Goal: Task Accomplishment & Management: Manage account settings

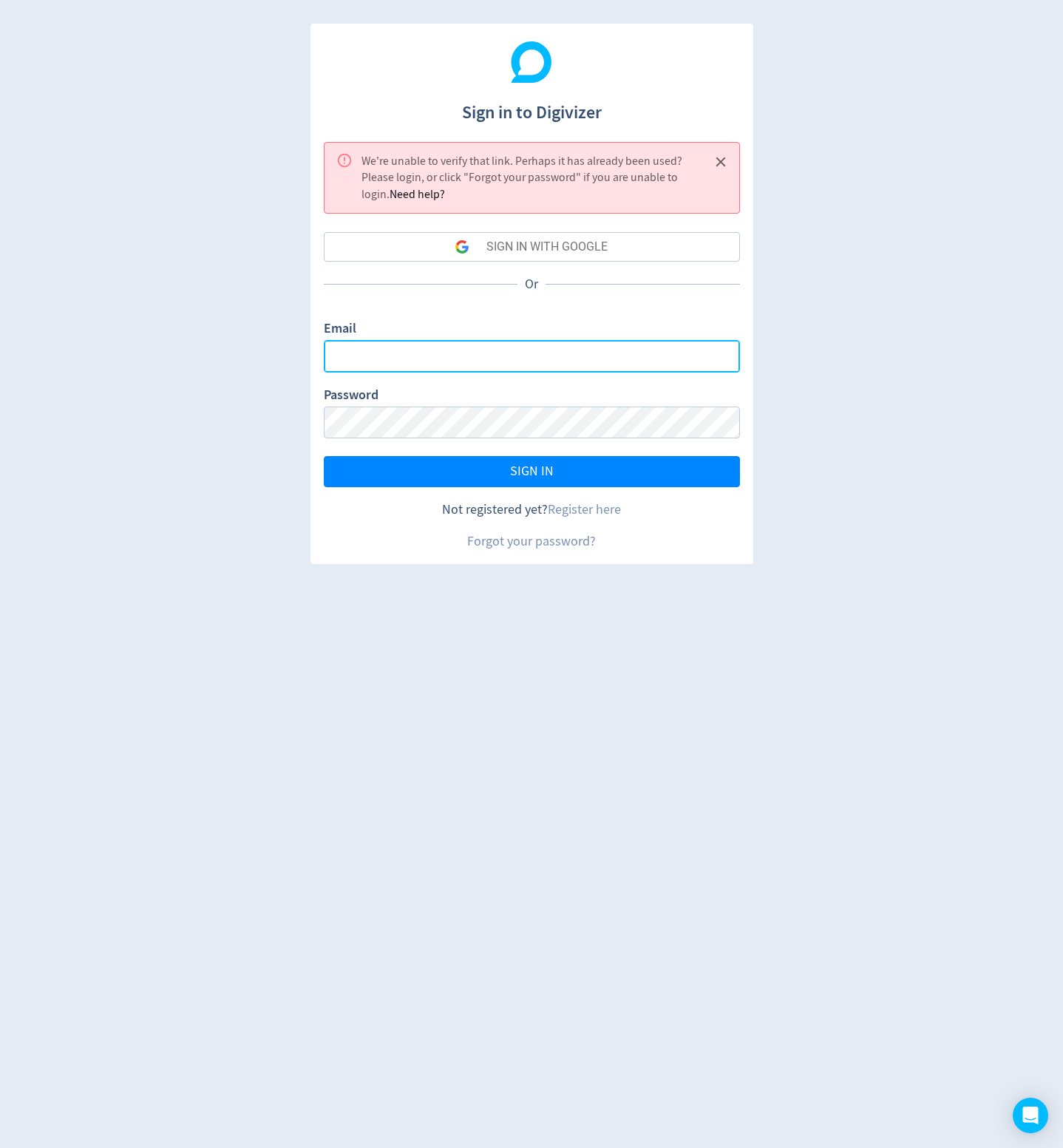
click at [466, 341] on input "Email" at bounding box center [532, 356] width 416 height 32
type input "[EMAIL_ADDRESS][DOMAIN_NAME]"
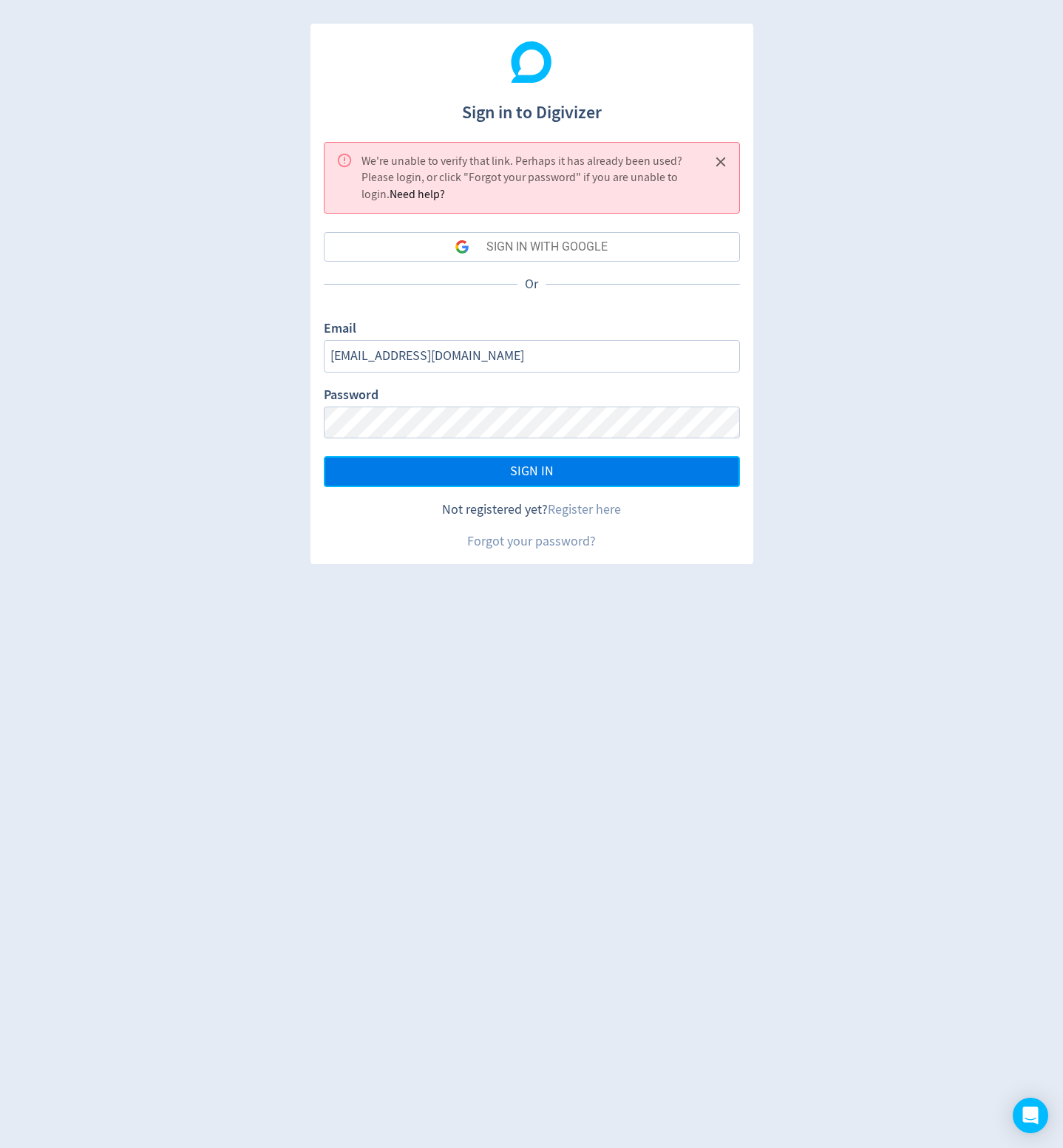
click at [484, 461] on button "SIGN IN" at bounding box center [532, 471] width 416 height 31
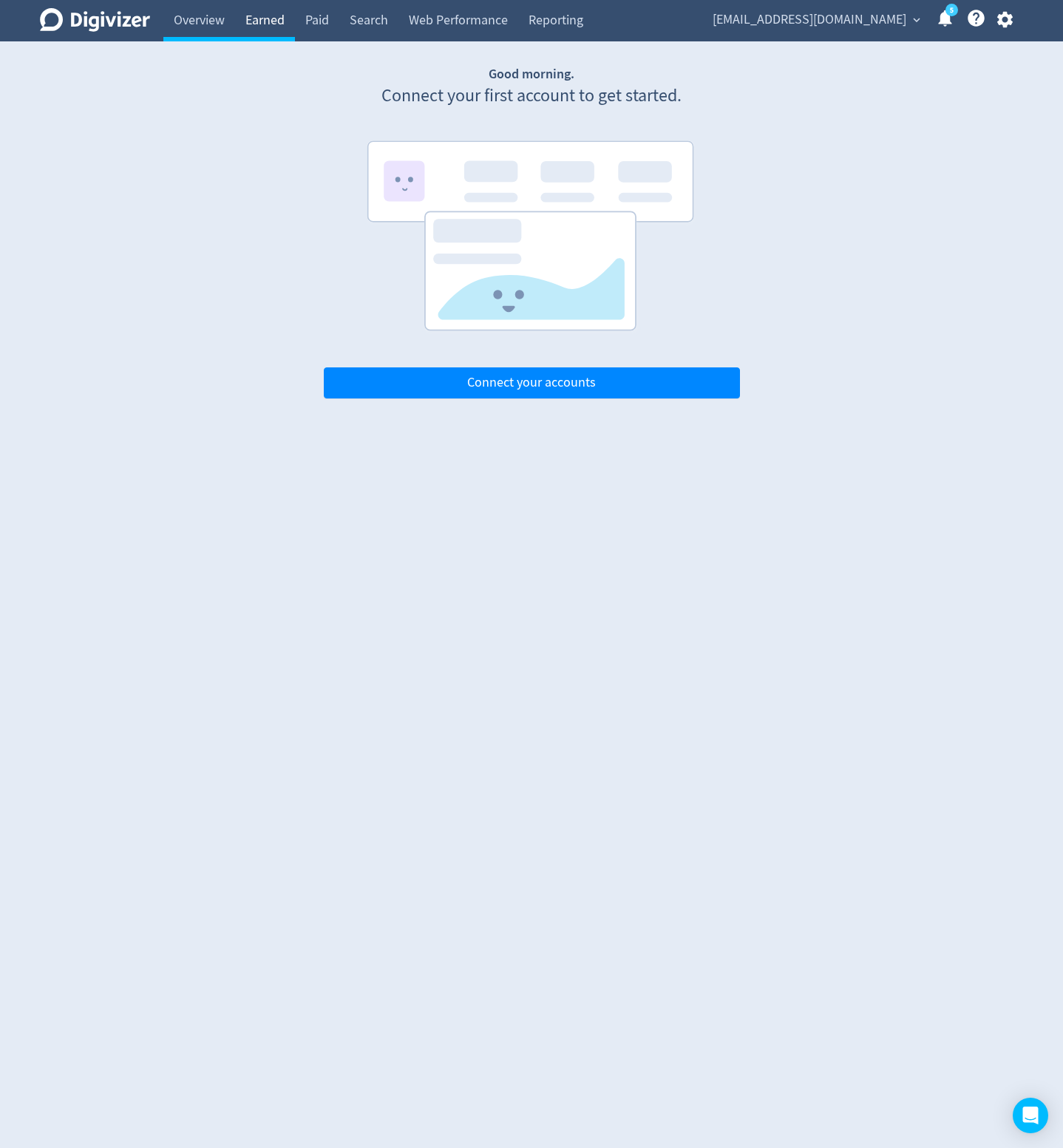
click at [236, 19] on link "Earned" at bounding box center [265, 20] width 60 height 41
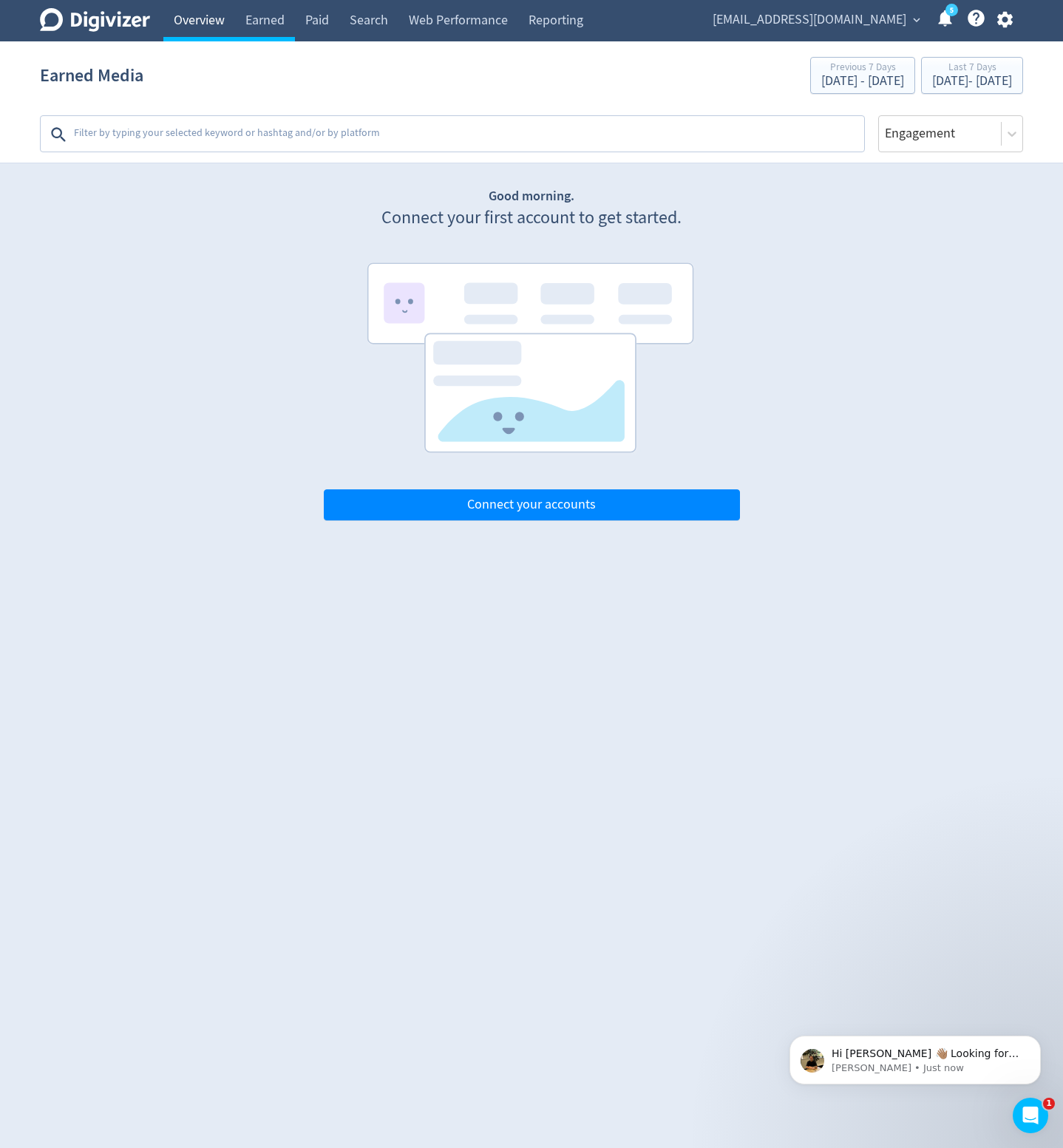
click at [208, 22] on link "Overview" at bounding box center [199, 20] width 72 height 41
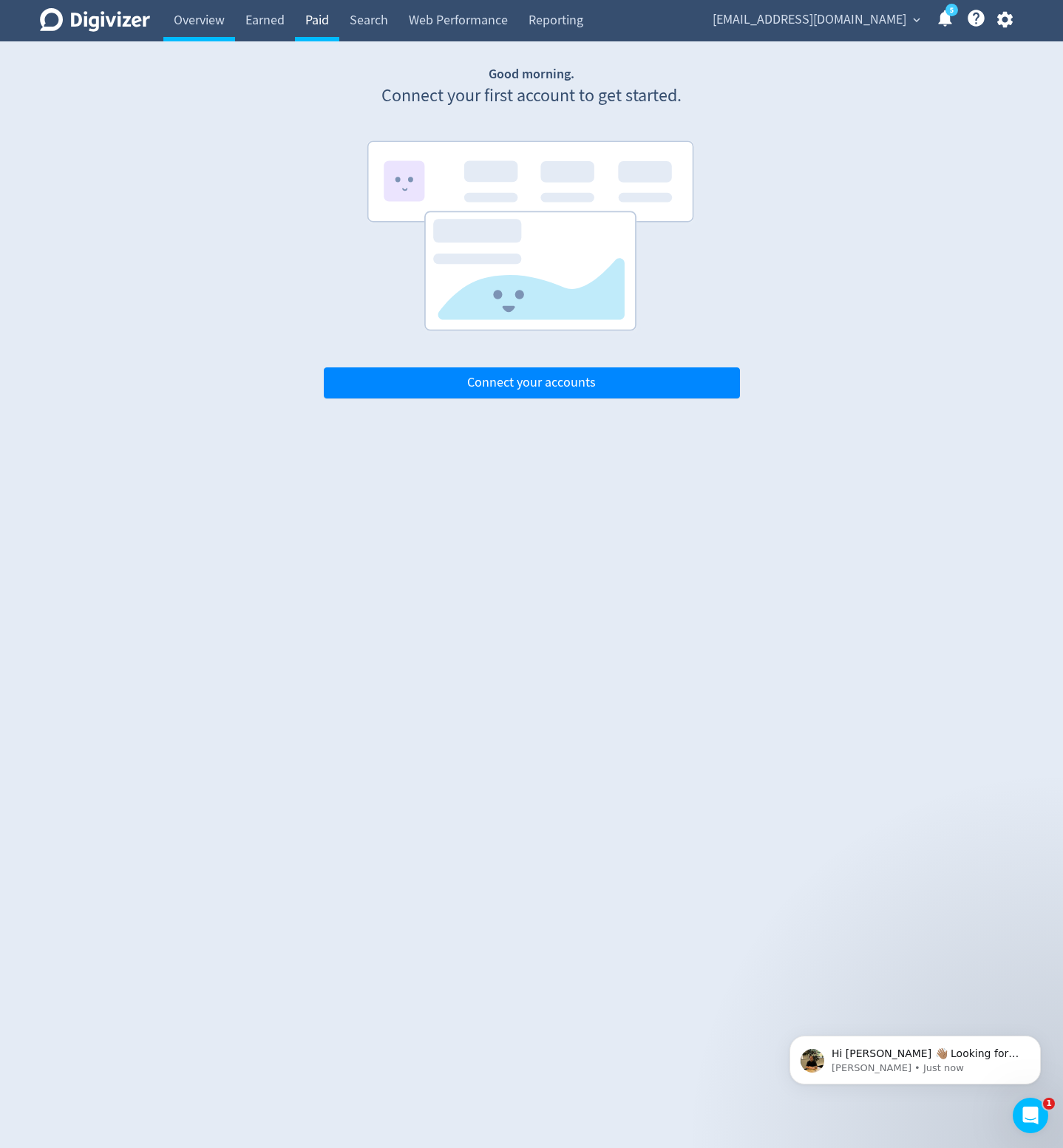
click at [309, 23] on link "Paid" at bounding box center [317, 20] width 44 height 41
click at [366, 21] on link "Search" at bounding box center [369, 20] width 59 height 41
click at [454, 19] on link "Web Performance" at bounding box center [458, 20] width 119 height 41
click at [581, 23] on link "Reporting" at bounding box center [556, 20] width 76 height 41
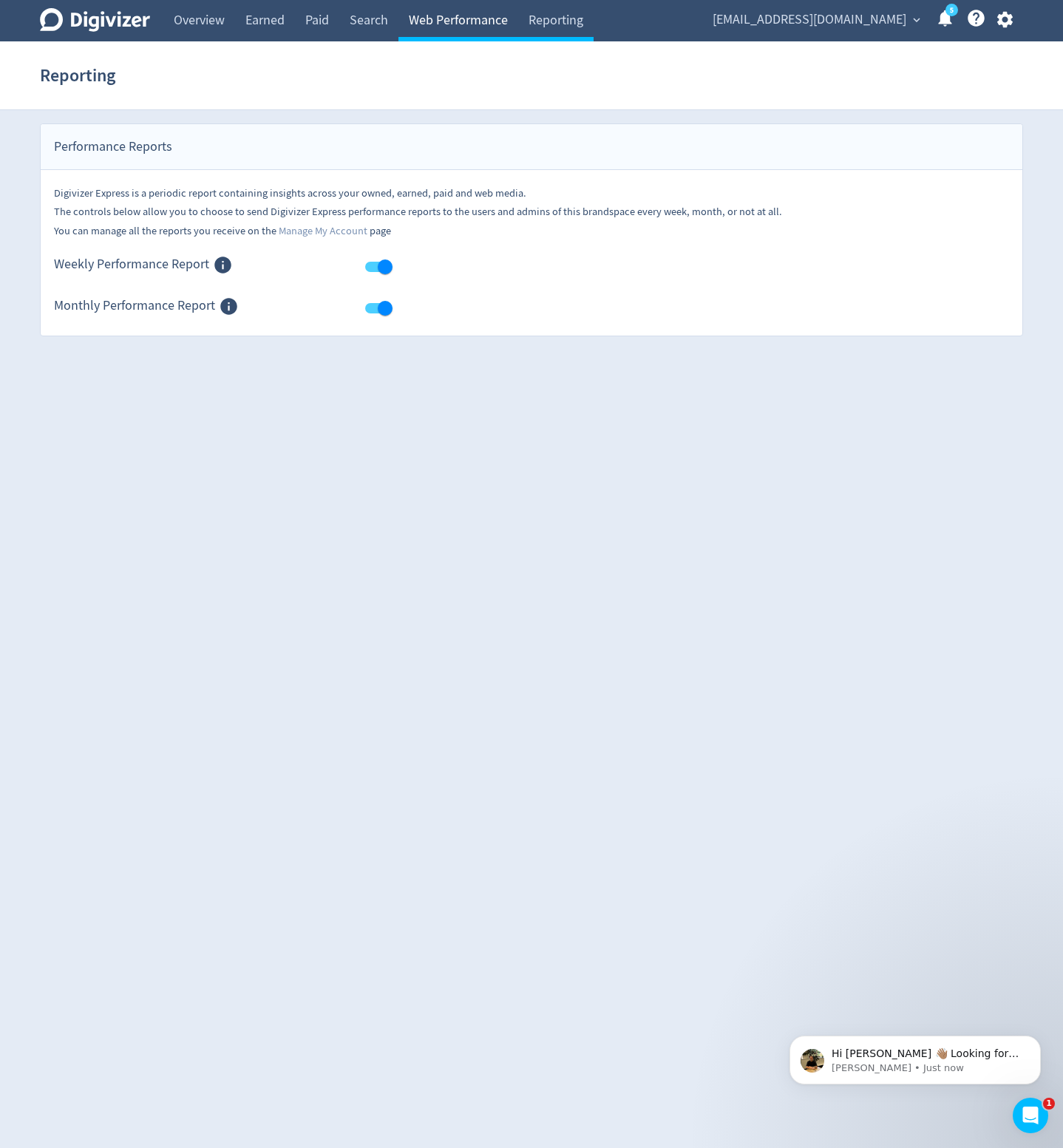
click at [486, 24] on link "Web Performance" at bounding box center [458, 20] width 119 height 41
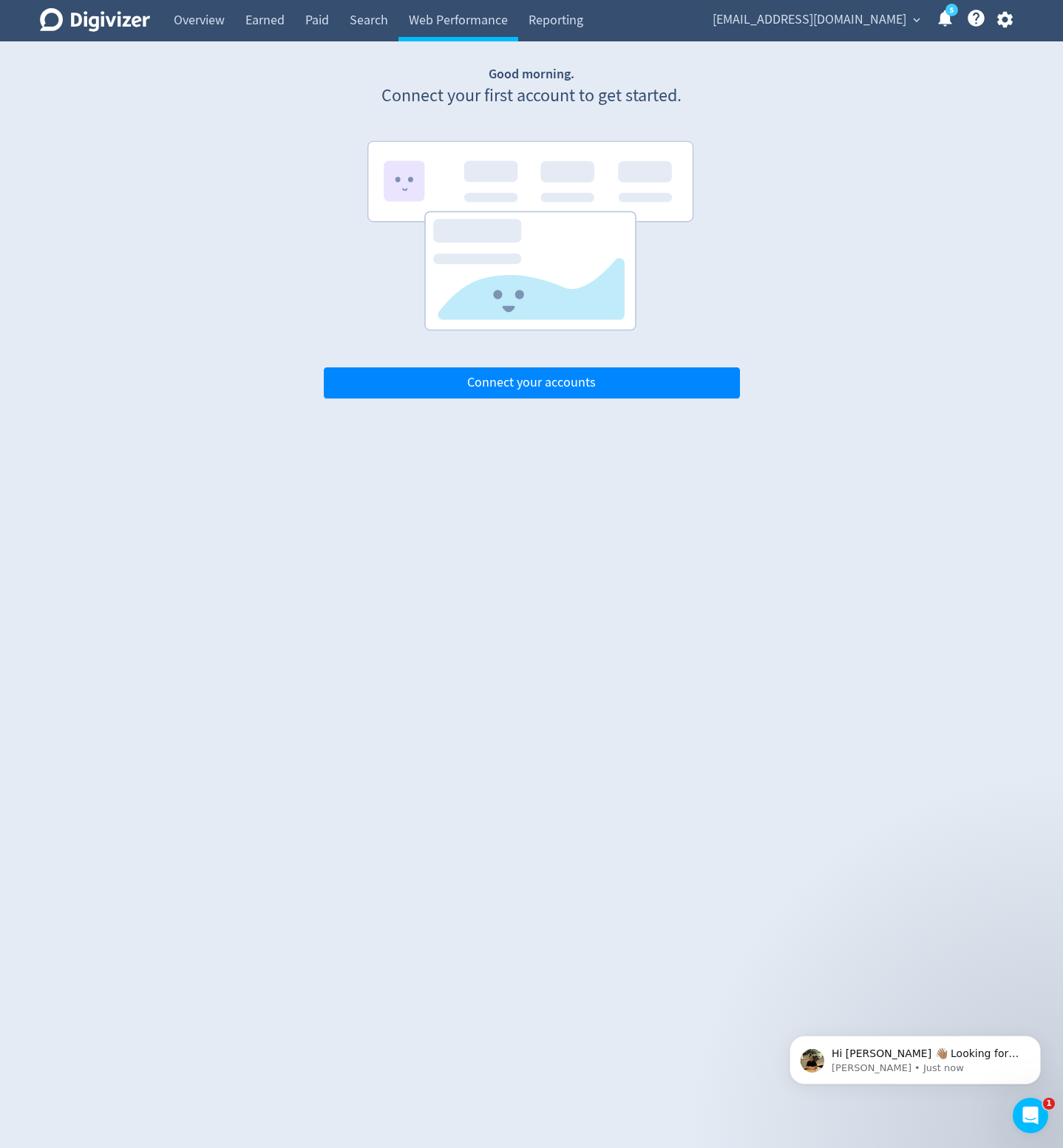
click at [949, 16] on link "5" at bounding box center [951, 10] width 12 height 12
click at [261, 94] on div "Digivizer Logo Mark Digivizer Logo Overview Earned Paid Search Web Performance …" at bounding box center [532, 199] width 1063 height 399
click at [215, 20] on link "Overview" at bounding box center [199, 20] width 72 height 41
click at [478, 379] on span "Connect your accounts" at bounding box center [532, 382] width 129 height 13
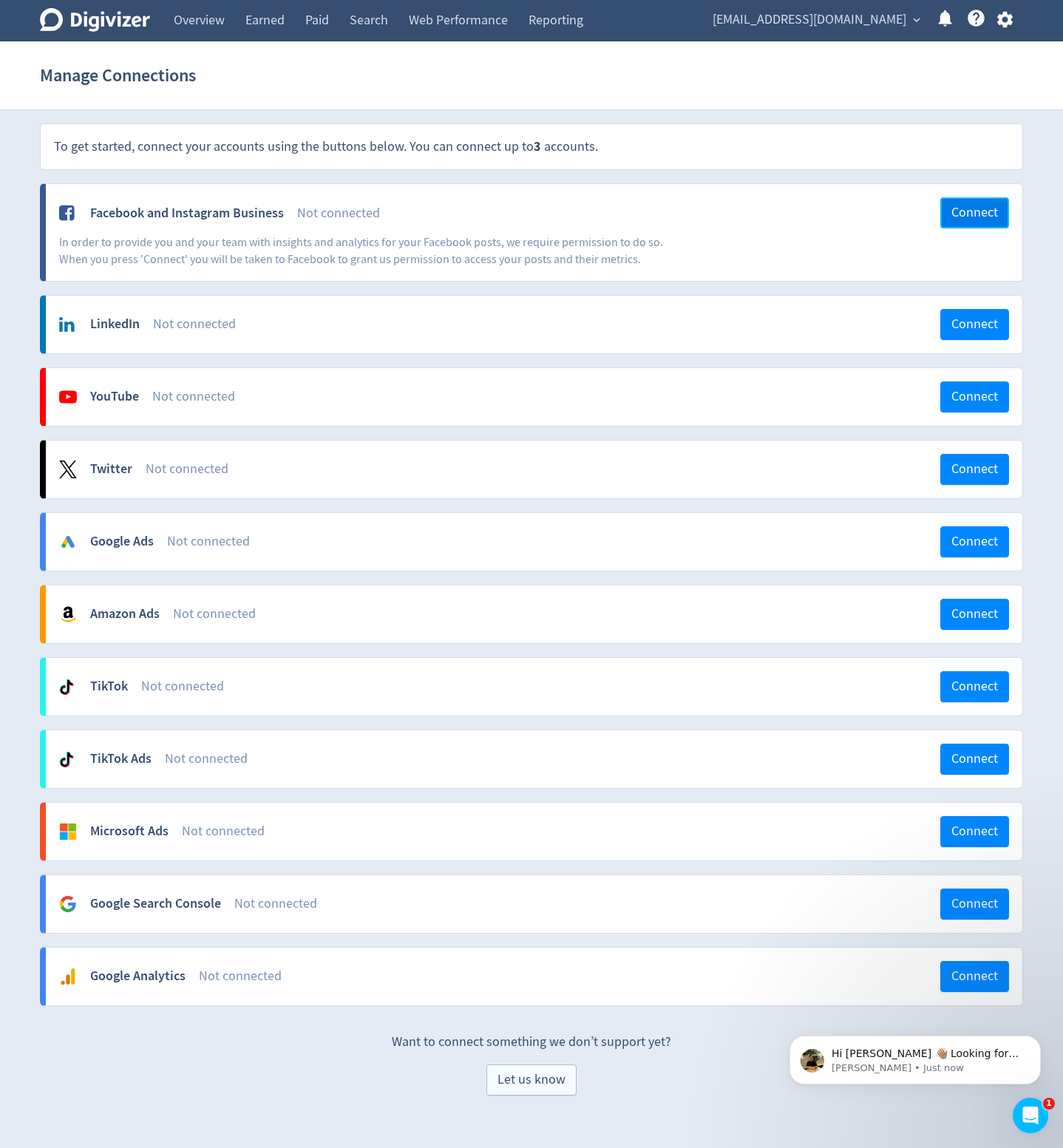
click at [955, 212] on span "Connect" at bounding box center [975, 212] width 47 height 13
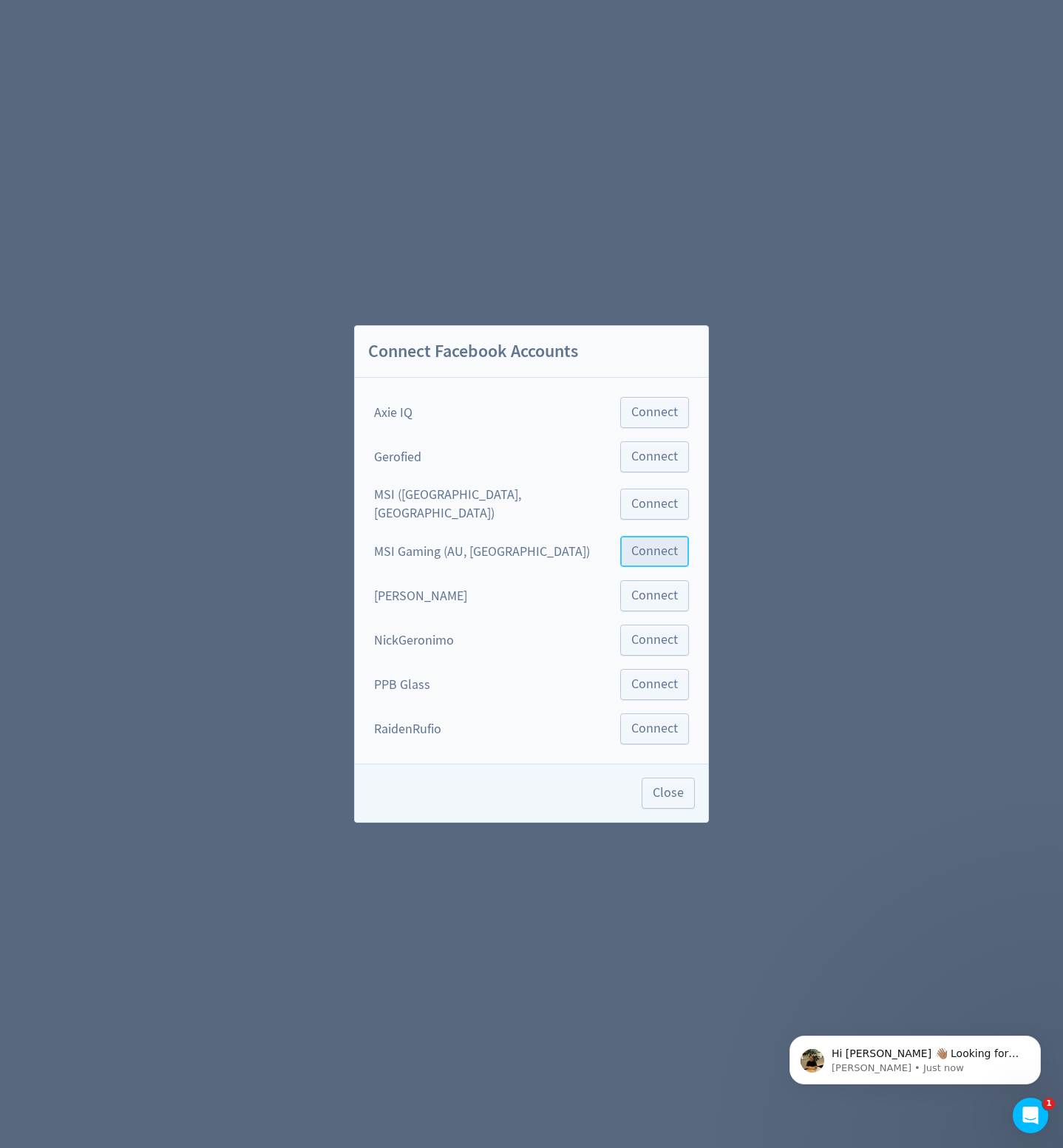
click at [631, 551] on span "Connect" at bounding box center [655, 551] width 47 height 13
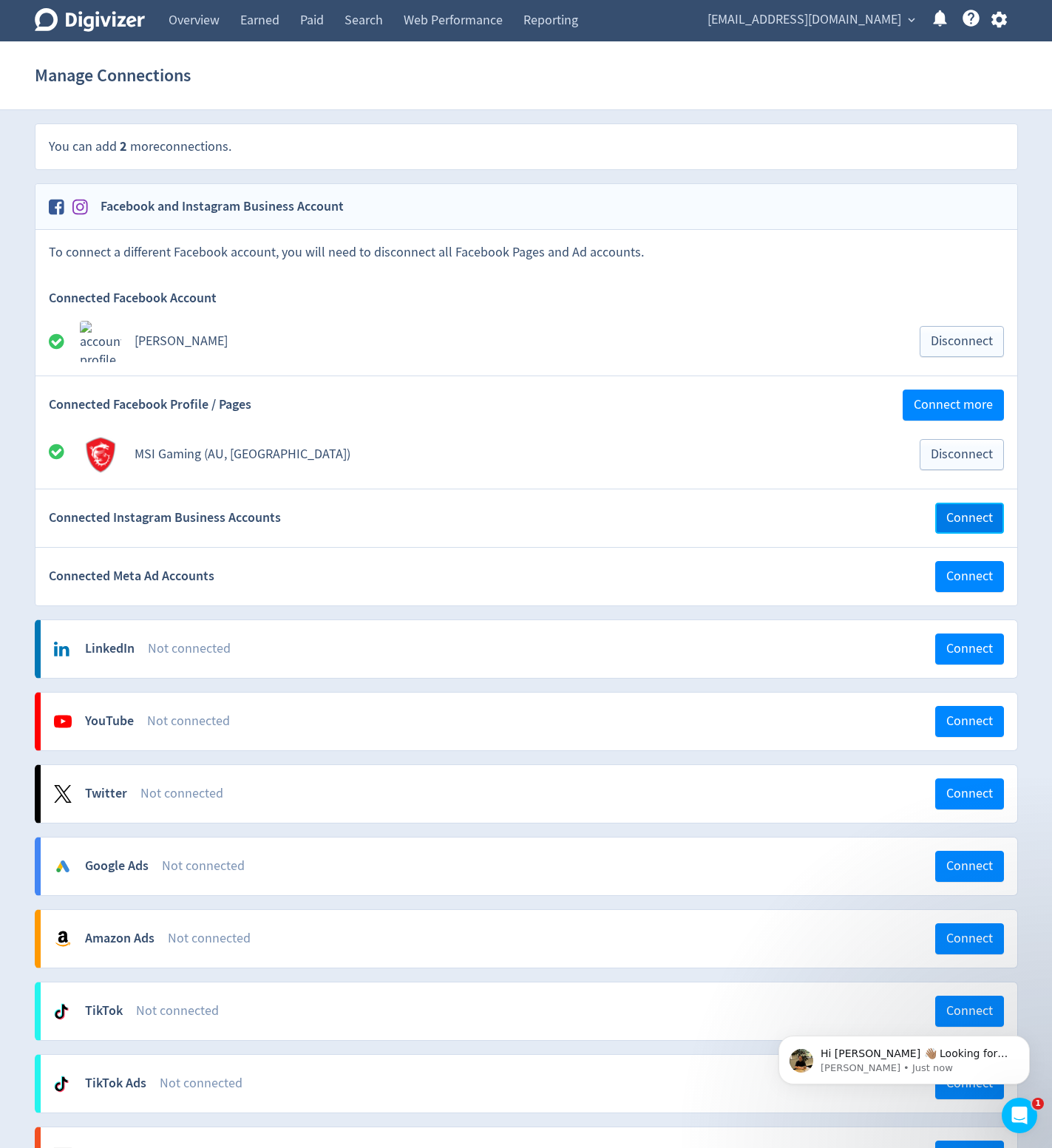
click at [973, 524] on span "Connect" at bounding box center [969, 517] width 47 height 13
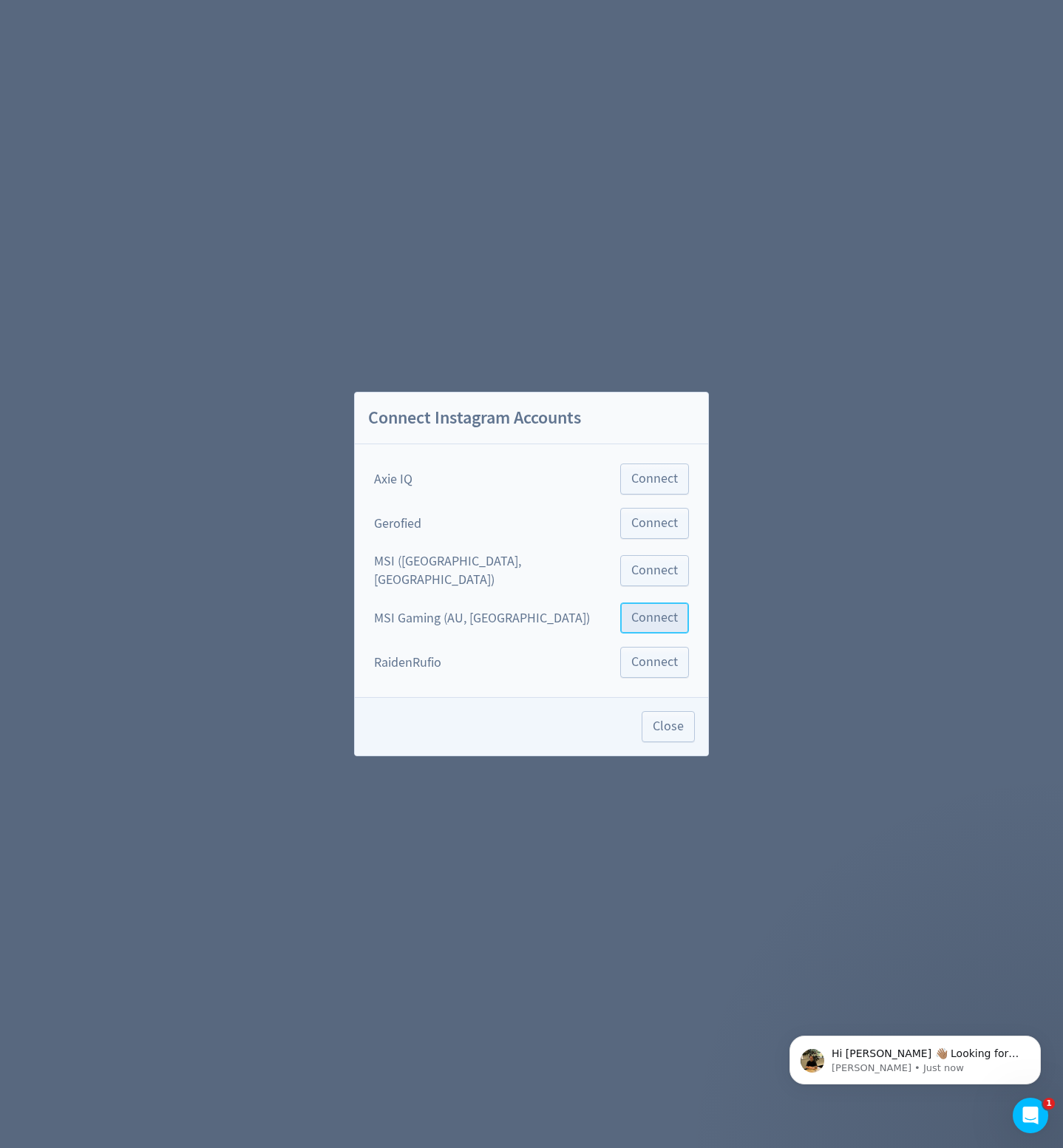
click at [631, 616] on span "Connect" at bounding box center [655, 617] width 47 height 13
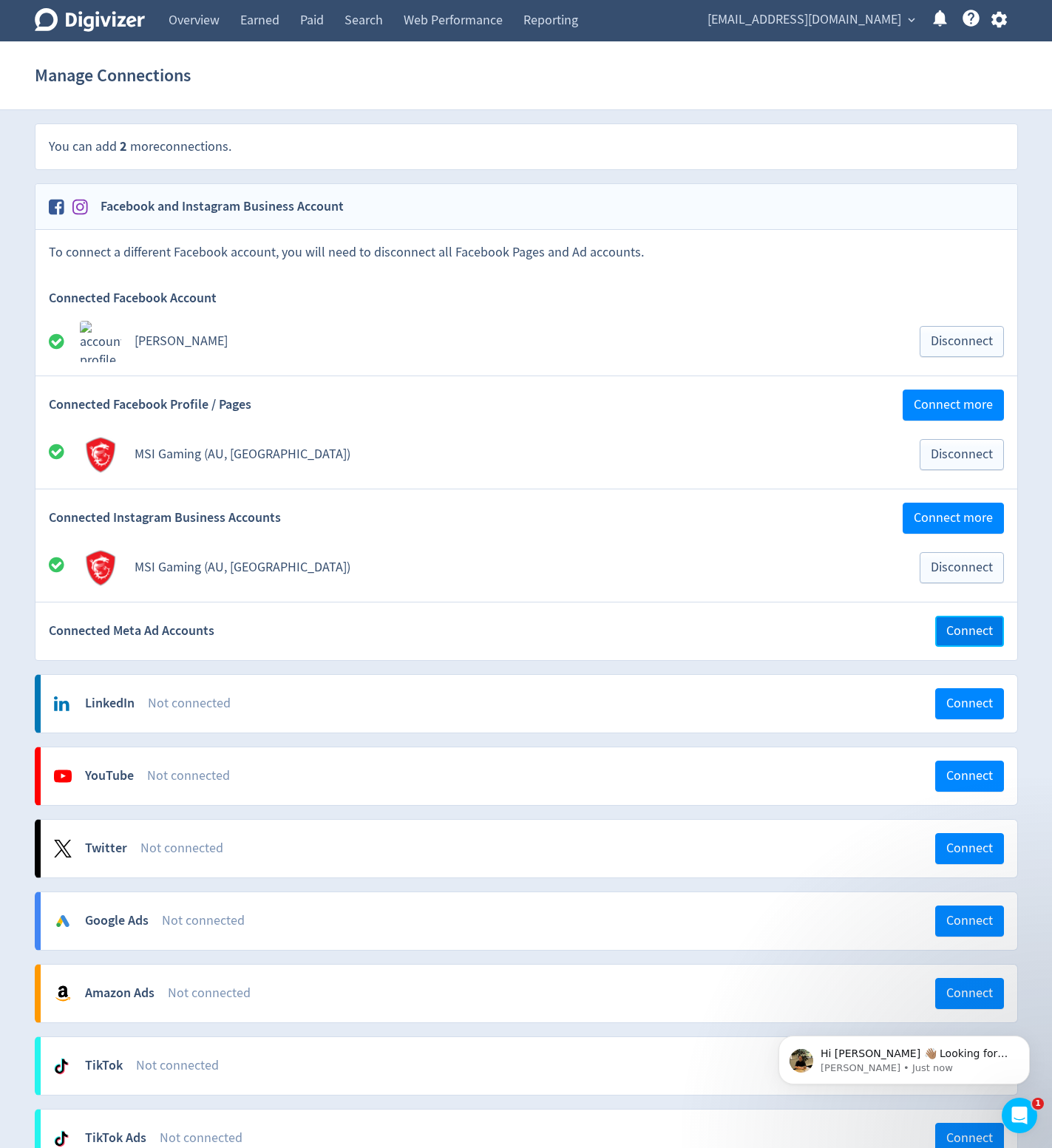
click at [960, 633] on span "Connect" at bounding box center [969, 631] width 47 height 13
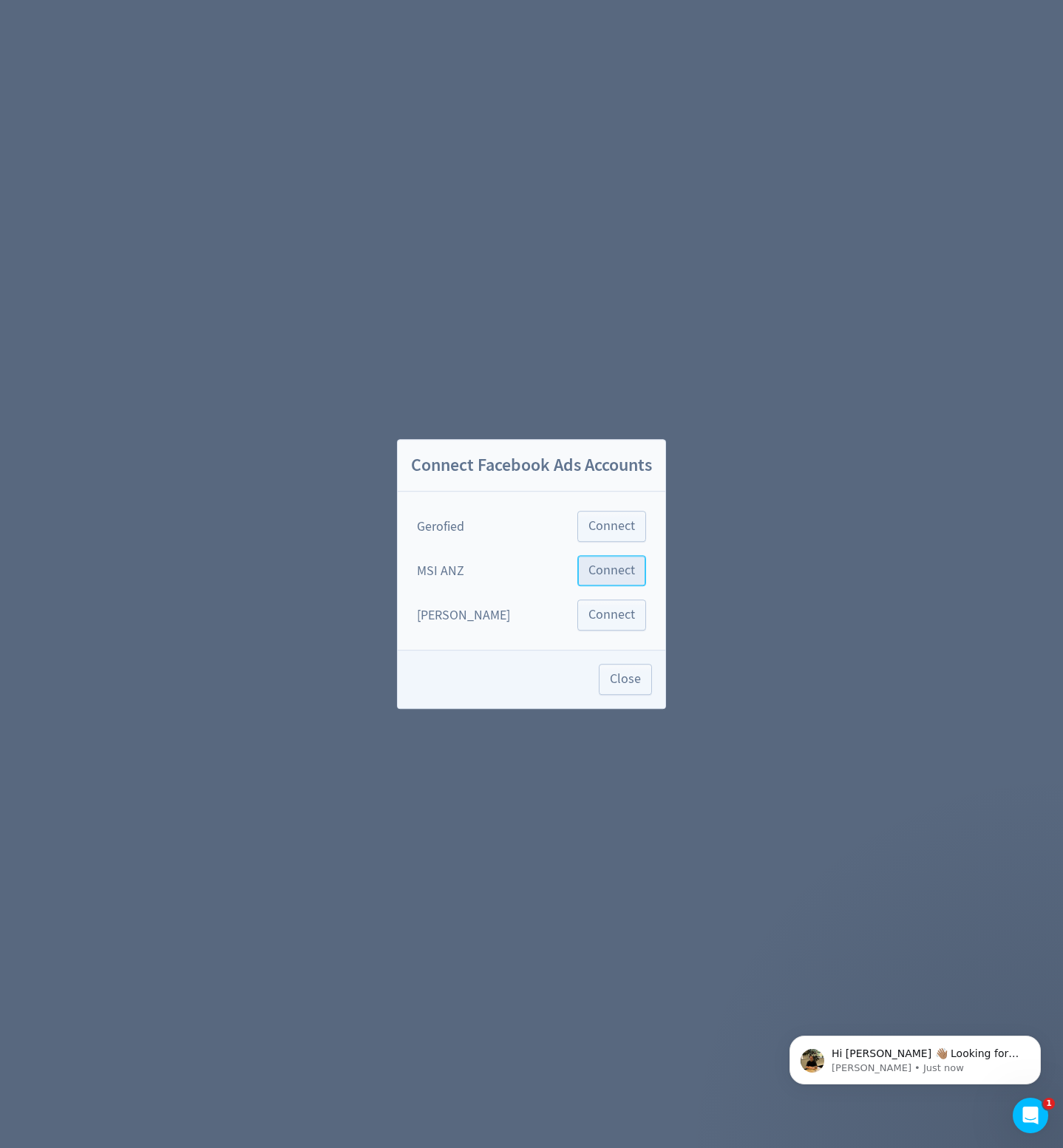
click at [595, 568] on span "Connect" at bounding box center [612, 570] width 47 height 13
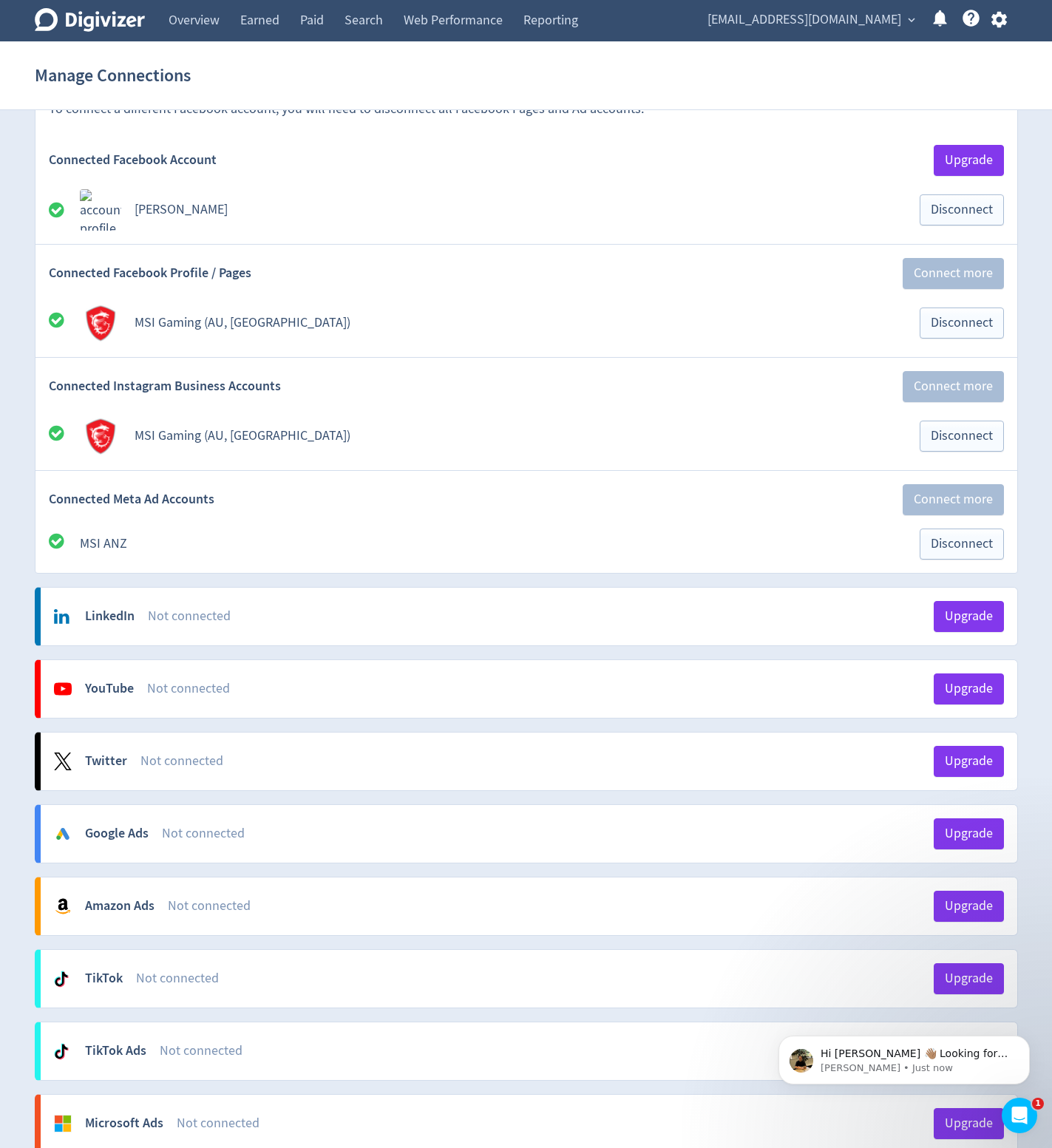
scroll to position [147, 0]
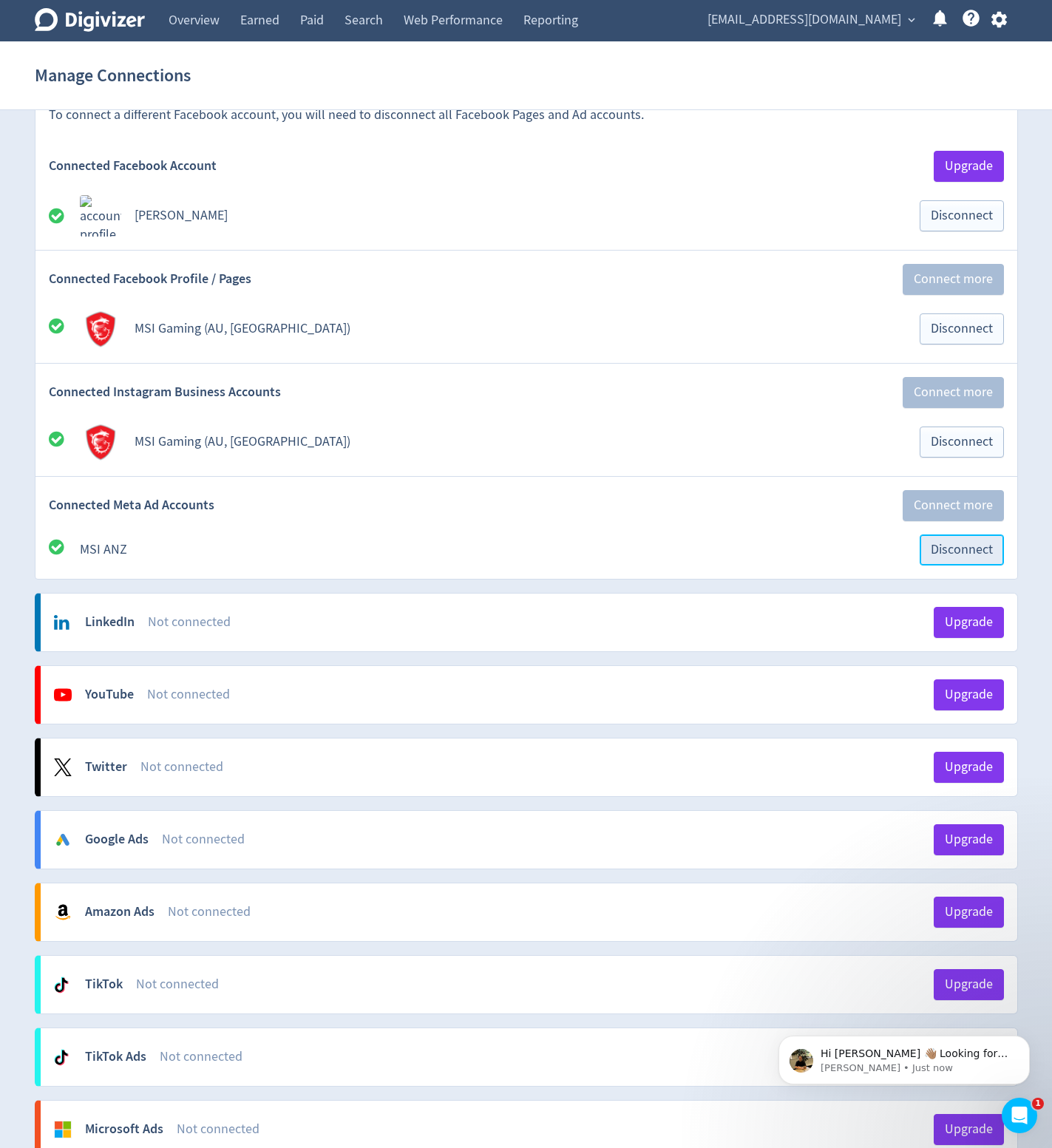
click at [947, 555] on span "Disconnect" at bounding box center [961, 549] width 62 height 13
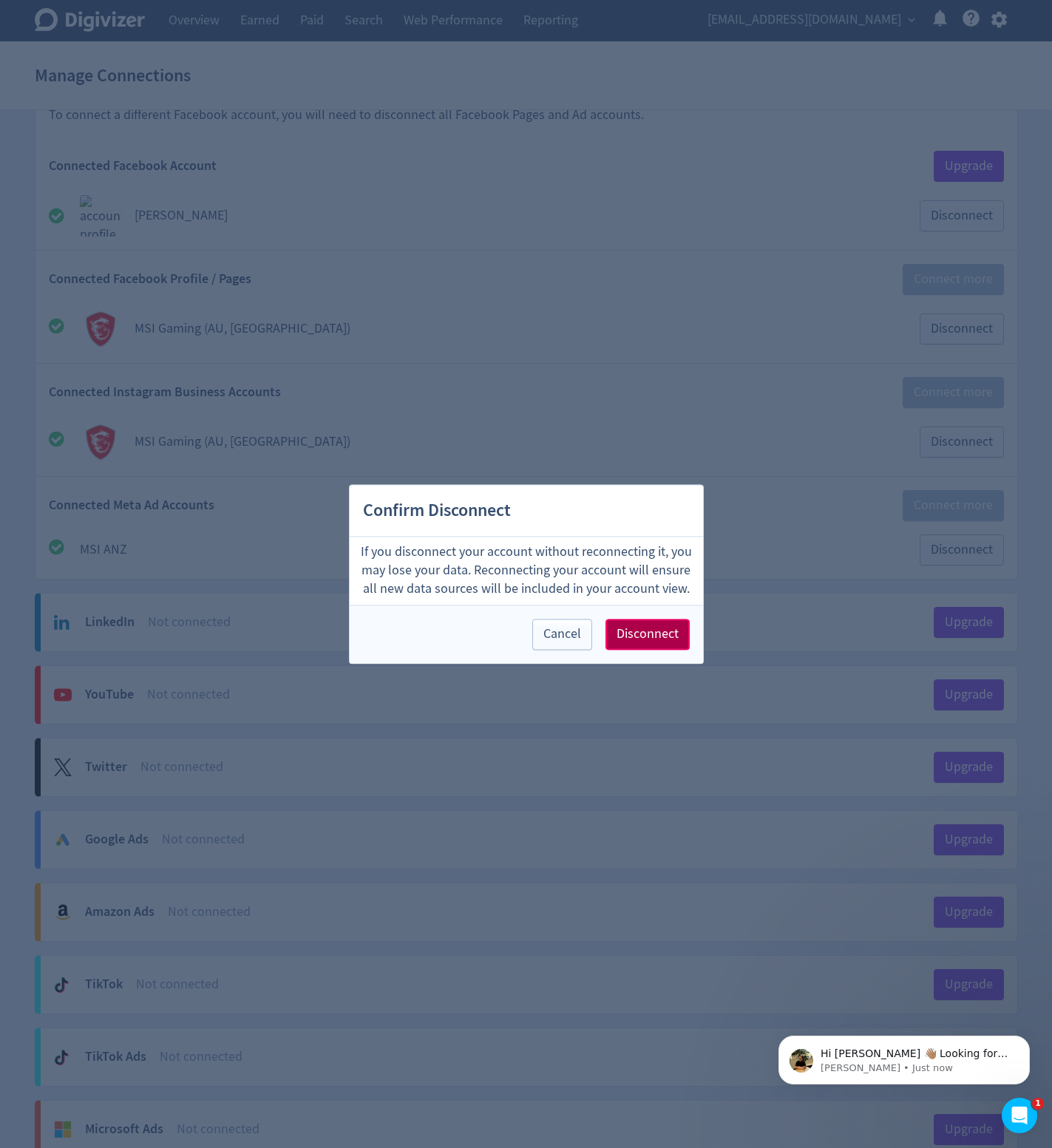
click at [663, 639] on span "Disconnect" at bounding box center [648, 634] width 62 height 13
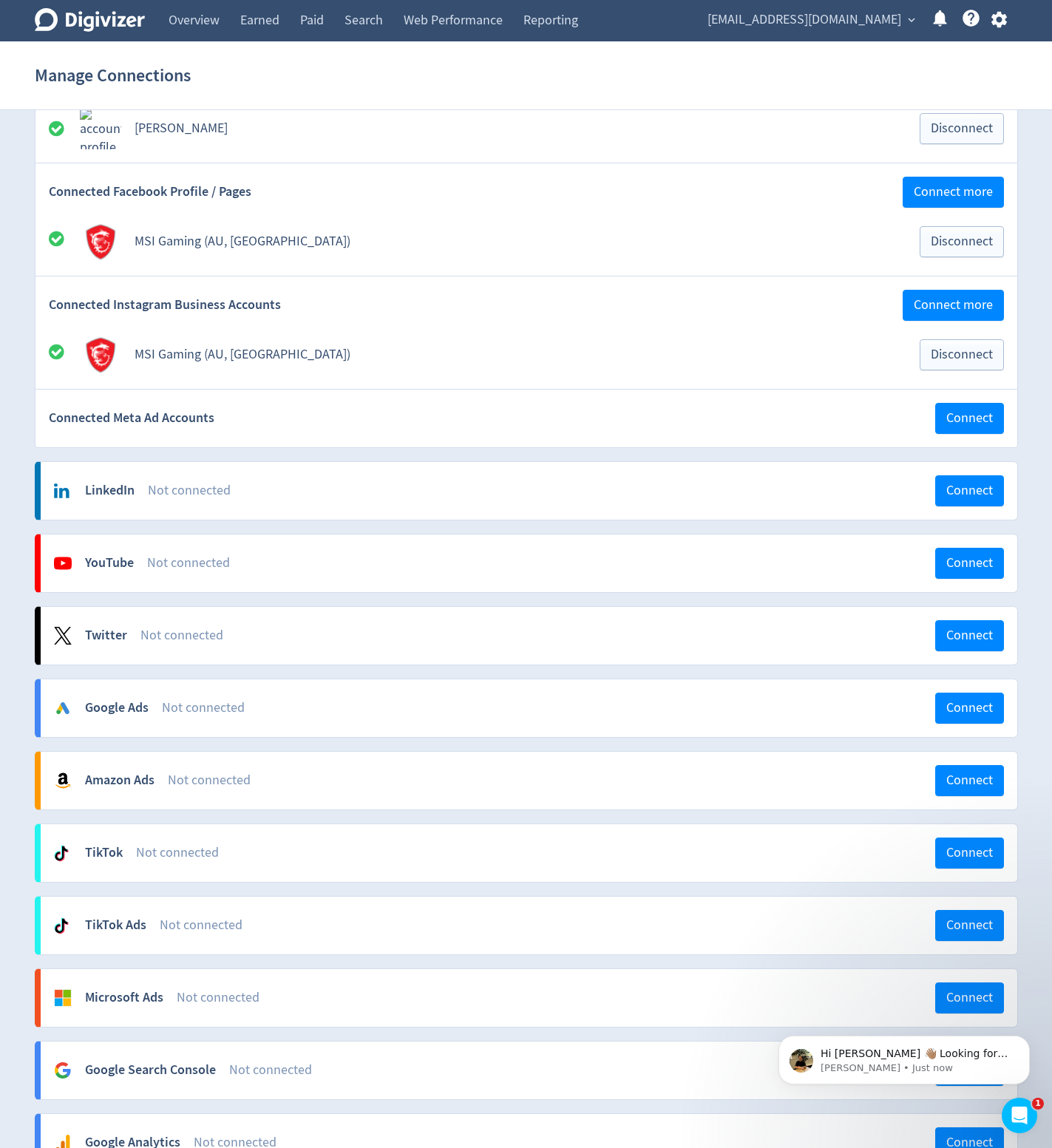
scroll to position [222, 0]
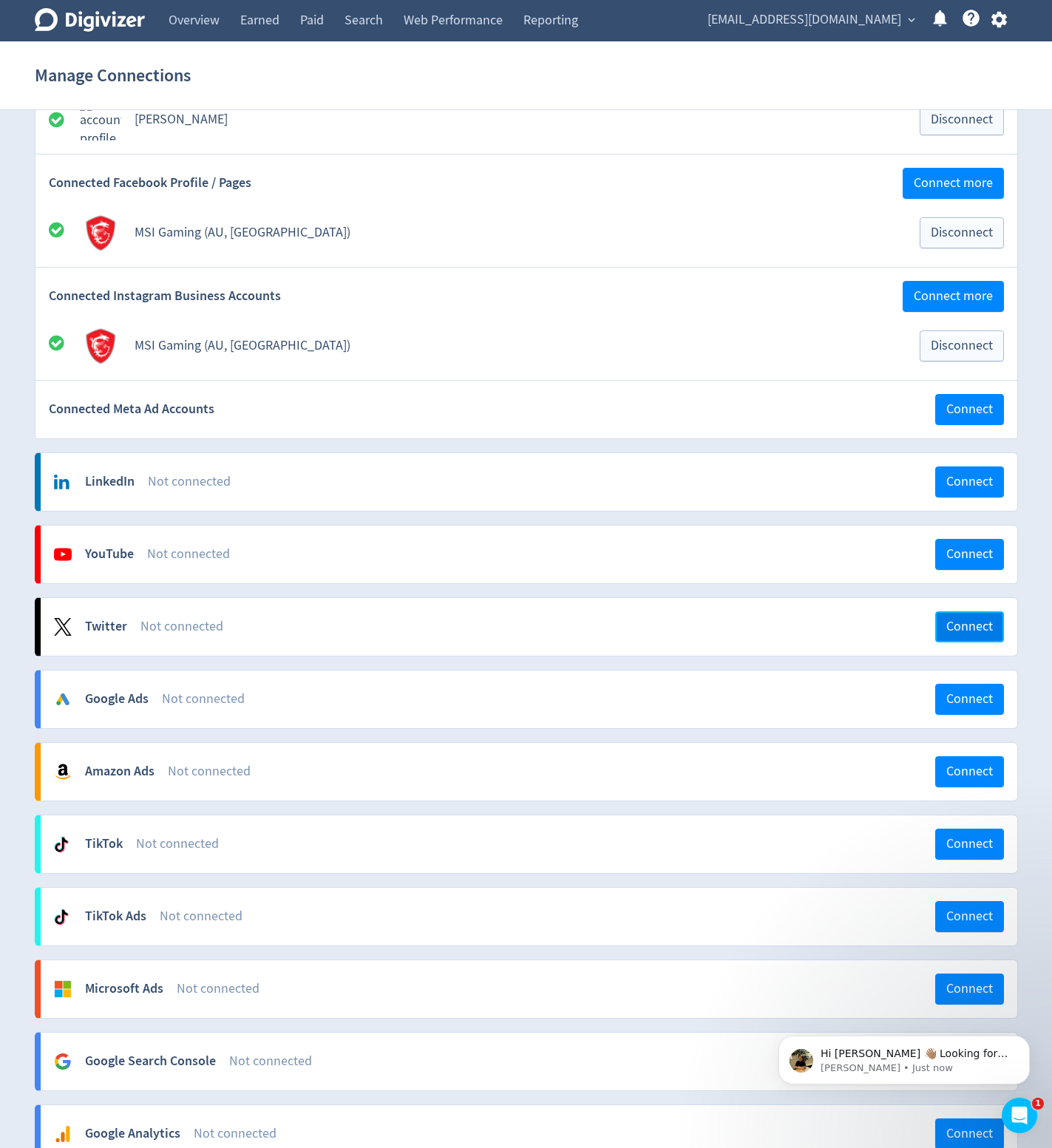
click at [957, 623] on span "Connect" at bounding box center [969, 627] width 47 height 13
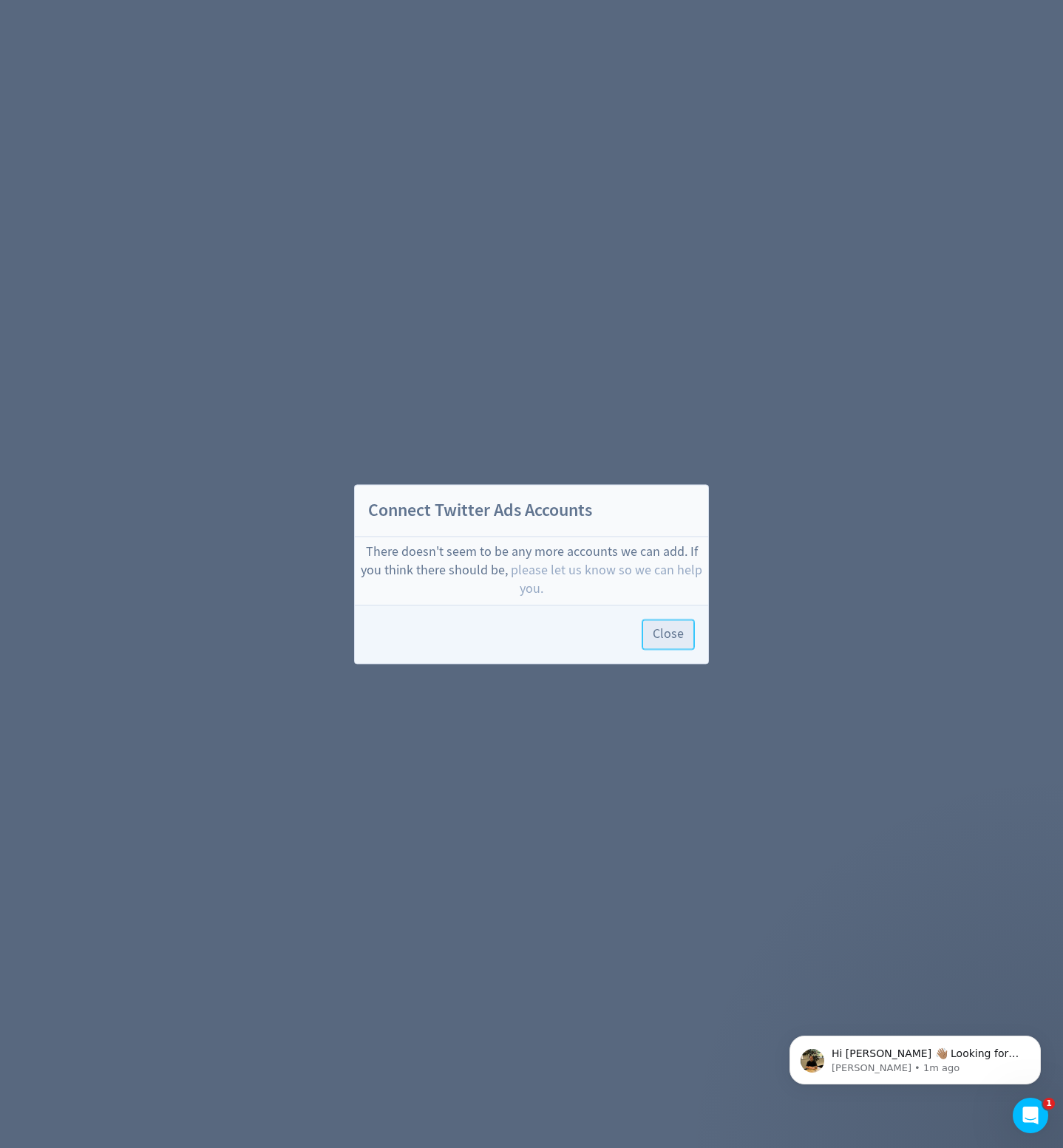
click at [674, 641] on span "Close" at bounding box center [668, 634] width 31 height 13
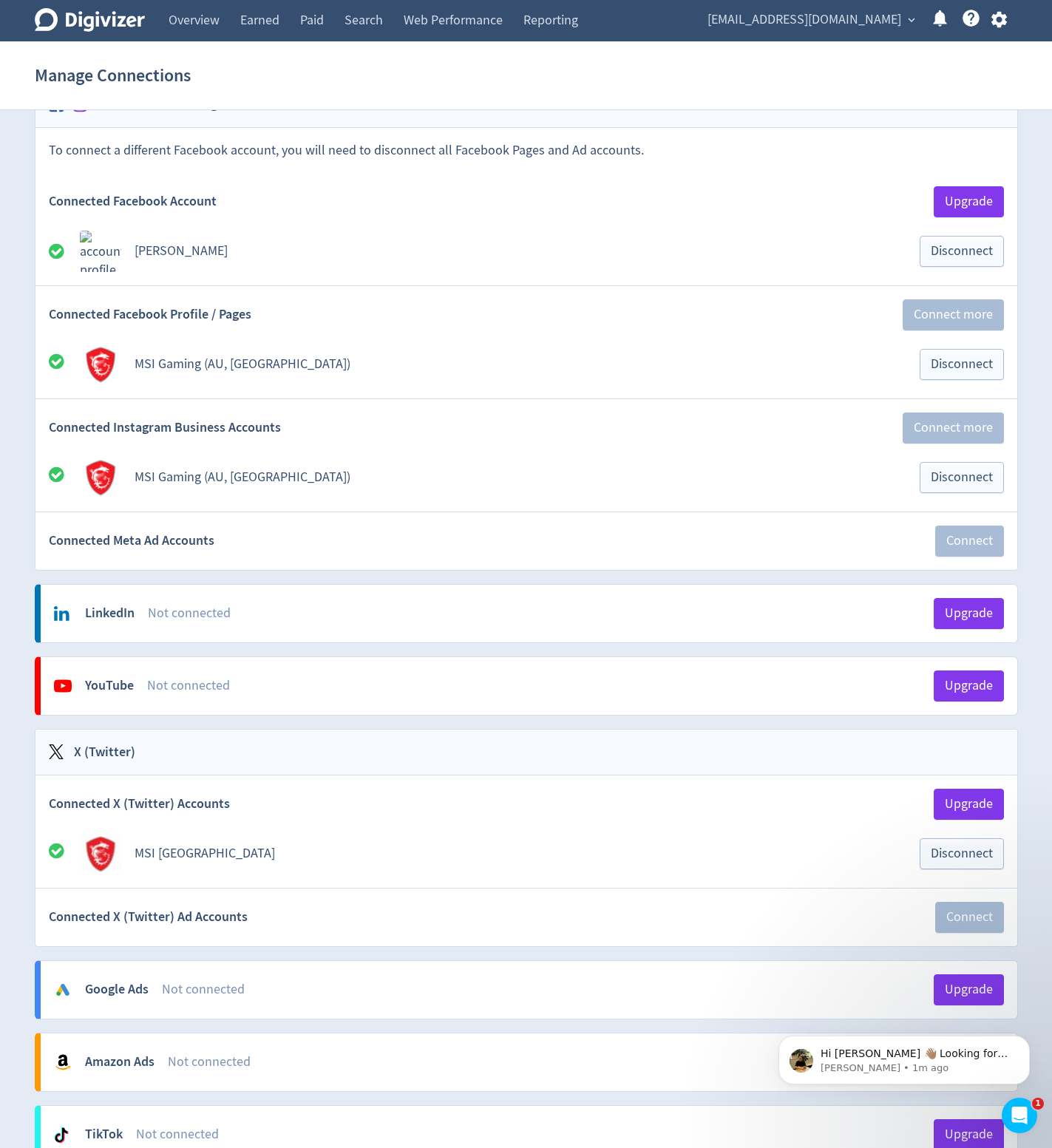
scroll to position [162, 0]
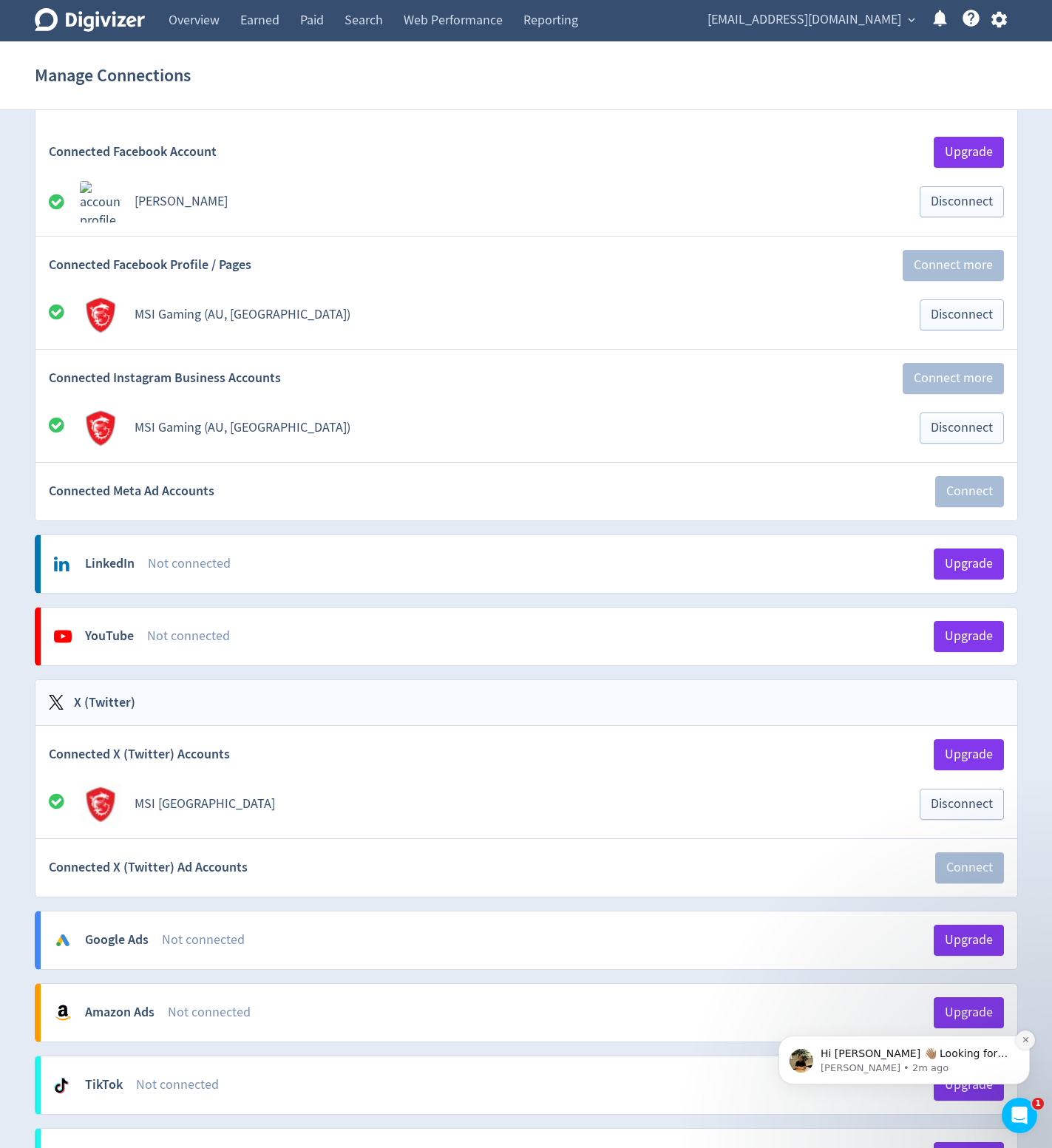
click at [1028, 1040] on icon "Dismiss notification" at bounding box center [1025, 1040] width 8 height 8
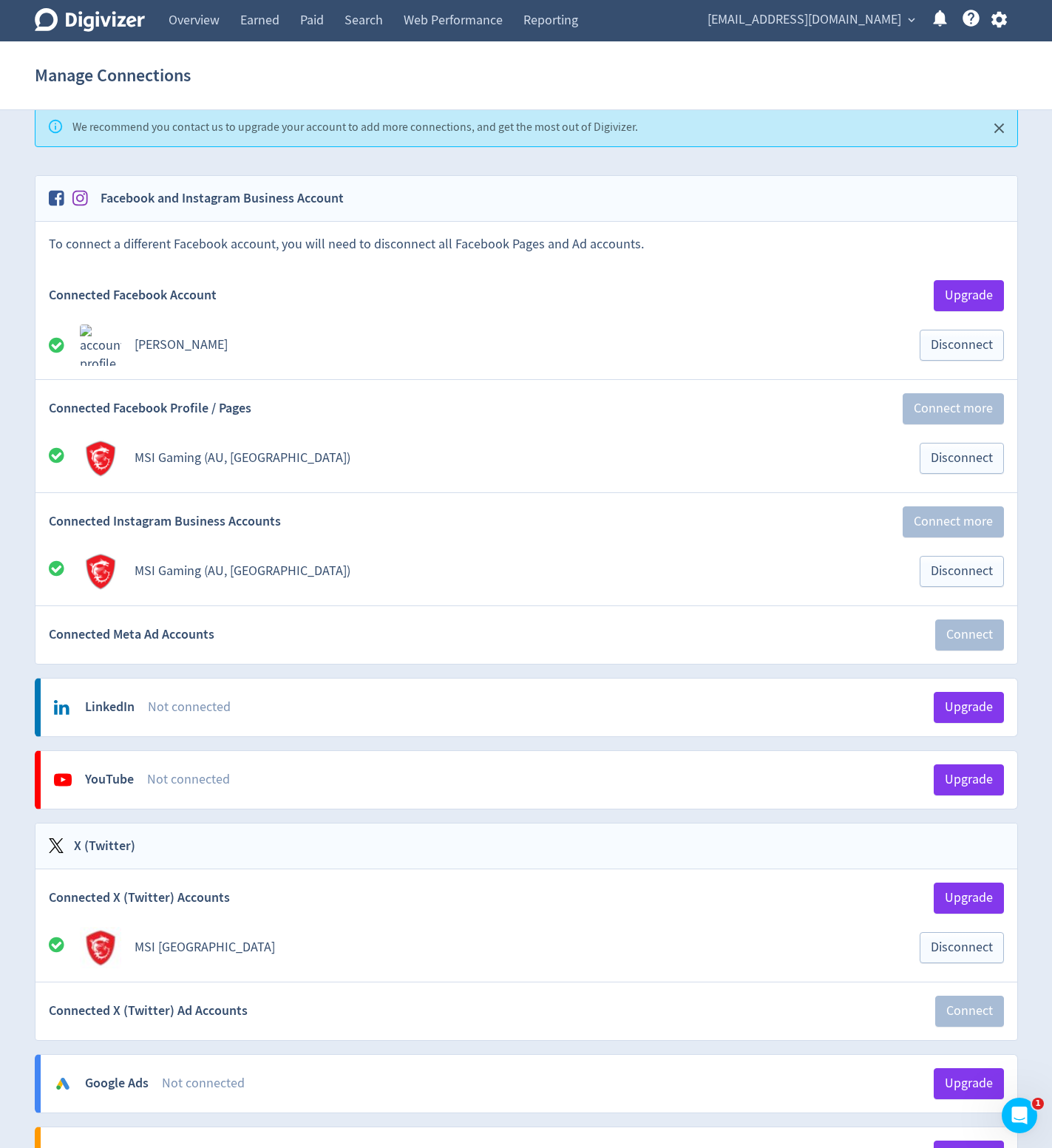
scroll to position [0, 0]
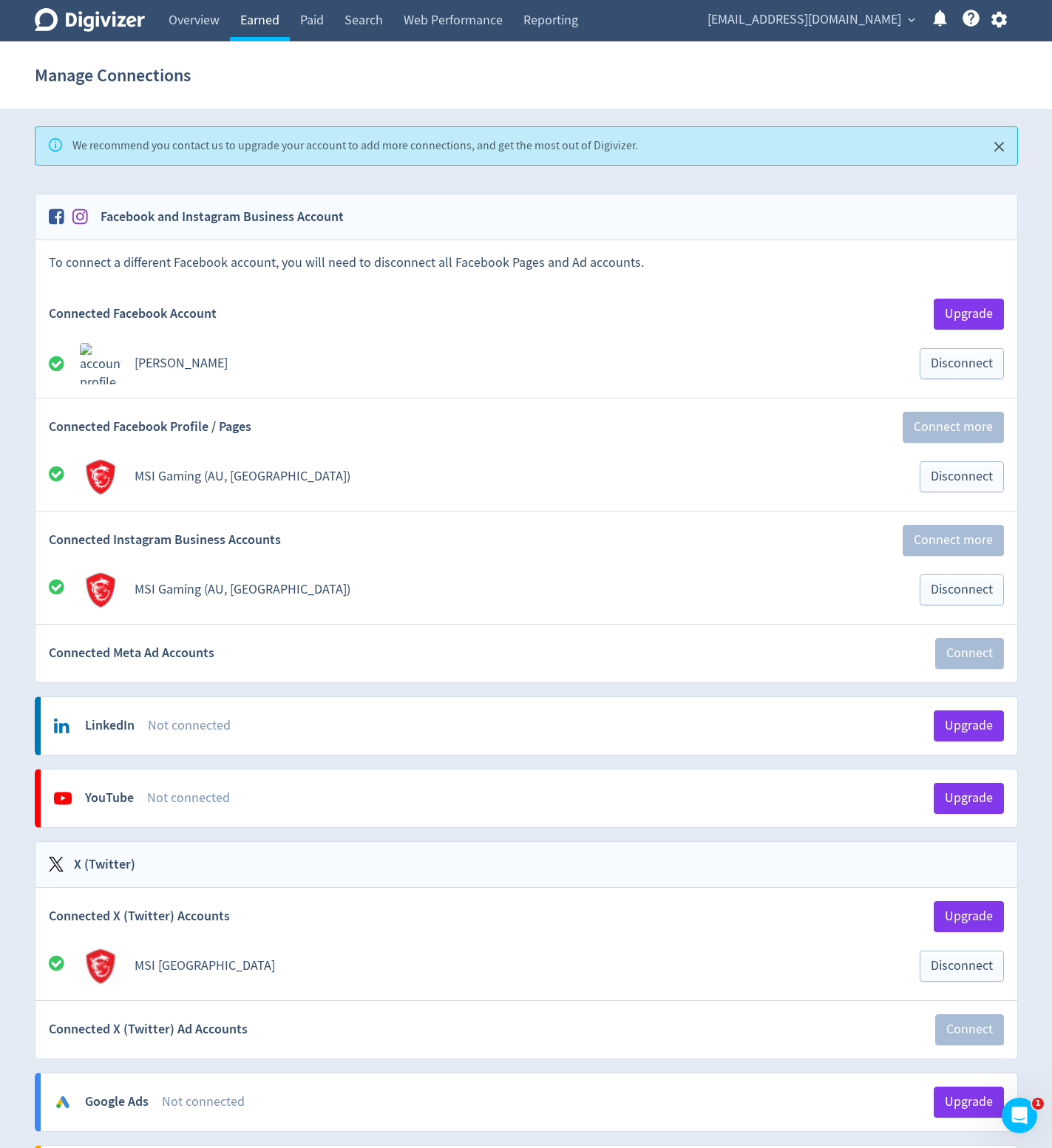
click at [254, 21] on link "Earned" at bounding box center [260, 20] width 60 height 41
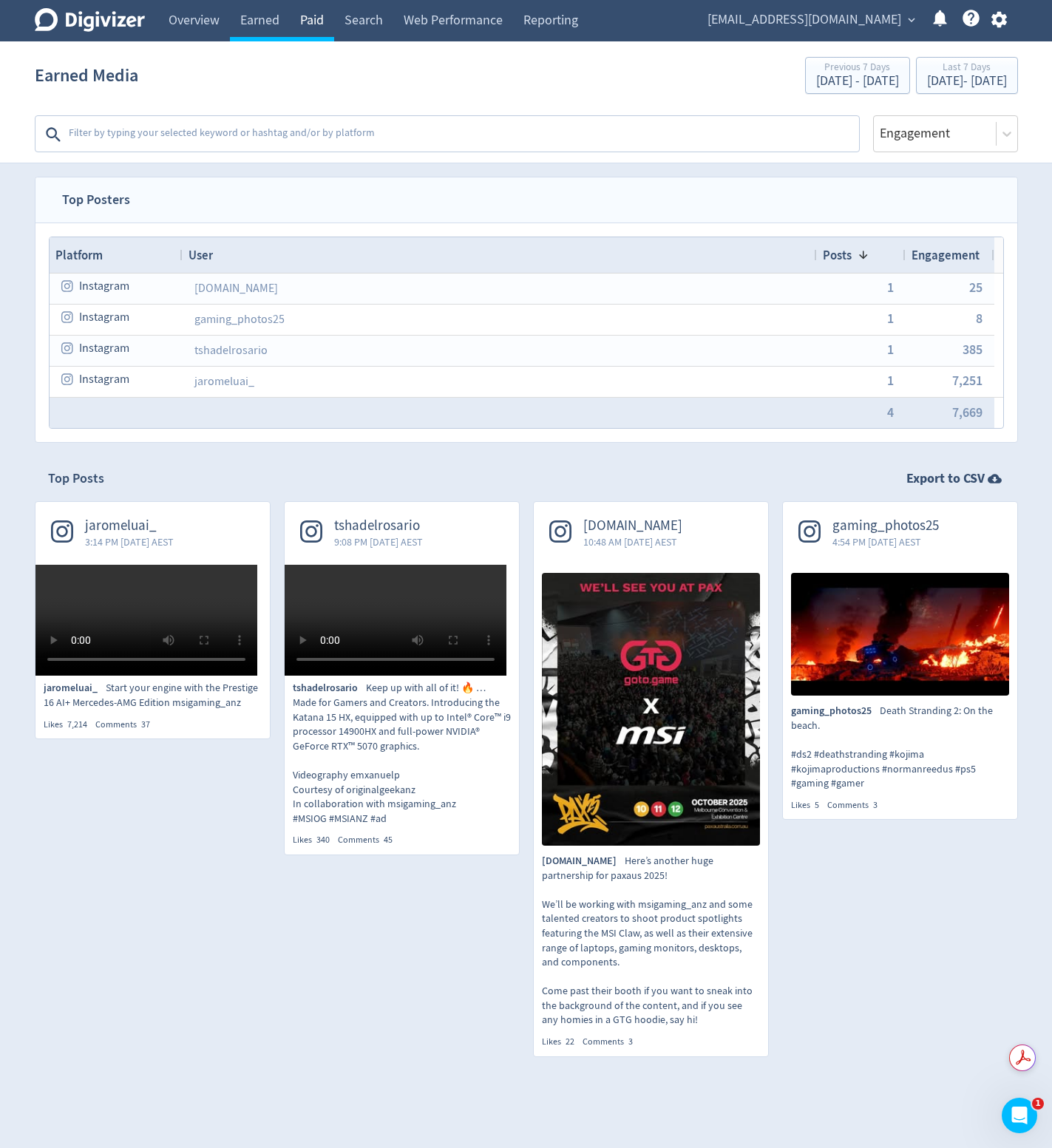
click at [327, 28] on link "Paid" at bounding box center [311, 20] width 44 height 41
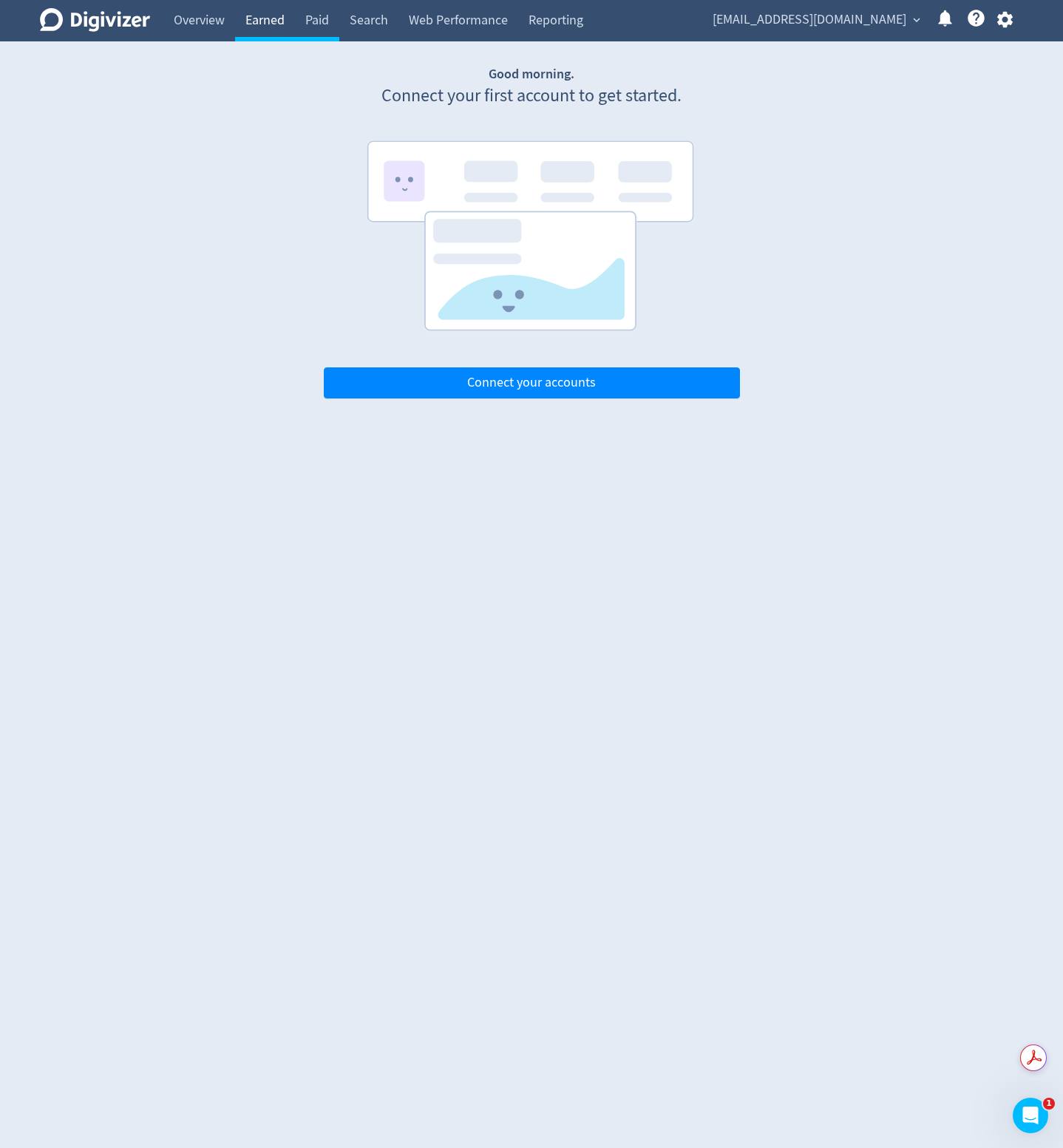
click at [258, 21] on link "Earned" at bounding box center [265, 20] width 60 height 41
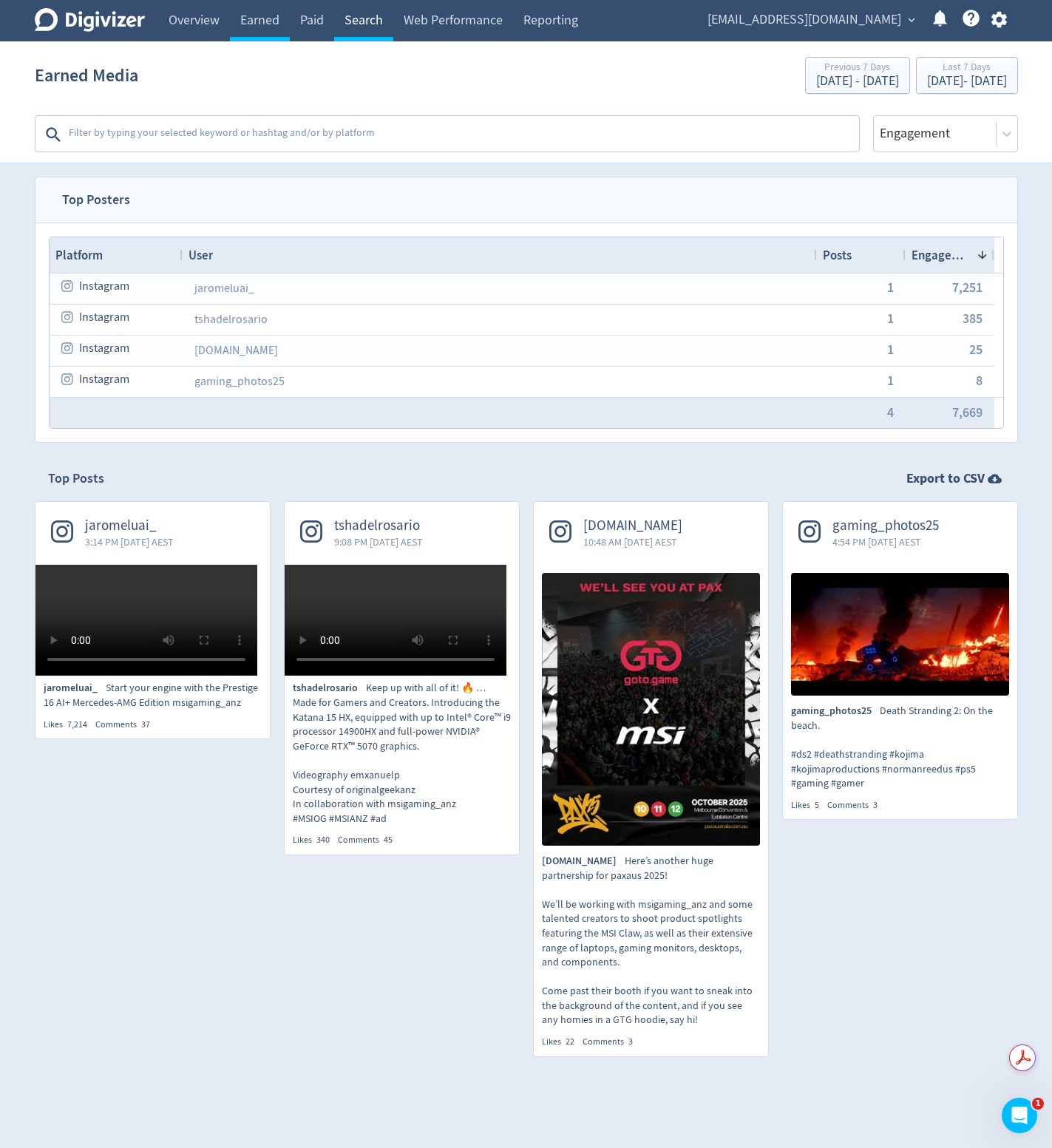
click at [354, 14] on link "Search" at bounding box center [364, 20] width 59 height 41
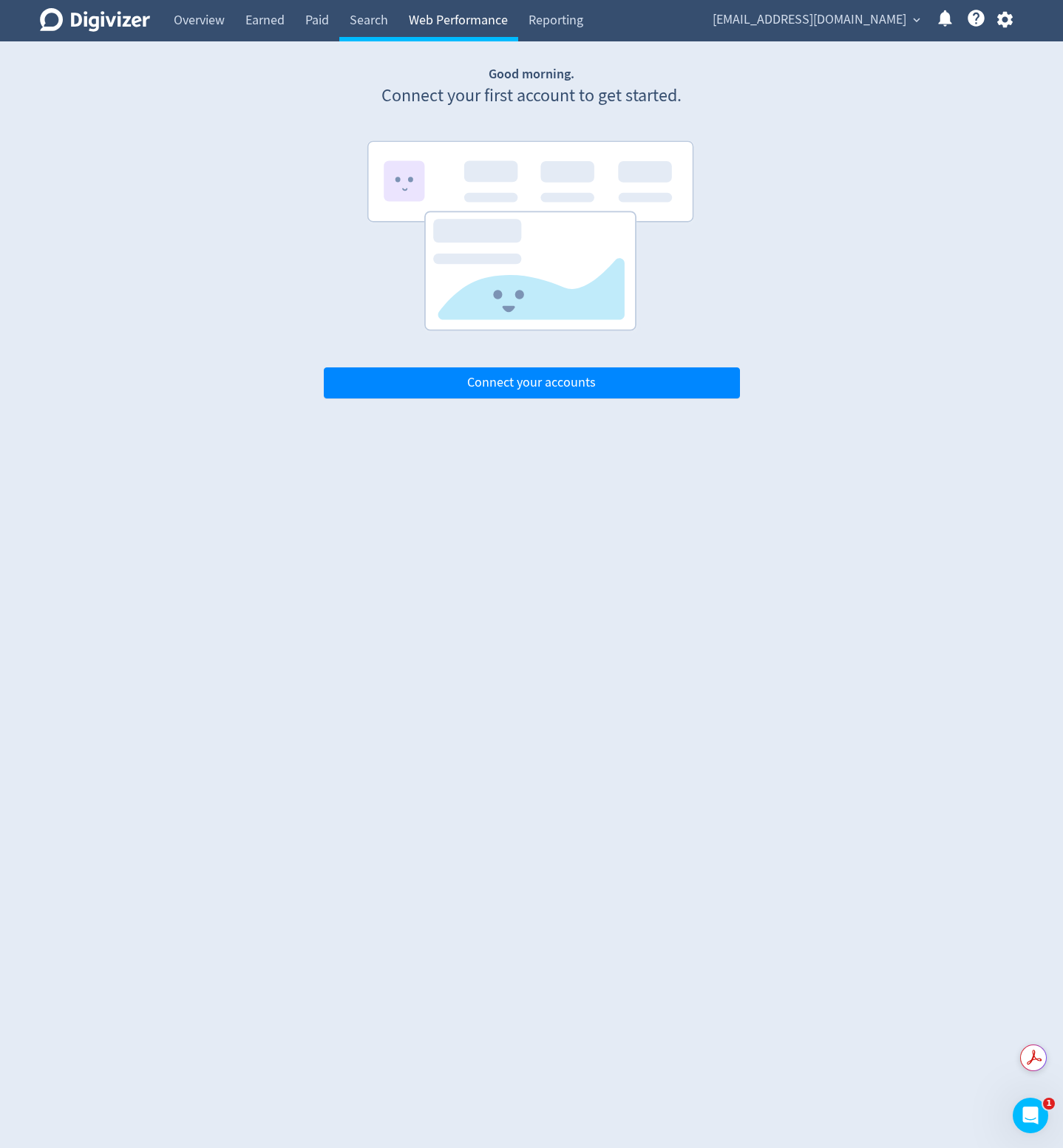
click at [451, 20] on link "Web Performance" at bounding box center [458, 20] width 119 height 41
click at [588, 27] on link "Reporting" at bounding box center [556, 20] width 76 height 41
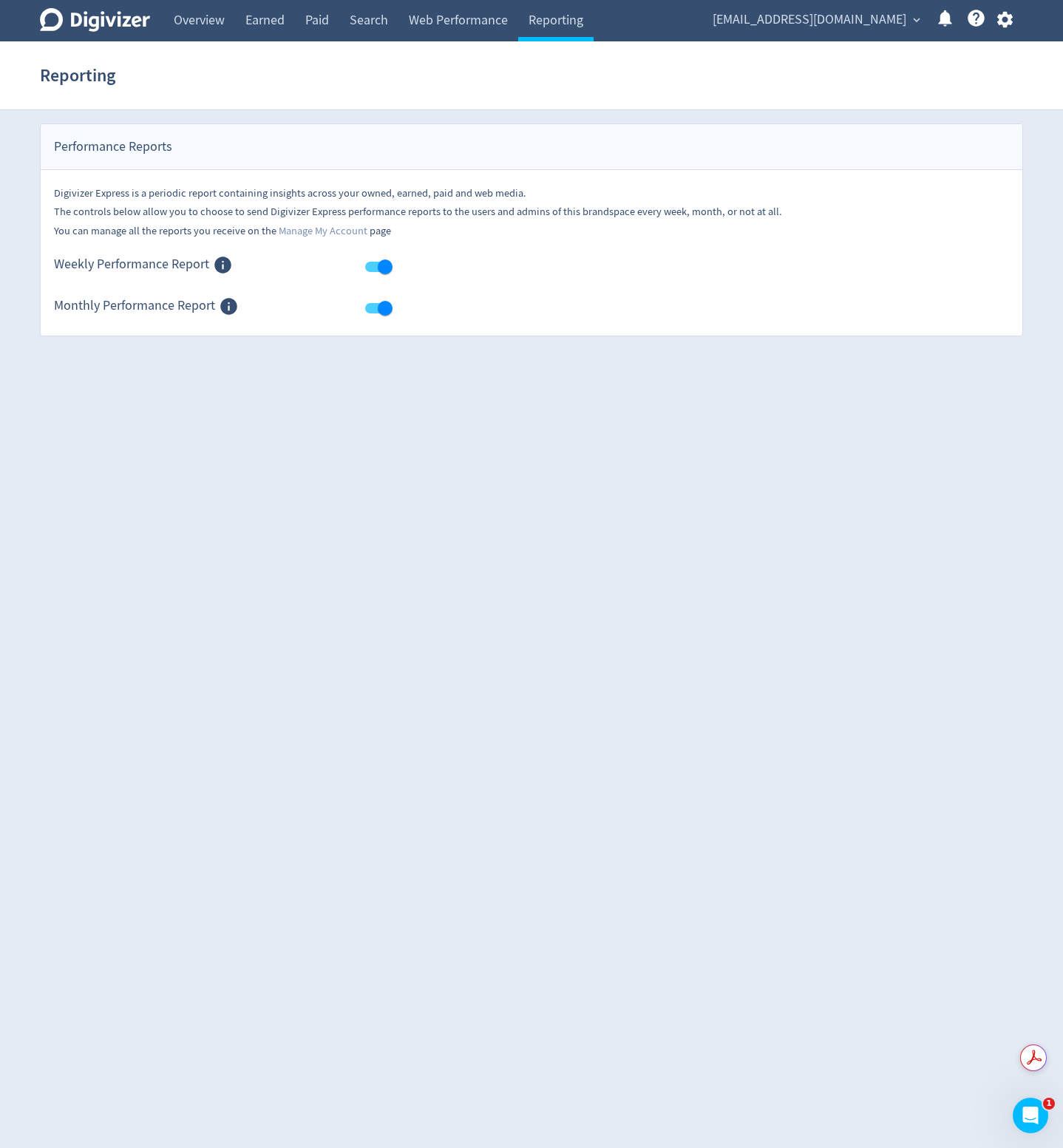
click at [378, 268] on input "checkbox" at bounding box center [385, 267] width 84 height 28
checkbox input "false"
click at [381, 303] on input "checkbox" at bounding box center [385, 308] width 84 height 28
checkbox input "false"
click at [382, 271] on input "checkbox" at bounding box center [371, 267] width 84 height 28
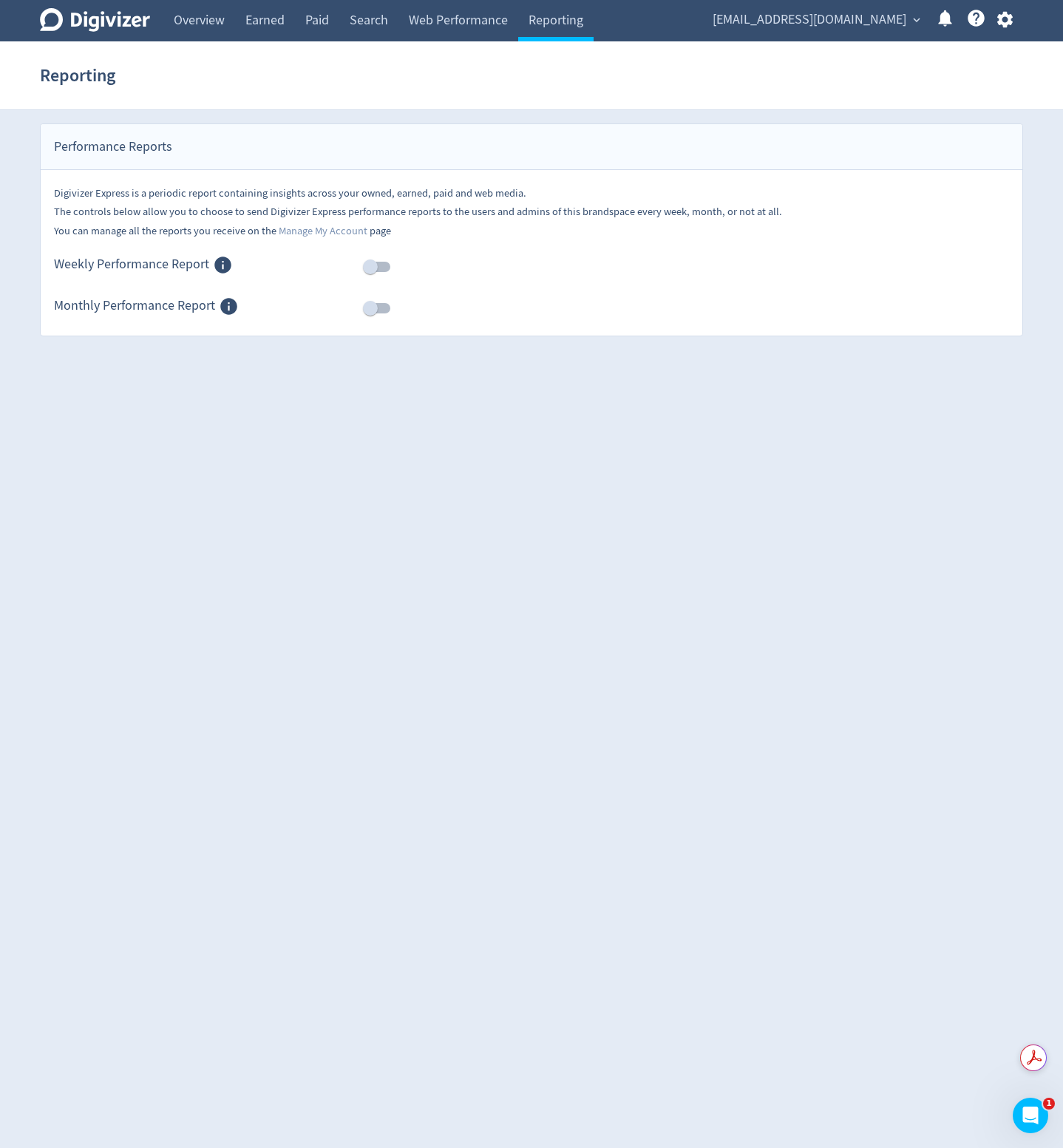
checkbox input "true"
click at [352, 232] on link "Manage My Account" at bounding box center [323, 231] width 89 height 14
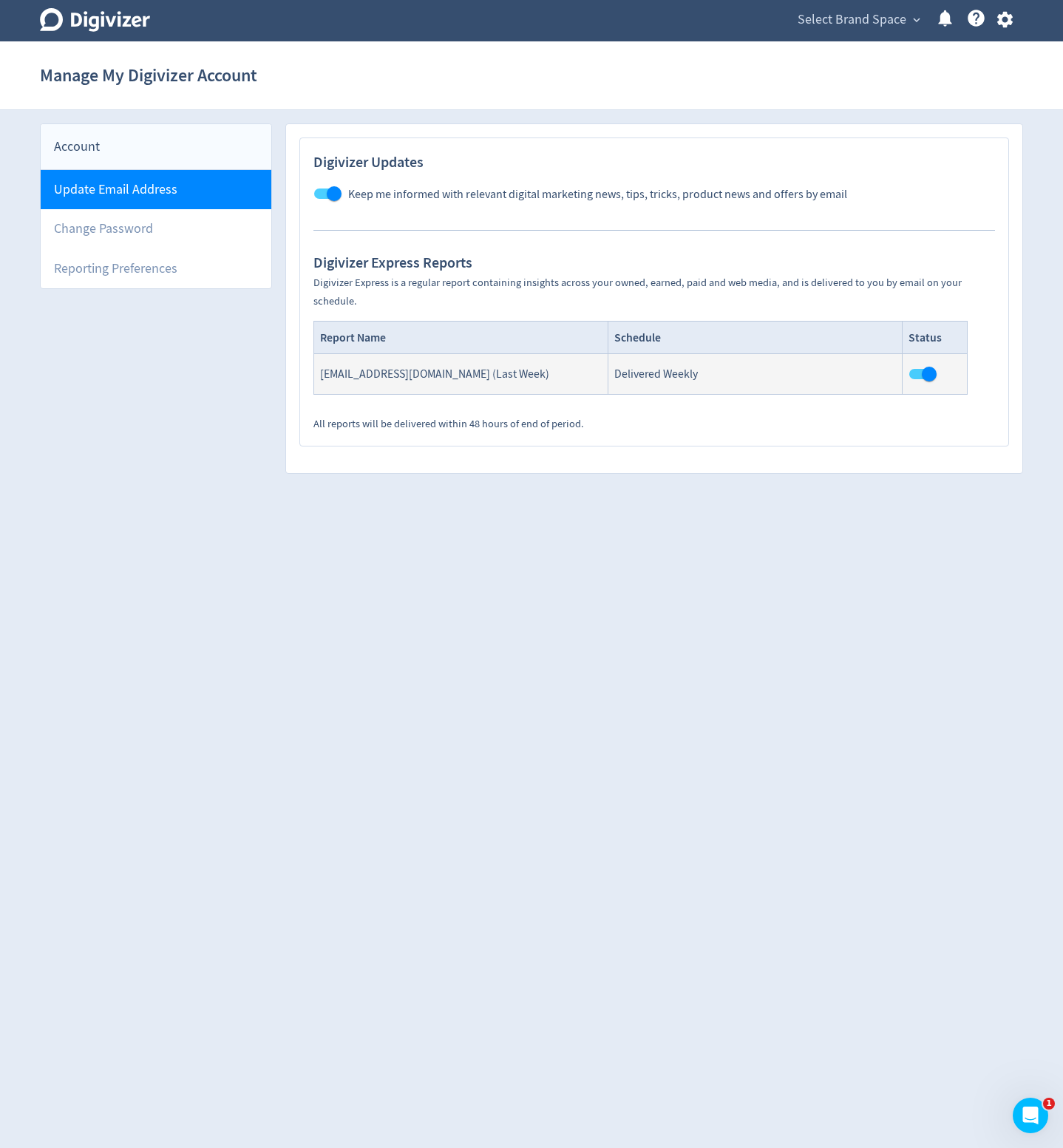
click at [146, 190] on li "Update Email Address" at bounding box center [156, 190] width 231 height 39
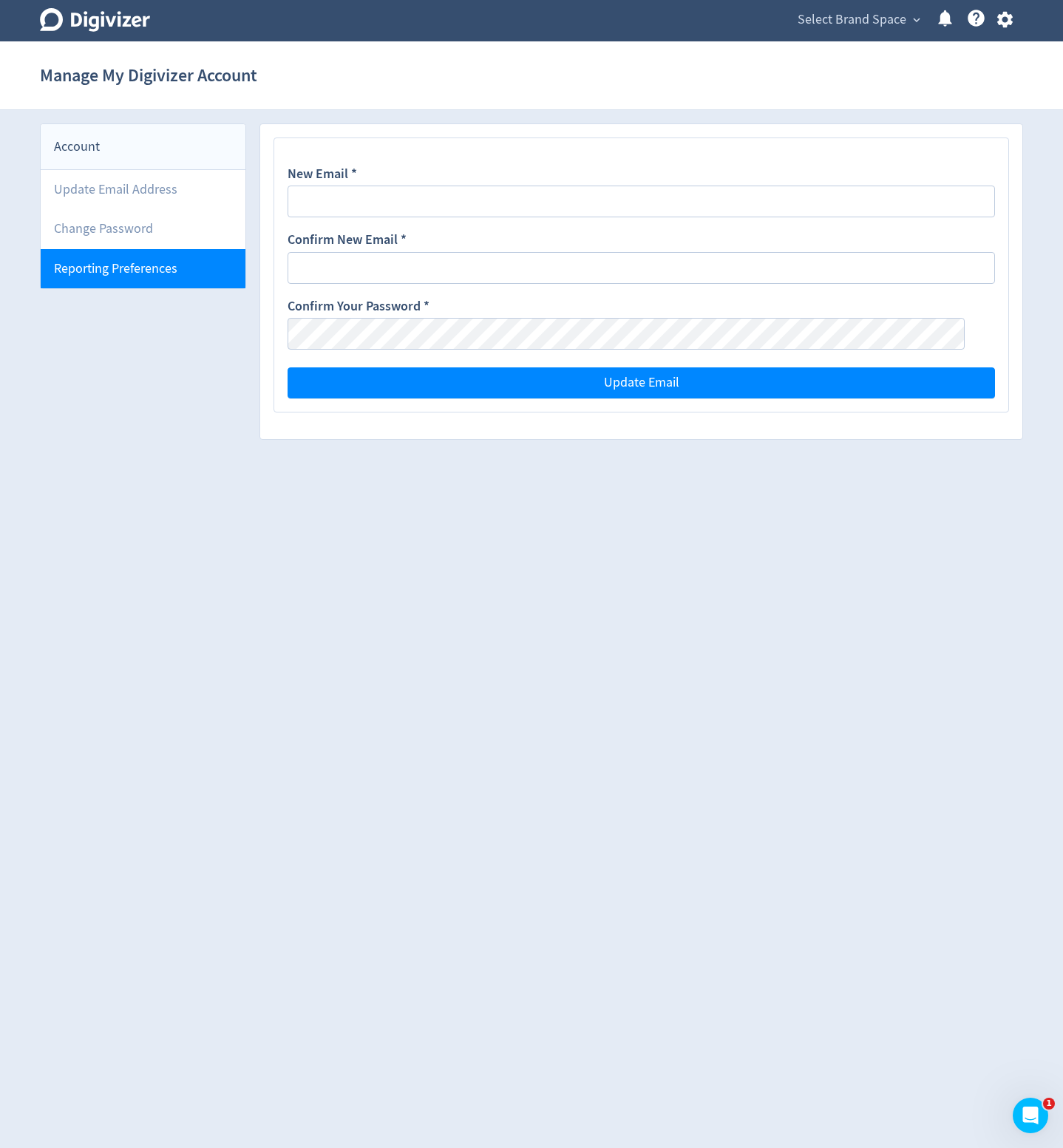
click at [120, 269] on li "Reporting Preferences" at bounding box center [143, 268] width 204 height 39
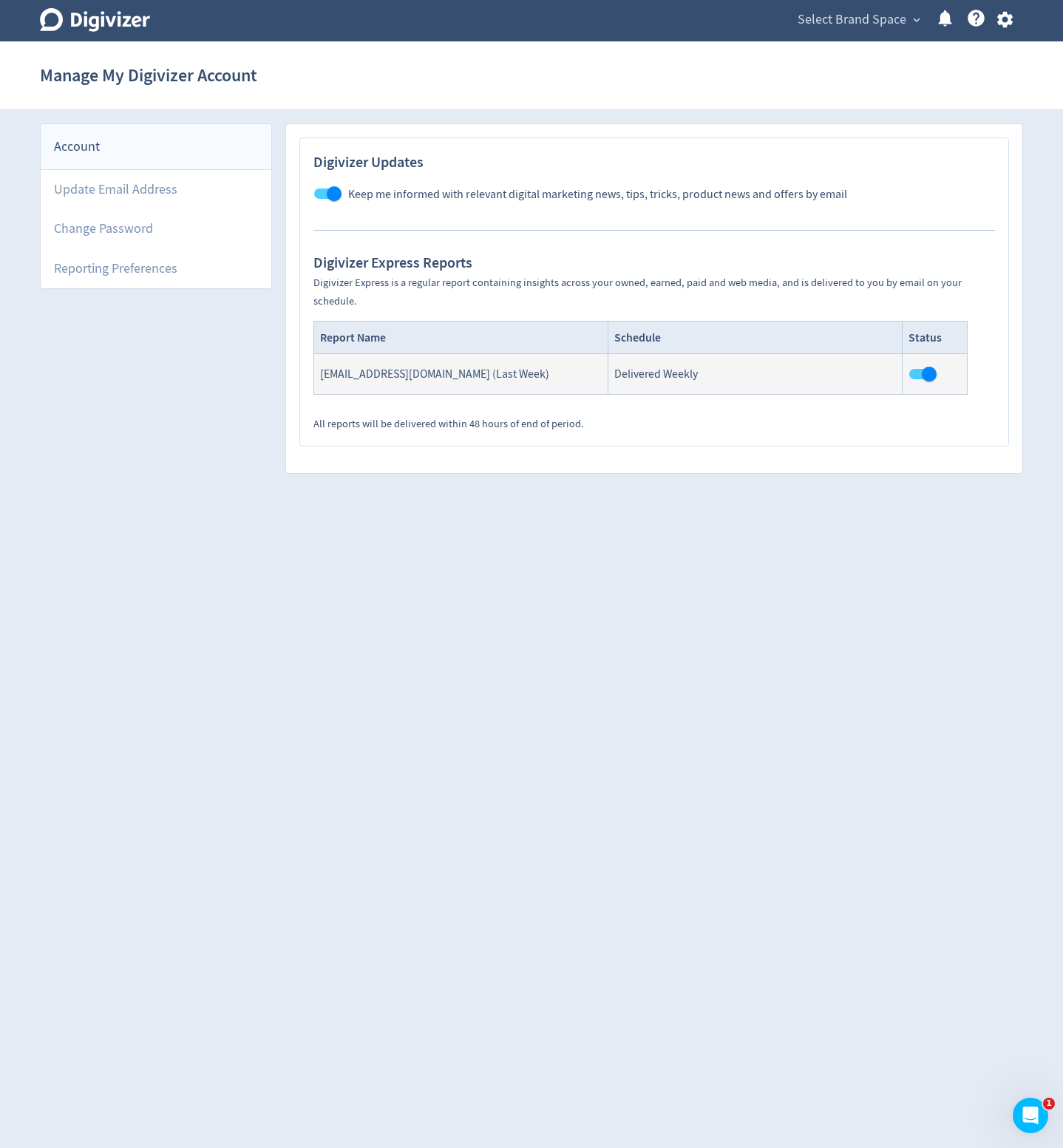
click at [90, 10] on icon "Digivizer Logo" at bounding box center [94, 20] width 110 height 23
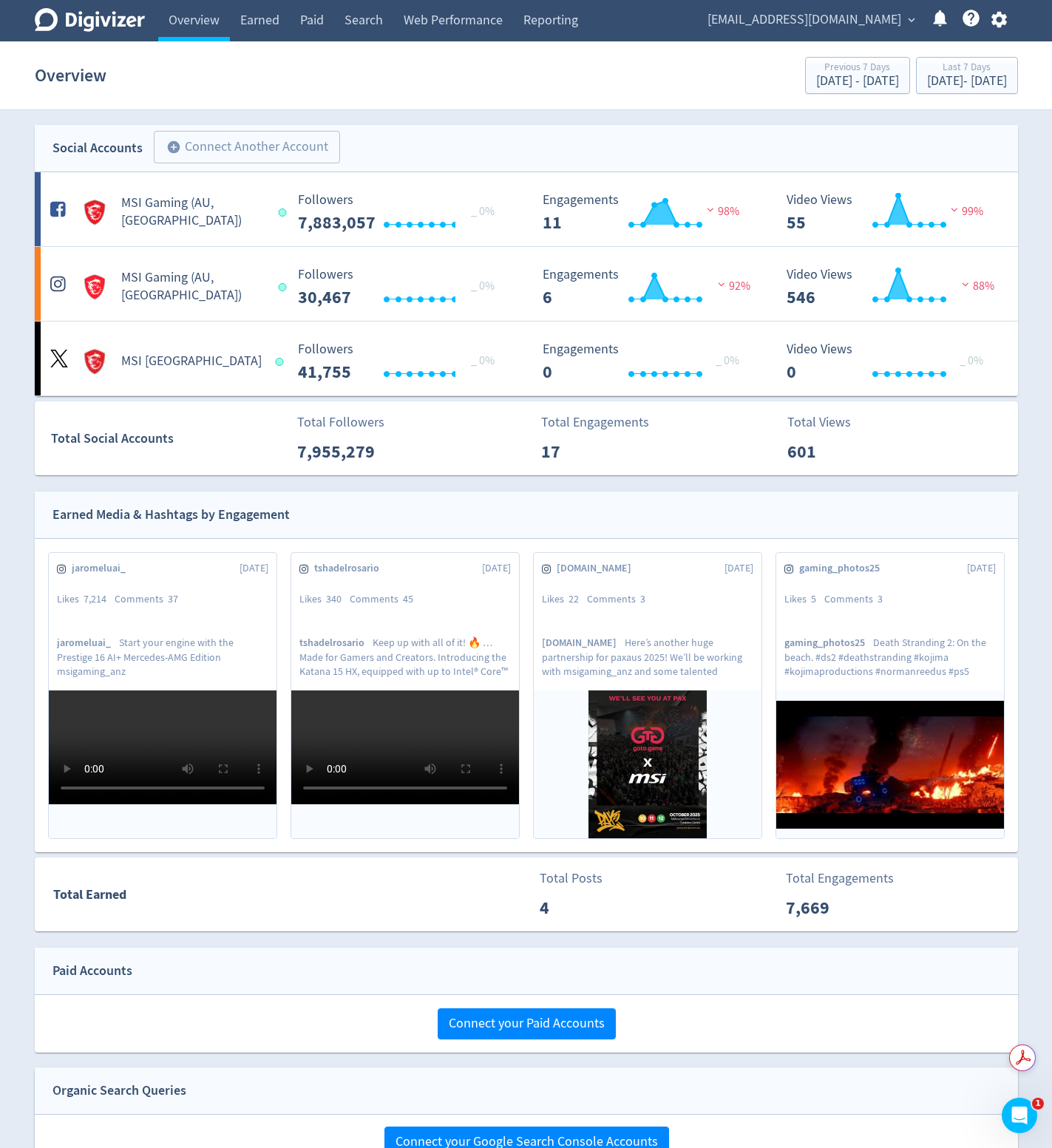
click at [833, 17] on span "[EMAIL_ADDRESS][DOMAIN_NAME]" at bounding box center [804, 20] width 194 height 23
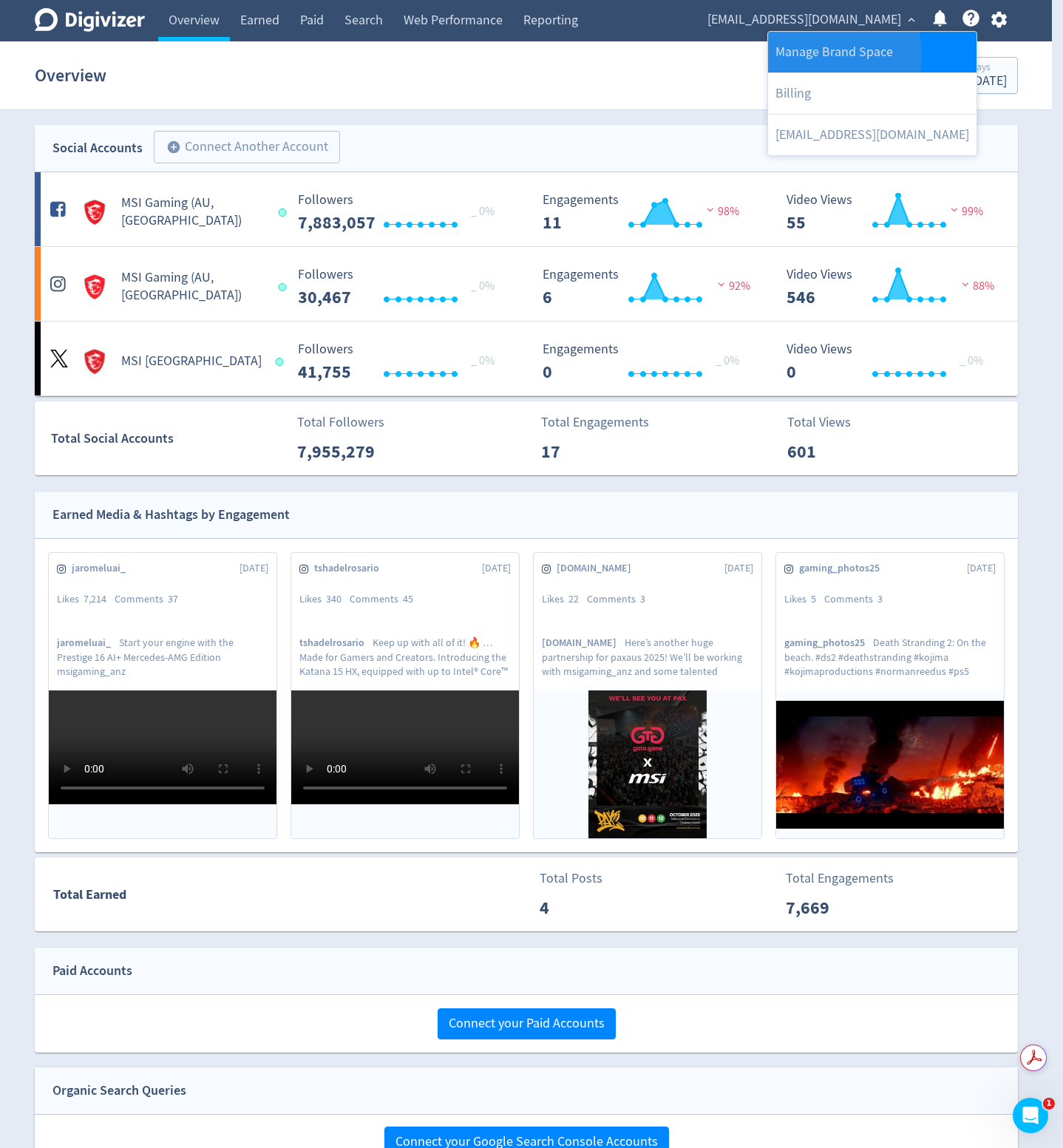
click at [819, 55] on link "Manage Brand Space" at bounding box center [872, 52] width 208 height 41
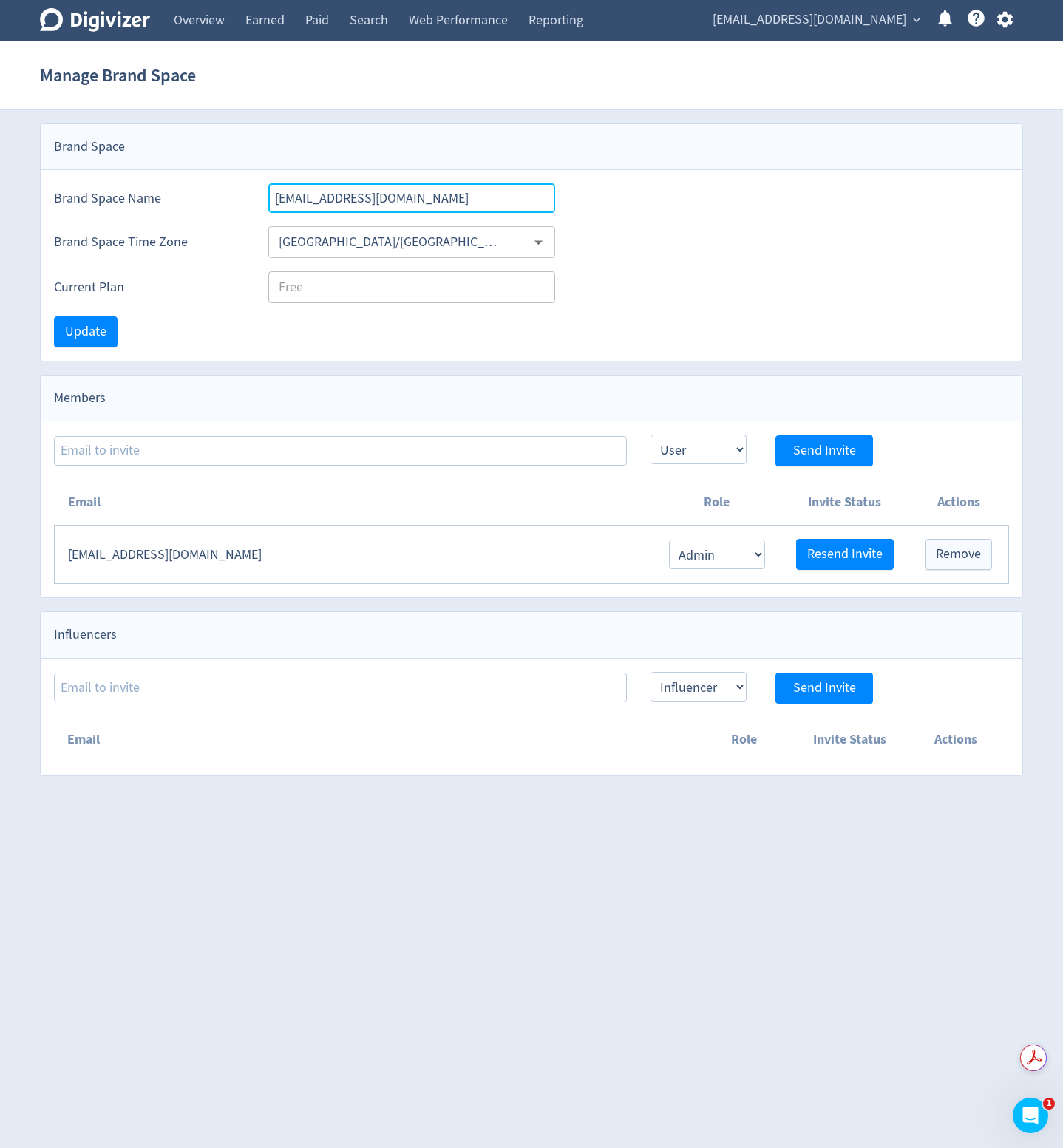
click at [451, 202] on input "[EMAIL_ADDRESS][DOMAIN_NAME]" at bounding box center [411, 198] width 286 height 30
type input "MSI ANZ"
click at [98, 336] on span "Update" at bounding box center [85, 332] width 41 height 13
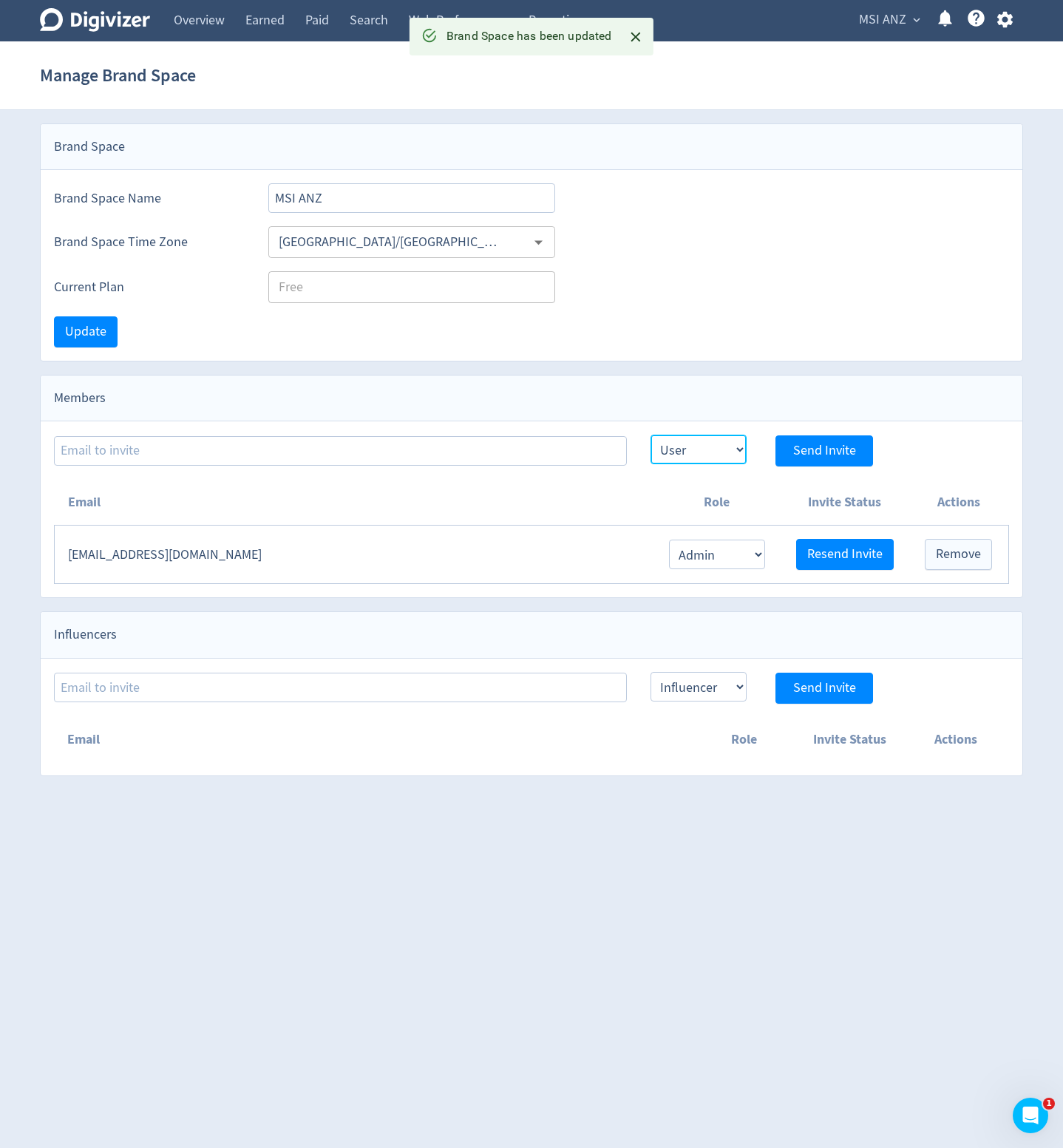
click at [696, 450] on select "Admin User" at bounding box center [698, 450] width 96 height 30
select select "ADMIN"
click at [650, 435] on select "Admin User" at bounding box center [698, 450] width 96 height 30
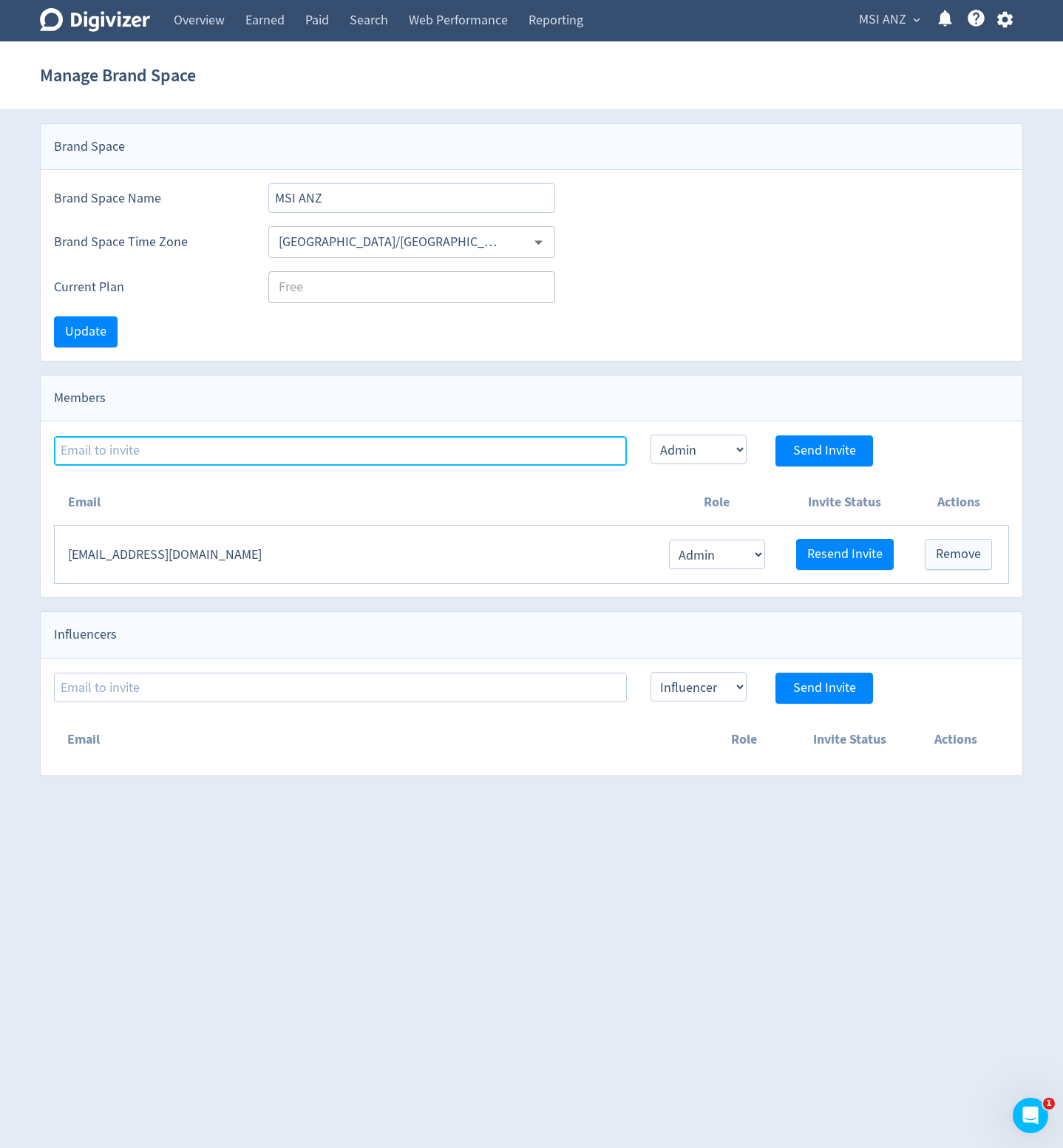
click at [544, 452] on input at bounding box center [340, 451] width 573 height 30
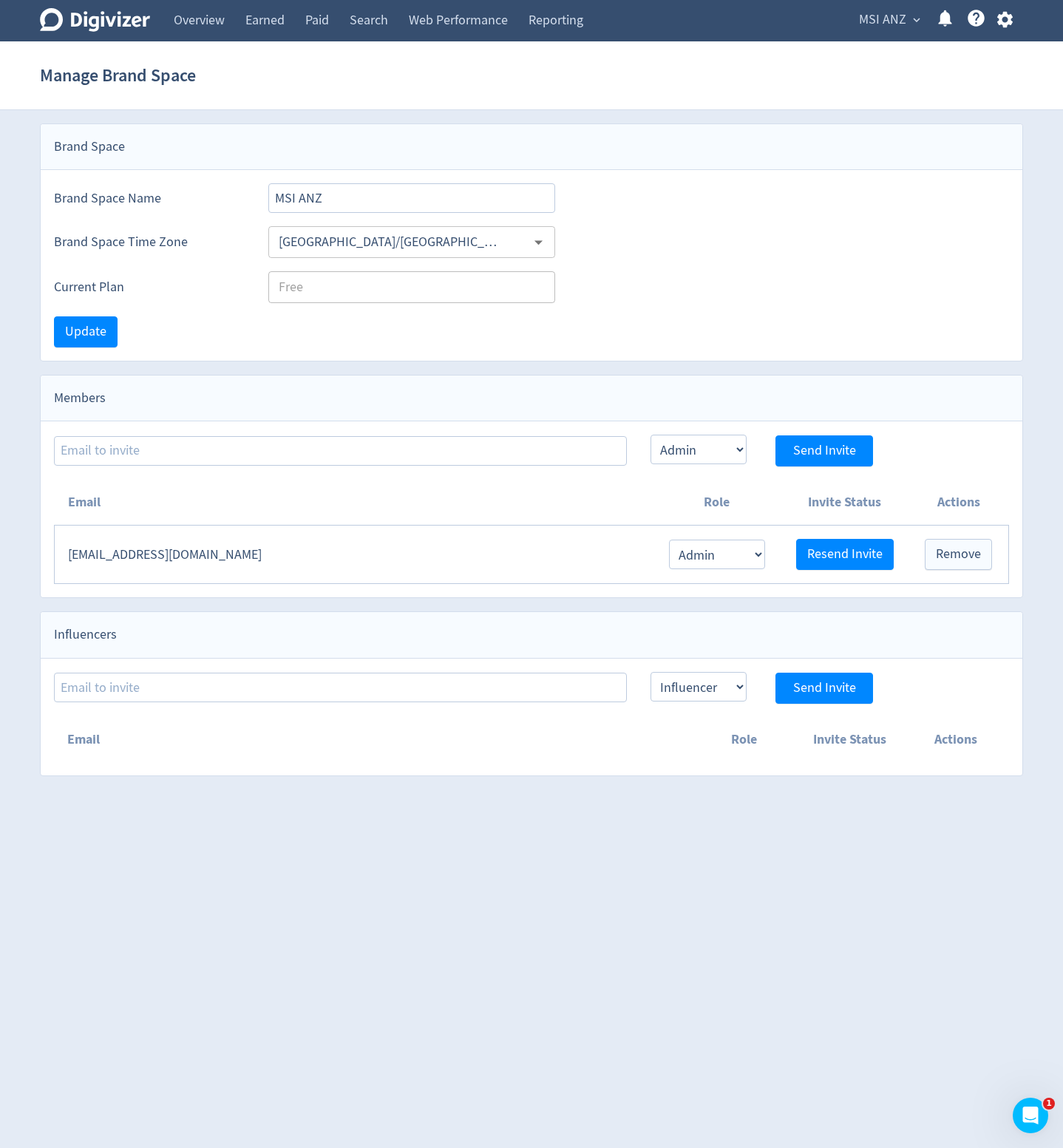
click at [624, 403] on div "Members" at bounding box center [532, 398] width 982 height 46
click at [96, 30] on icon at bounding box center [94, 20] width 110 height 23
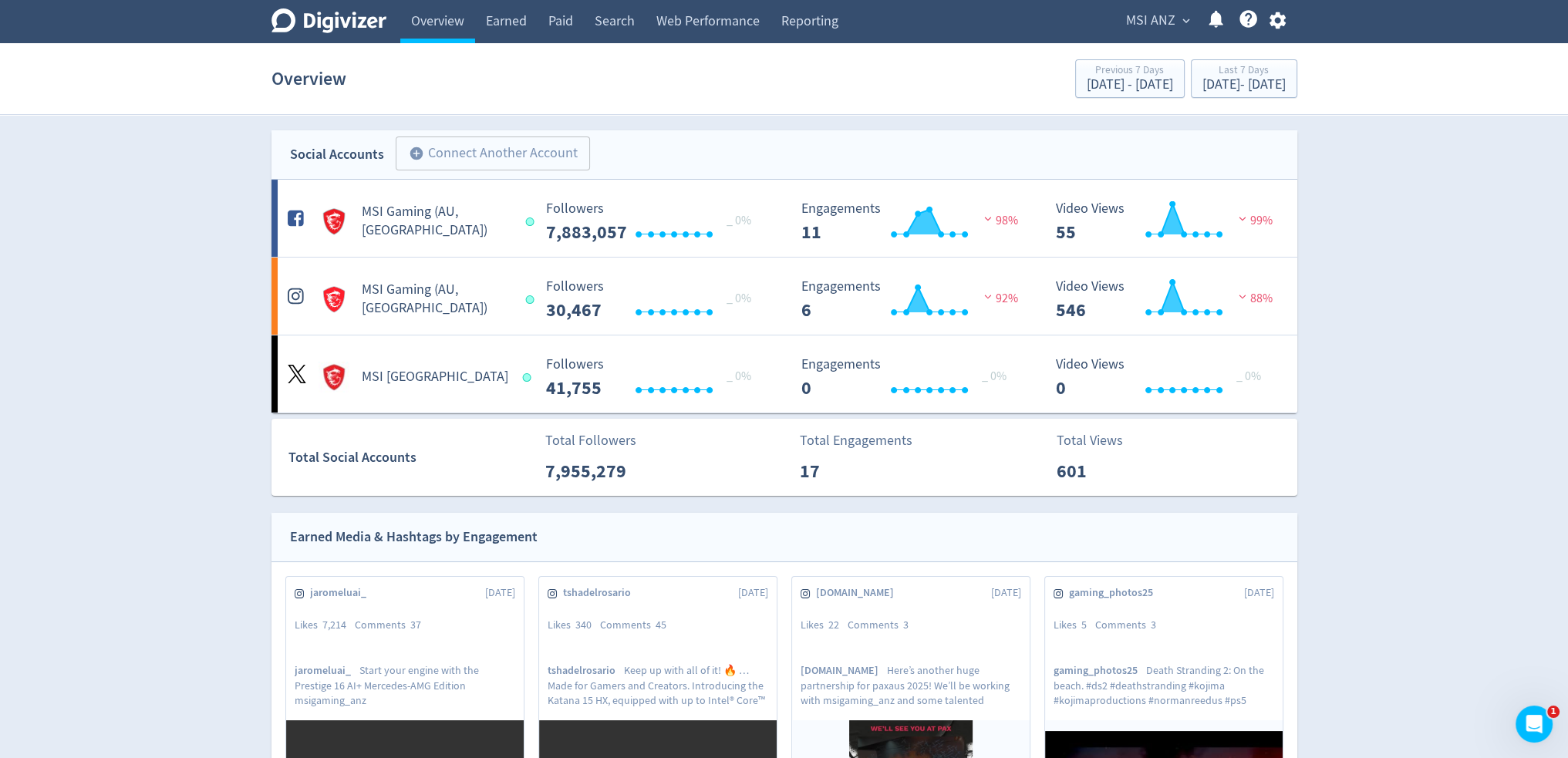
click at [188, 311] on div "Digivizer Logo Mark Digivizer Logo Overview Earned Paid Search Web Performance …" at bounding box center [784, 696] width 1568 height 1392
click at [458, 221] on h5 "MSI Gaming (AU, [GEOGRAPHIC_DATA])" at bounding box center [436, 221] width 151 height 37
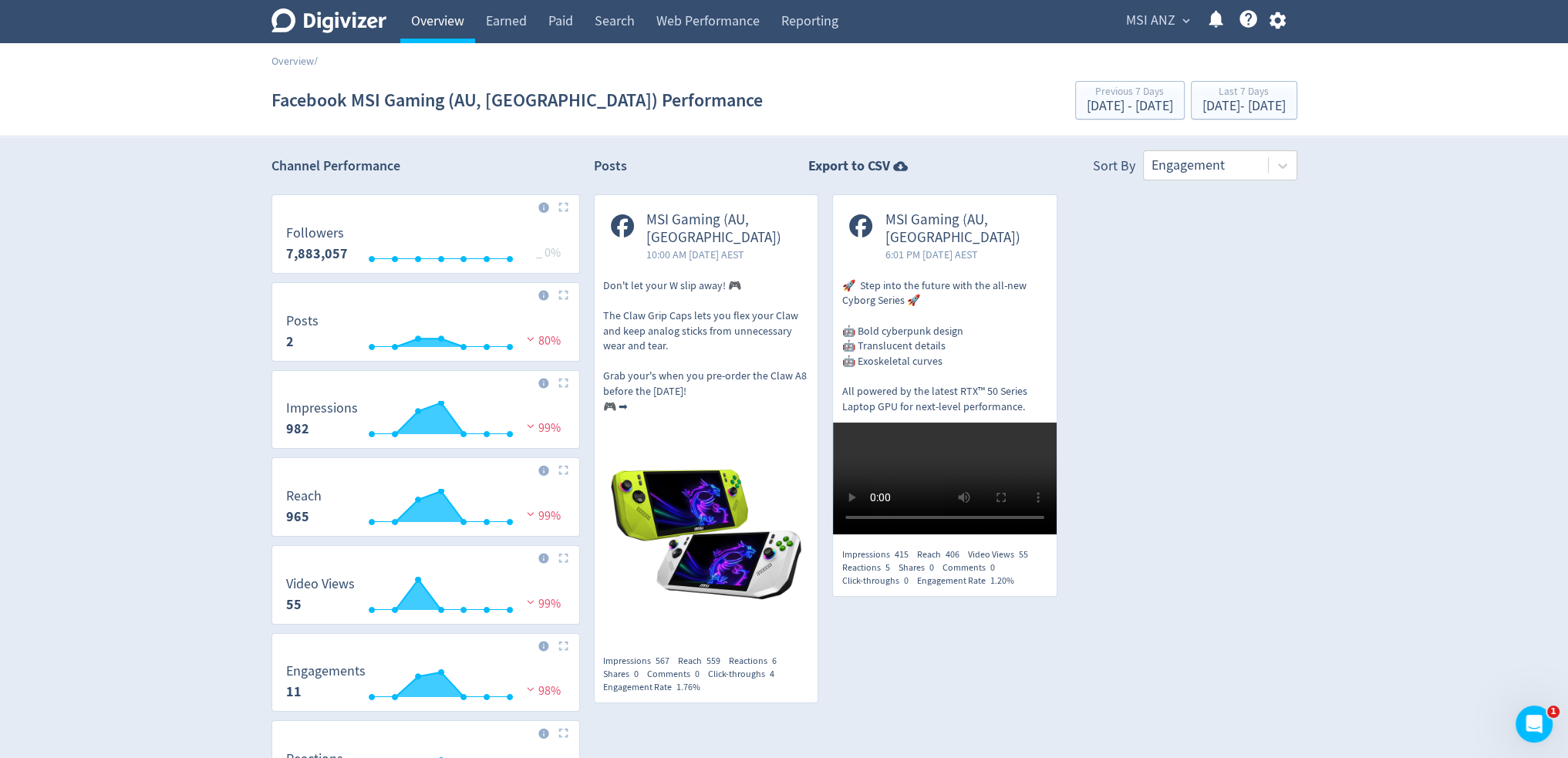
click at [426, 24] on link "Overview" at bounding box center [438, 21] width 75 height 43
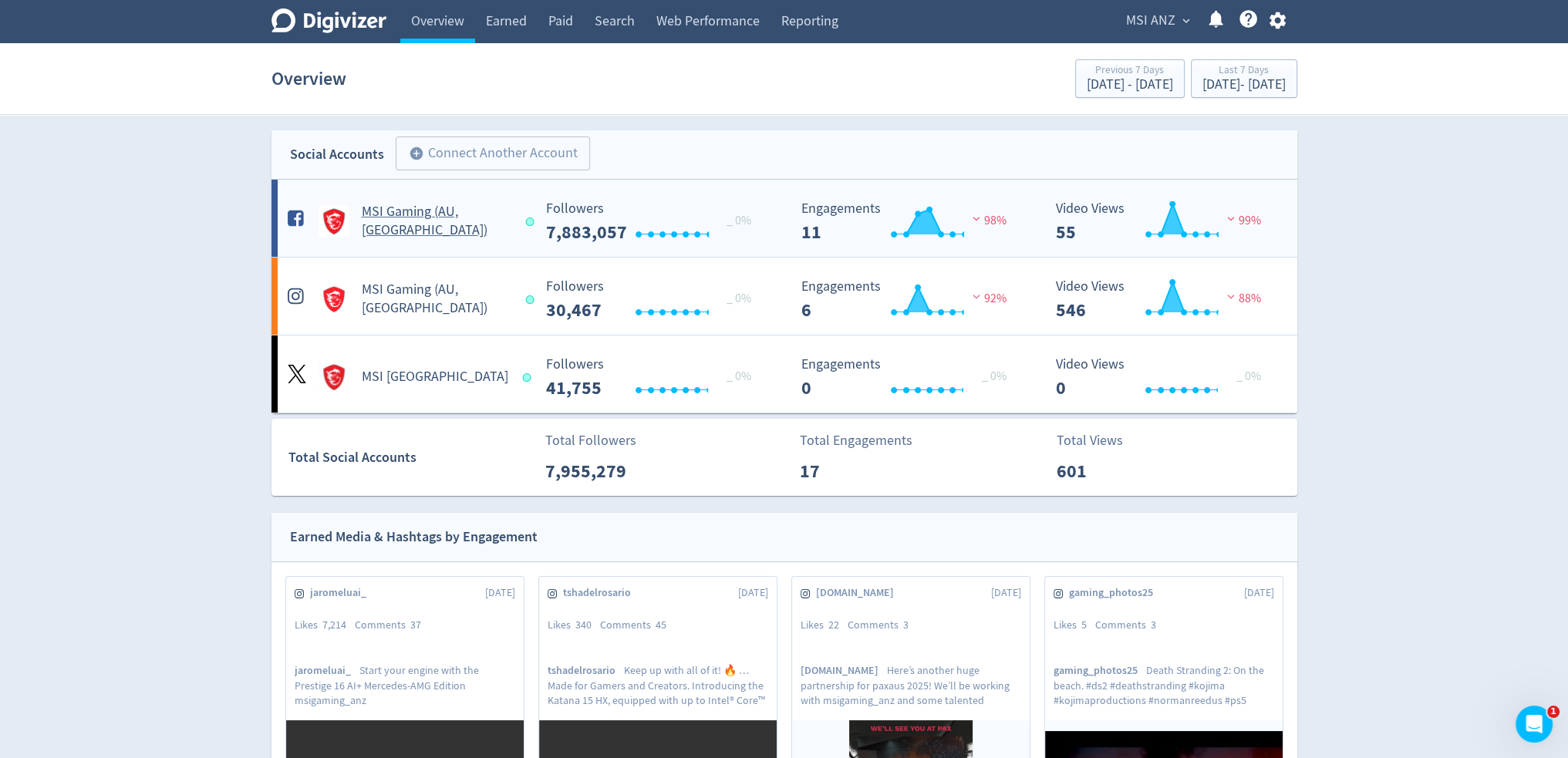
click at [455, 219] on h5 "MSI Gaming (AU, [GEOGRAPHIC_DATA])" at bounding box center [436, 221] width 151 height 37
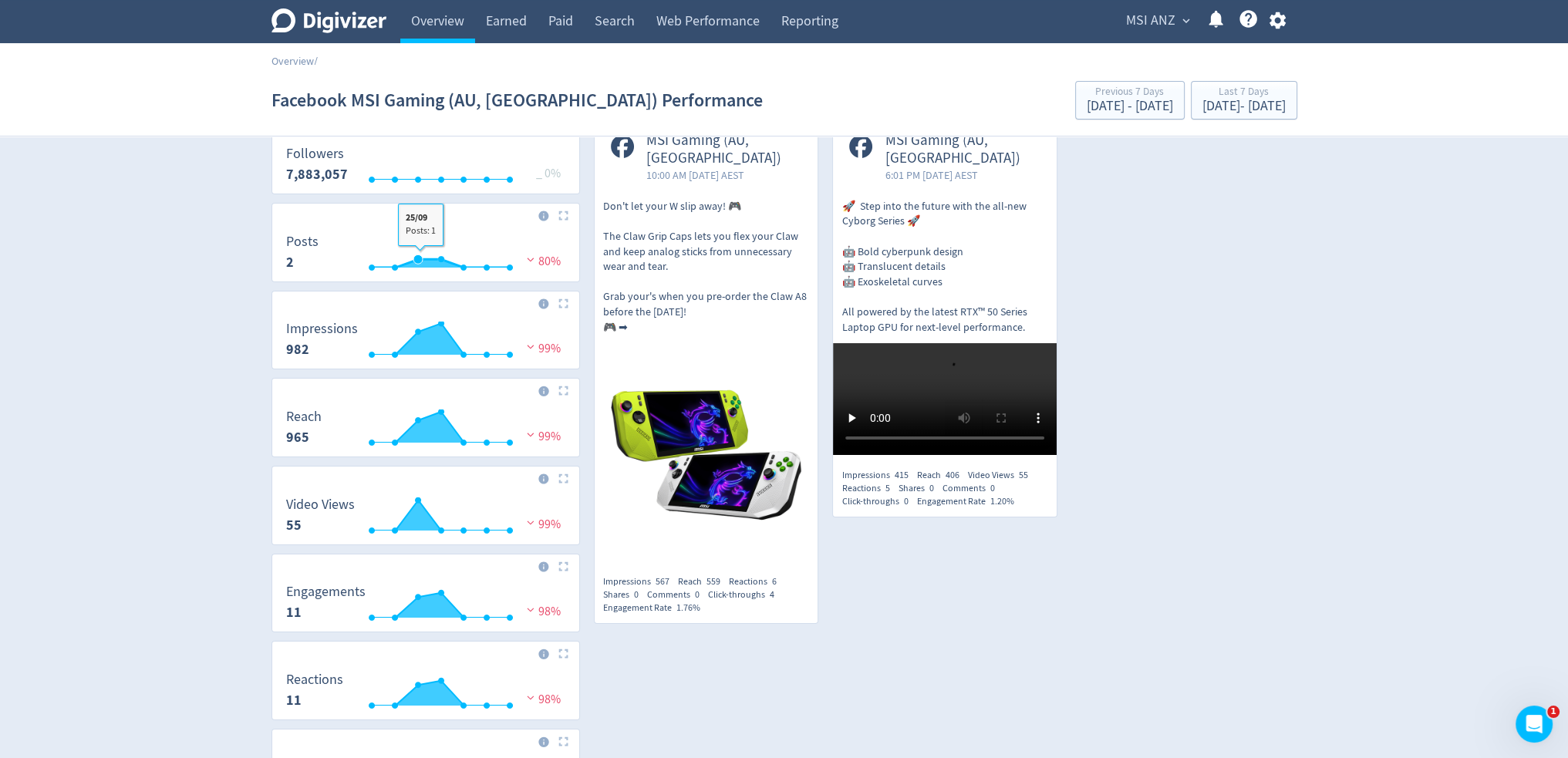
click at [419, 186] on rect "\a Followers\a 7,883,057\a" at bounding box center [426, 167] width 295 height 41
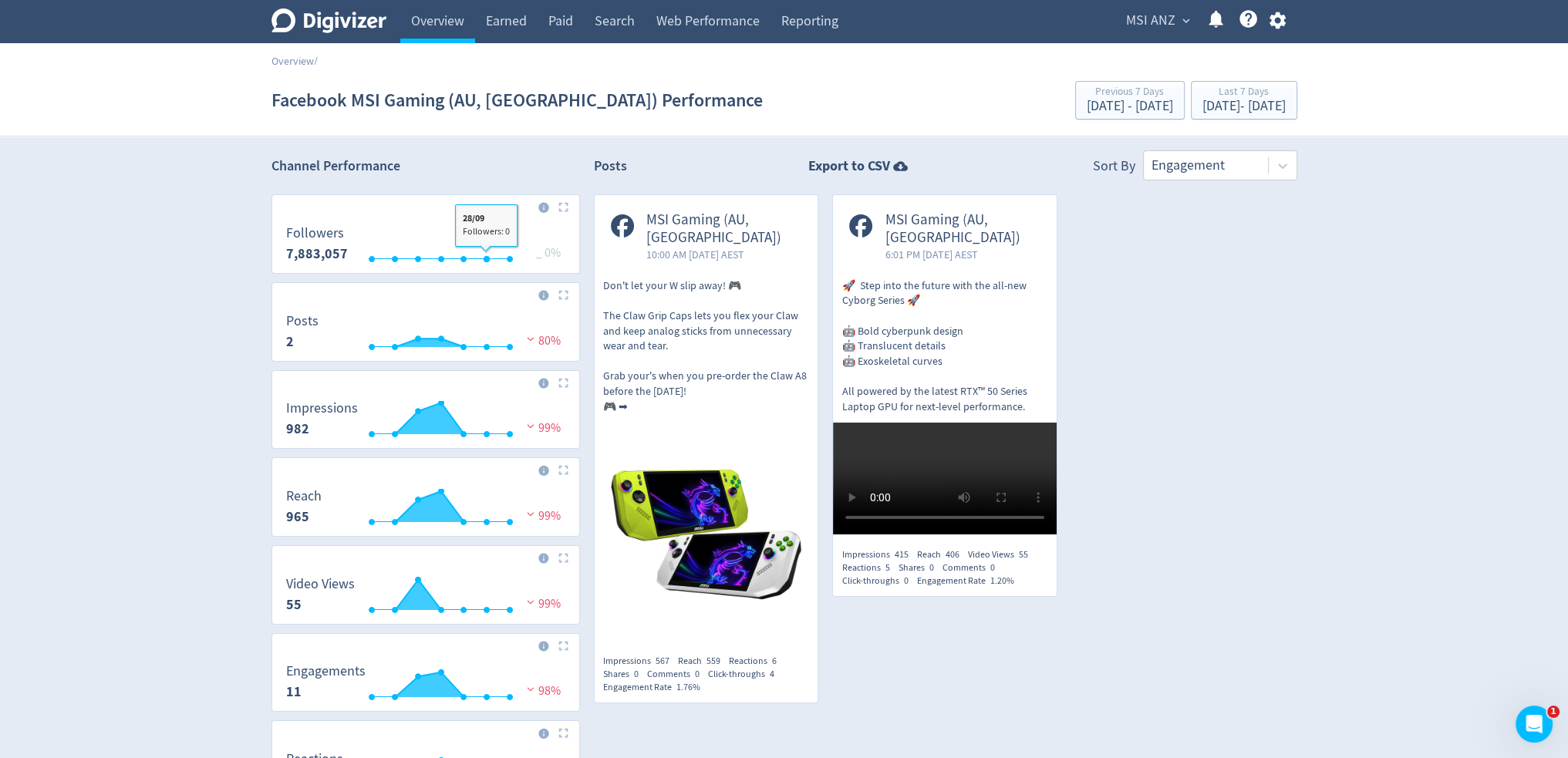
click at [326, 9] on icon "Digivizer Logo" at bounding box center [328, 20] width 115 height 24
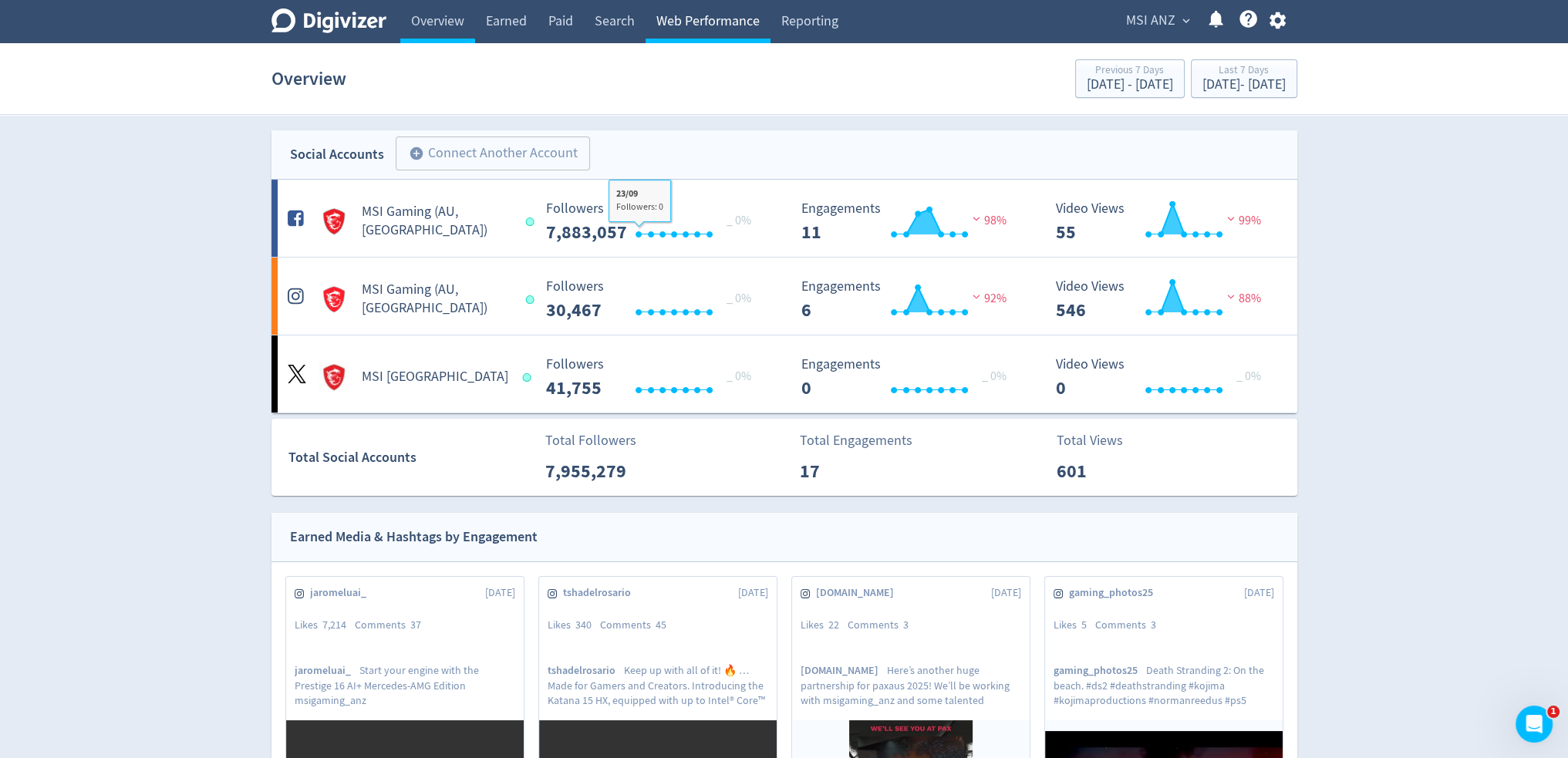
click at [712, 16] on link "Web Performance" at bounding box center [707, 21] width 125 height 43
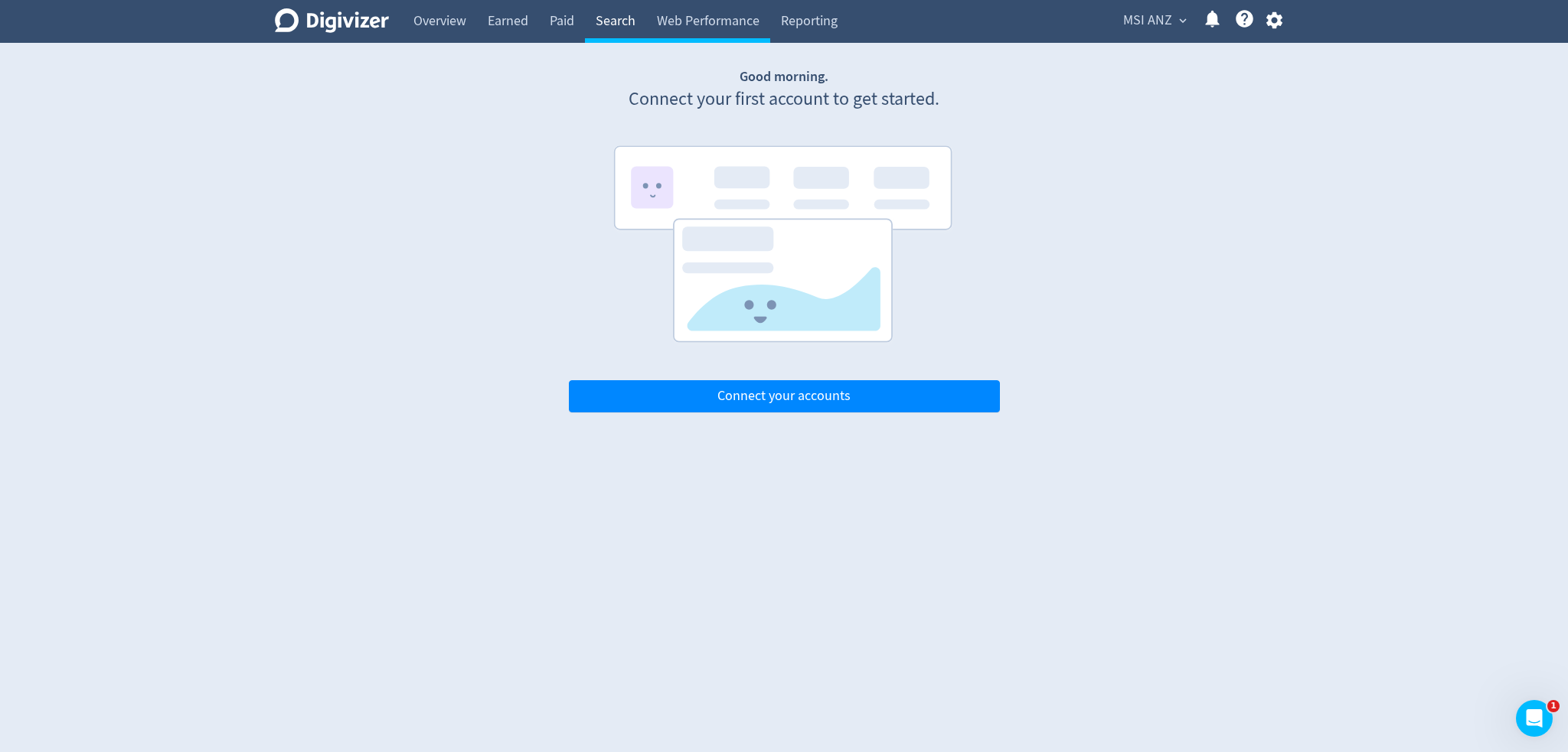
click at [625, 20] on link "Search" at bounding box center [616, 21] width 61 height 43
click at [772, 21] on link "Reporting" at bounding box center [809, 21] width 78 height 43
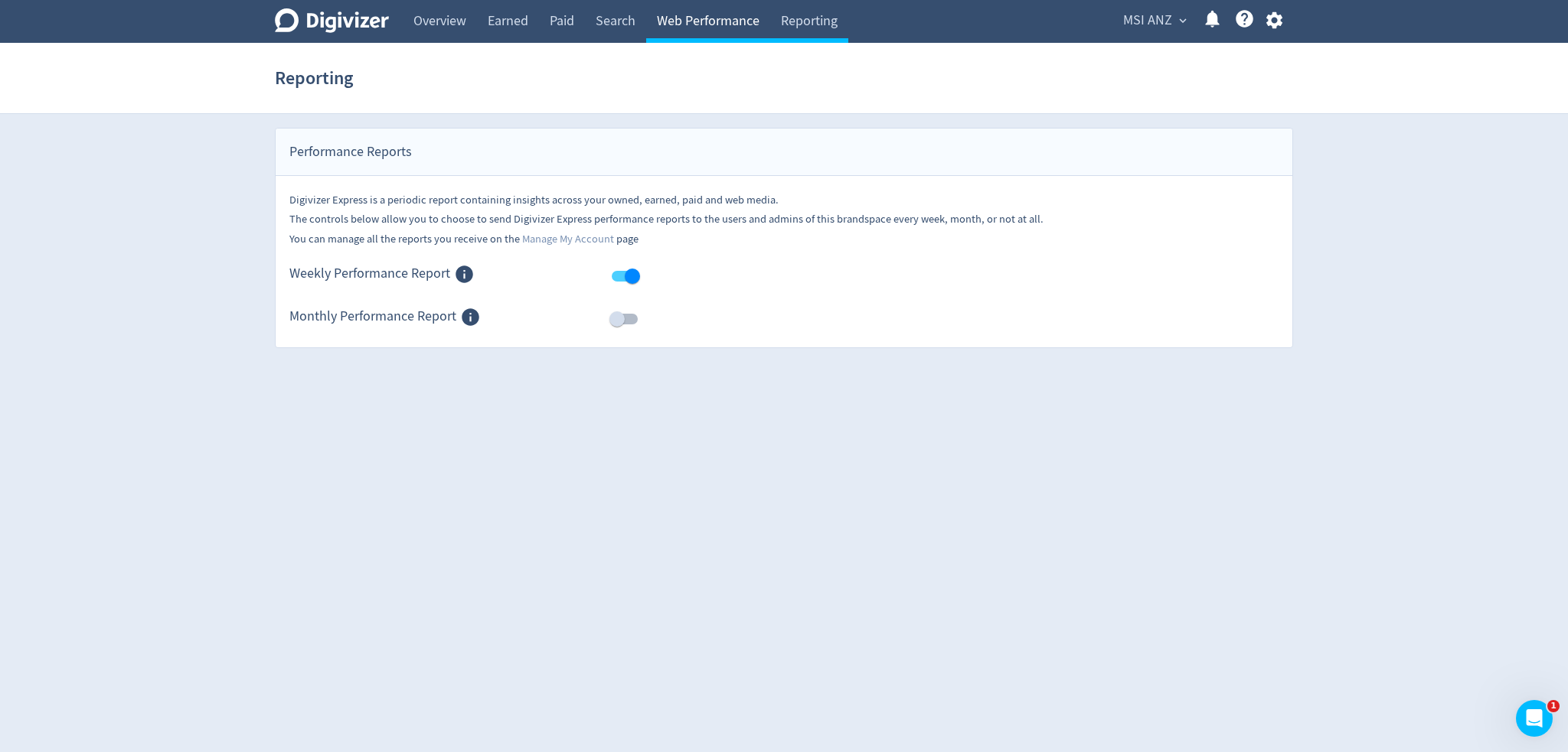
click at [721, 19] on link "Web Performance" at bounding box center [707, 21] width 124 height 43
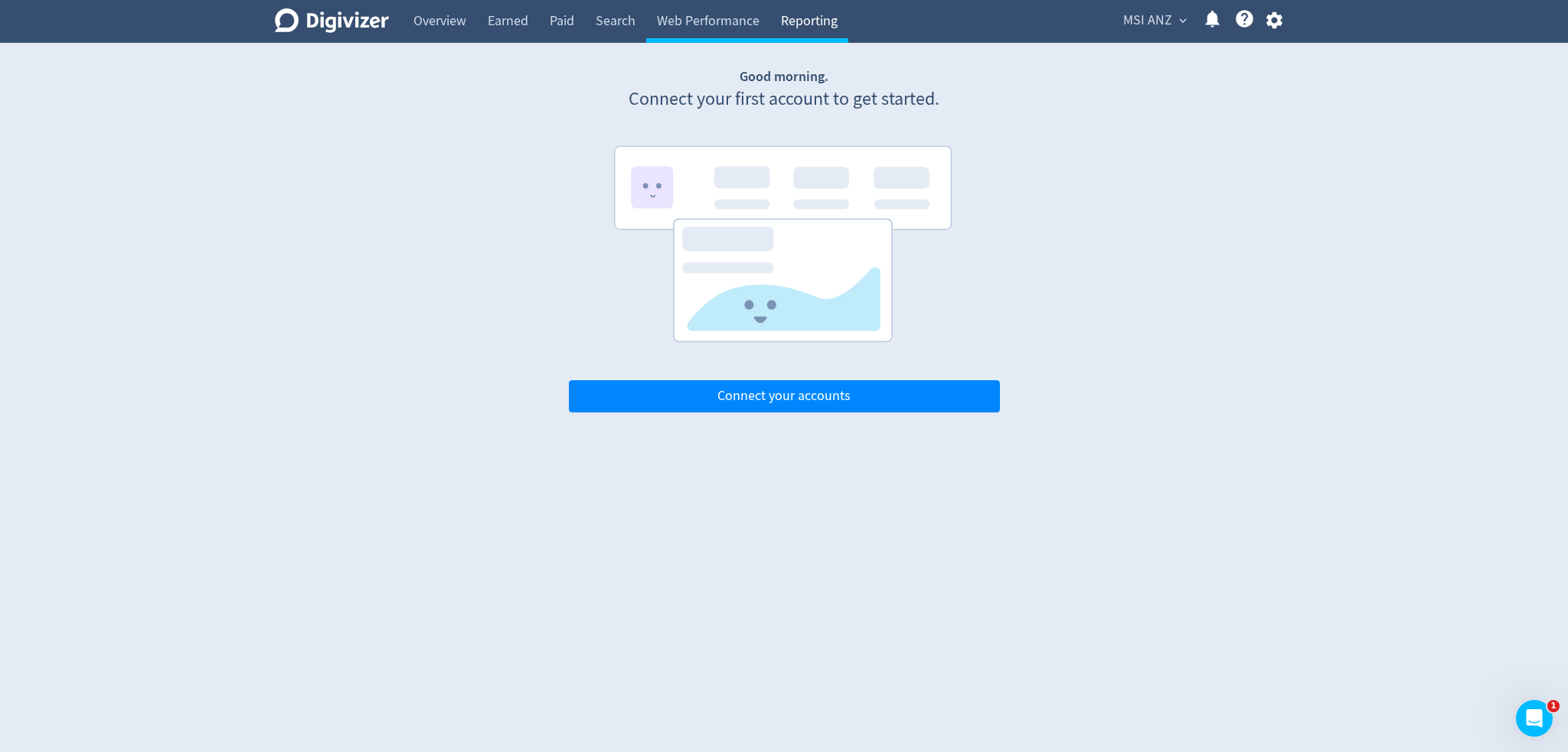
click at [796, 15] on link "Reporting" at bounding box center [809, 21] width 78 height 43
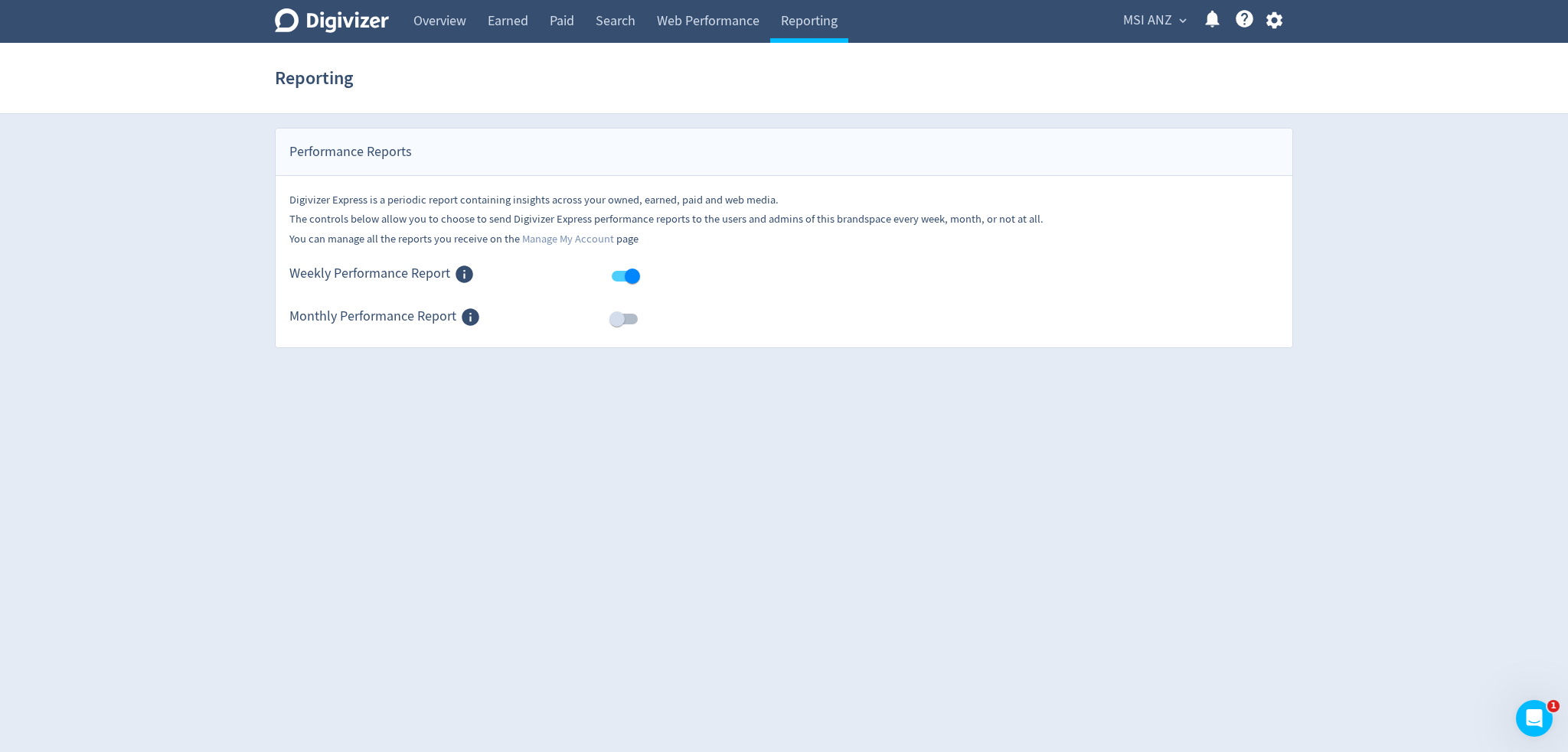
click at [690, 47] on section "Reporting" at bounding box center [784, 78] width 1568 height 71
click at [692, 26] on link "Web Performance" at bounding box center [707, 21] width 124 height 43
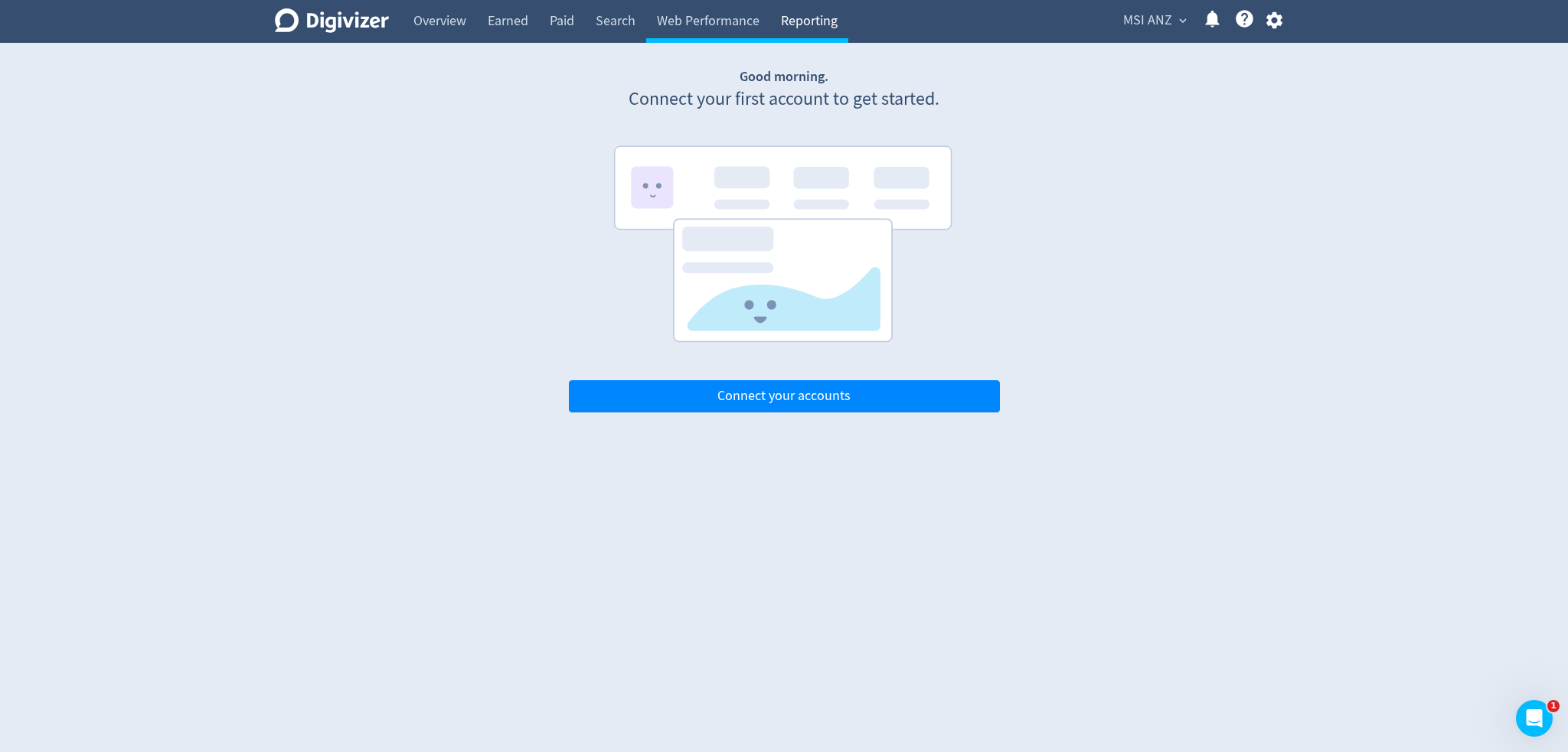
click at [796, 19] on link "Reporting" at bounding box center [809, 21] width 78 height 43
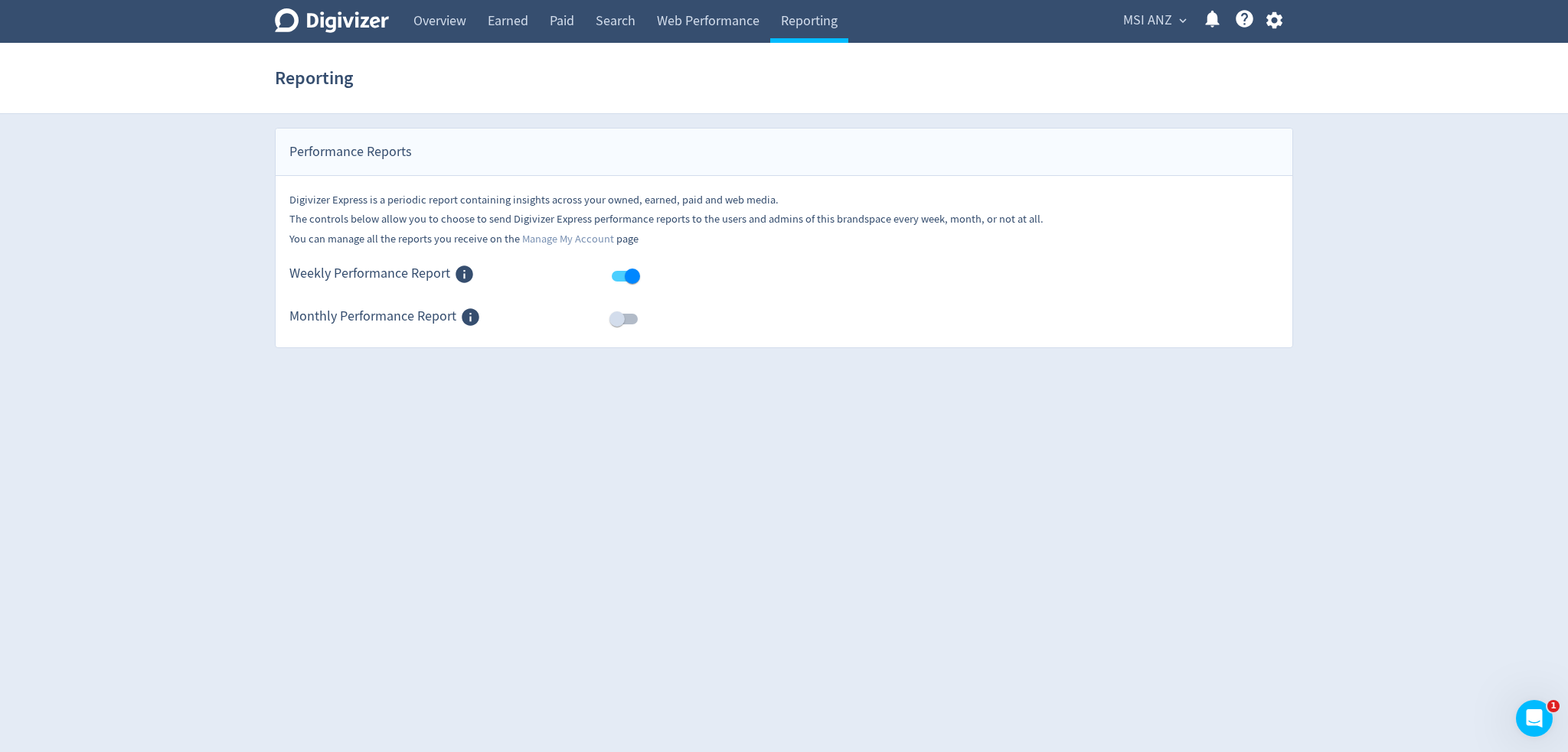
click at [613, 311] on input "checkbox" at bounding box center [617, 319] width 87 height 29
checkbox input "true"
click at [717, 23] on div "Report status updated" at bounding box center [784, 38] width 204 height 39
click at [661, 10] on link "Web Performance" at bounding box center [707, 21] width 124 height 43
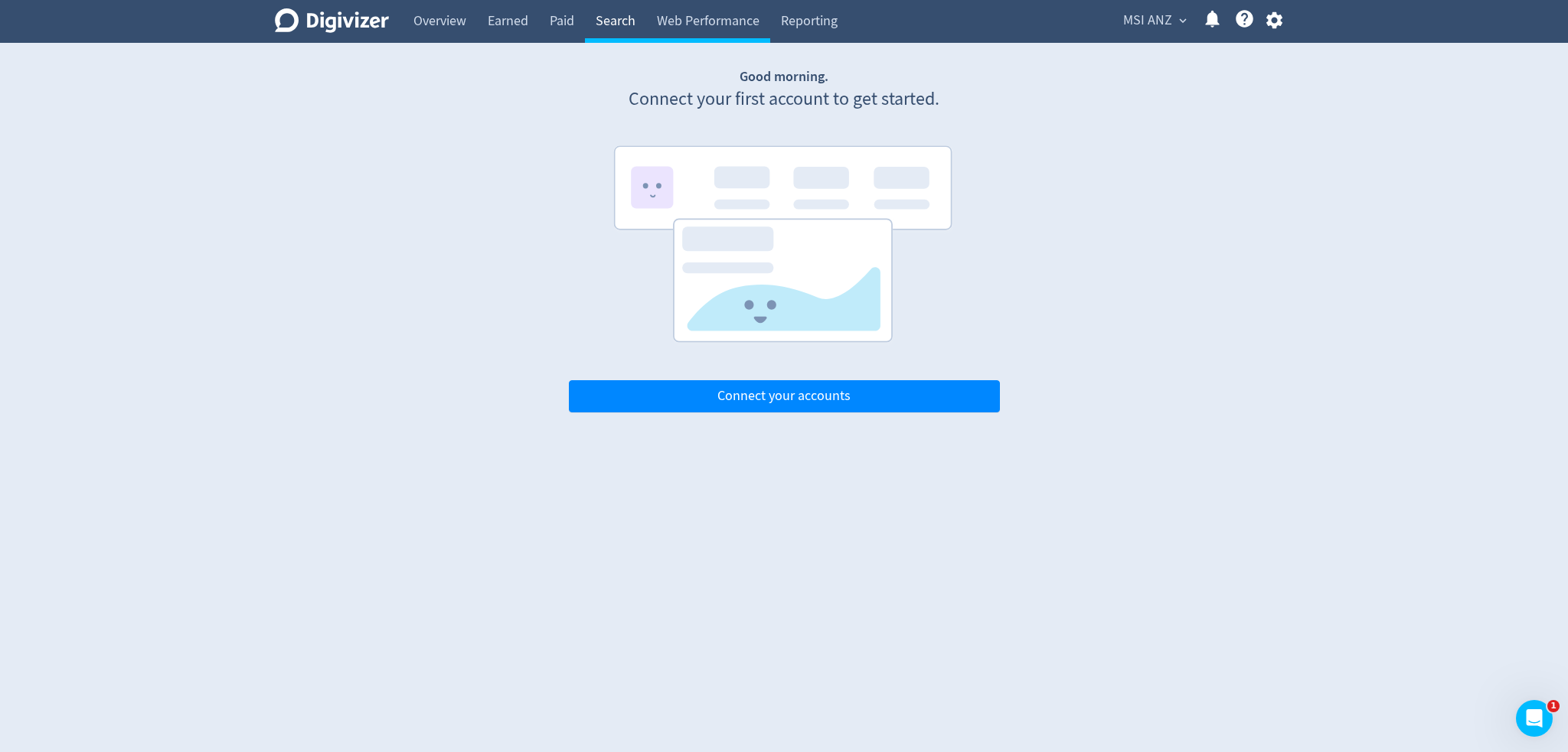
drag, startPoint x: 639, startPoint y: 20, endPoint x: 609, endPoint y: 22, distance: 30.1
click at [637, 21] on link "Search" at bounding box center [616, 21] width 61 height 43
click at [564, 19] on link "Paid" at bounding box center [562, 21] width 46 height 43
click at [471, 24] on link "Overview" at bounding box center [440, 21] width 74 height 43
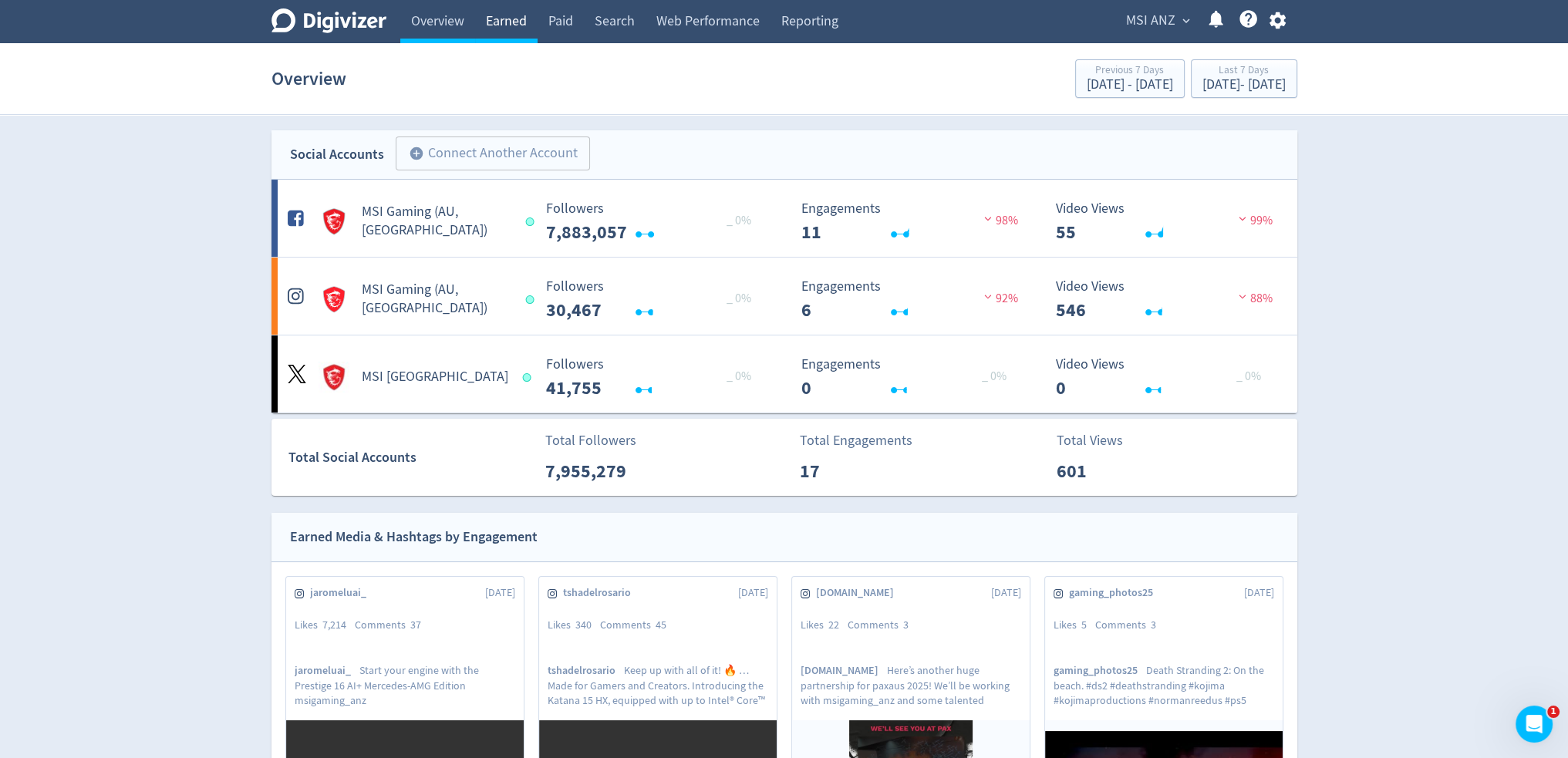
click at [496, 21] on link "Earned" at bounding box center [506, 21] width 63 height 43
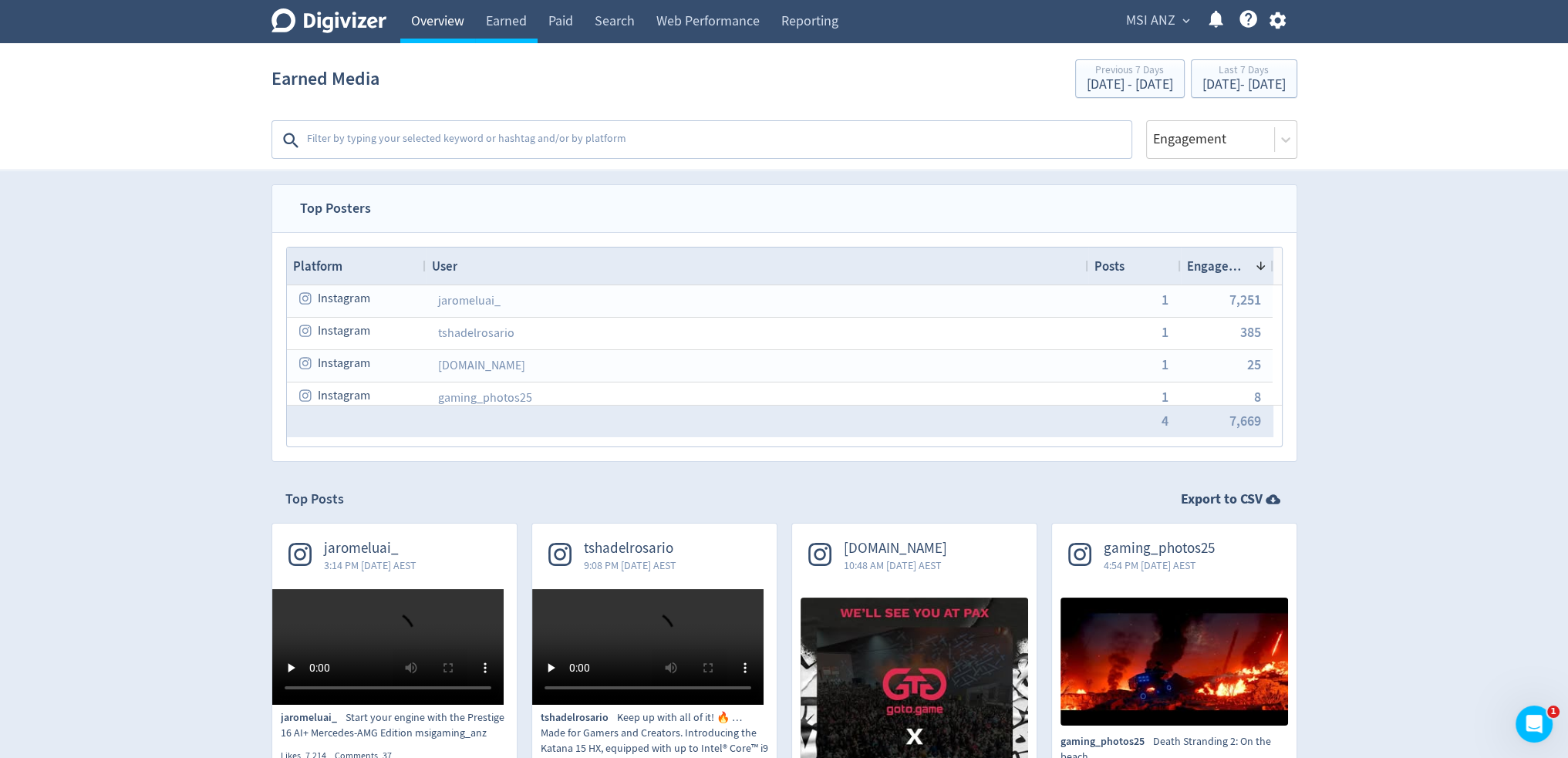
click at [445, 22] on link "Overview" at bounding box center [438, 21] width 75 height 43
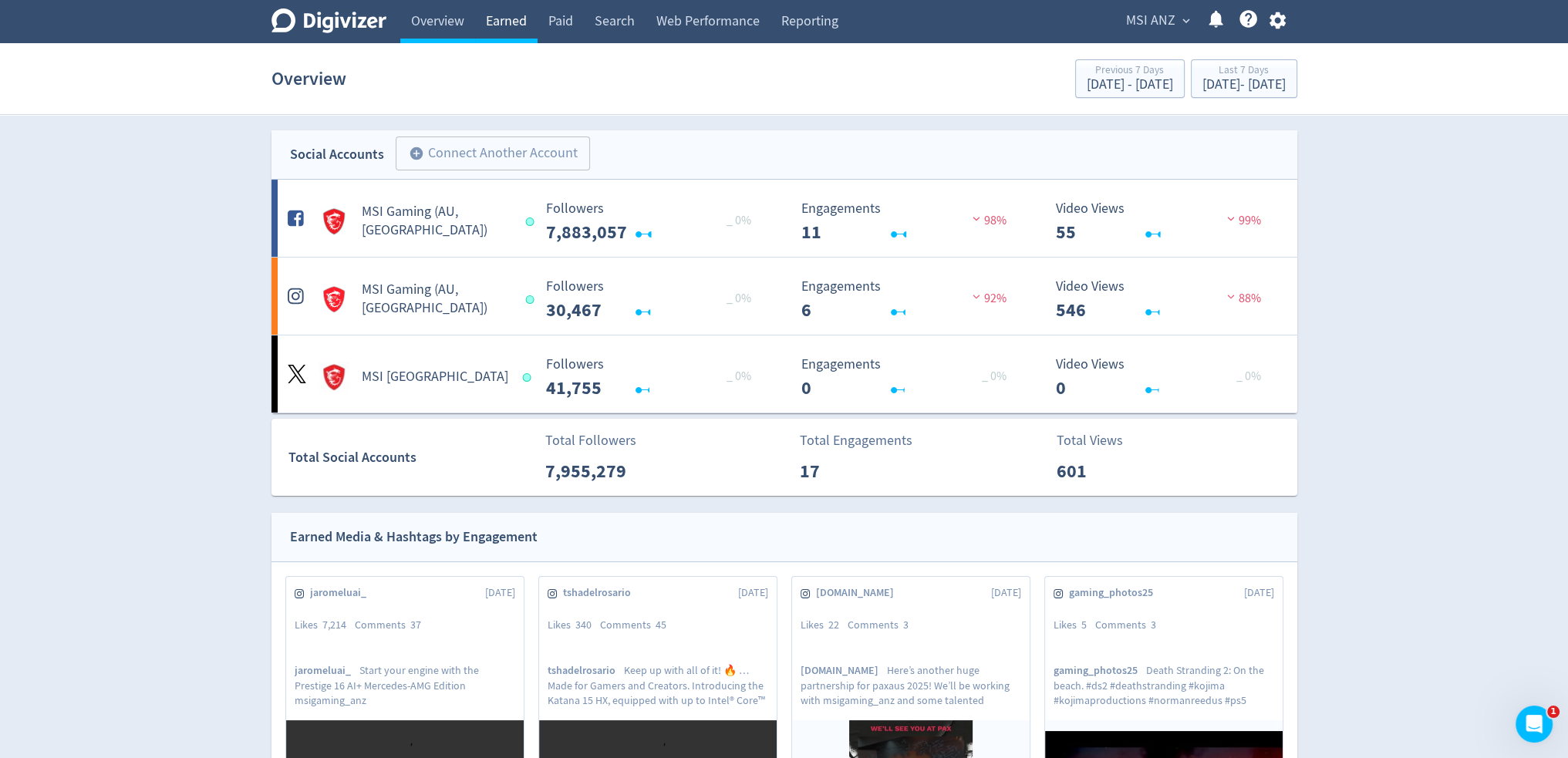
click at [503, 13] on link "Earned" at bounding box center [506, 21] width 63 height 43
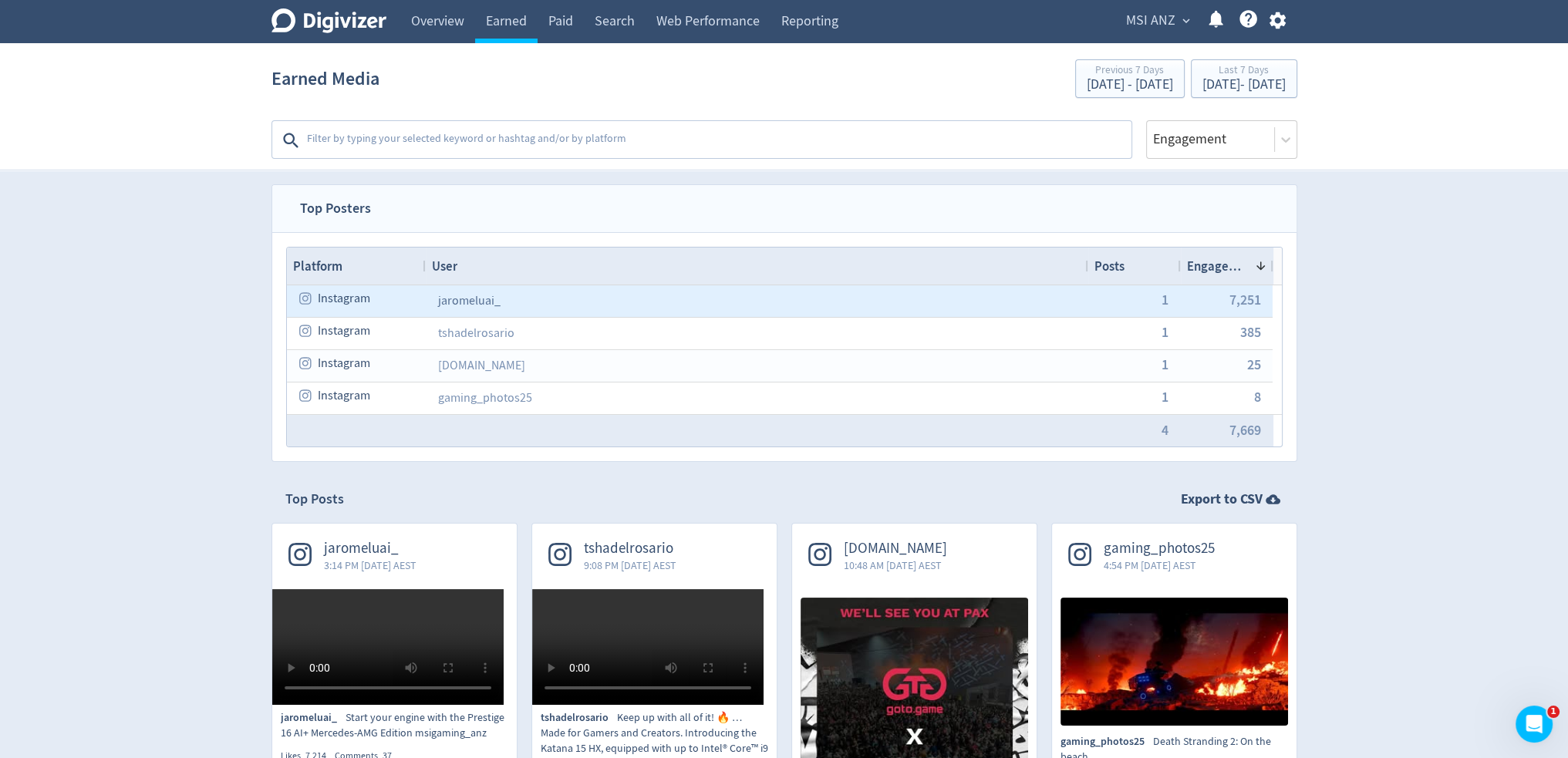
click at [457, 299] on link "jaromeluai_" at bounding box center [469, 300] width 63 height 15
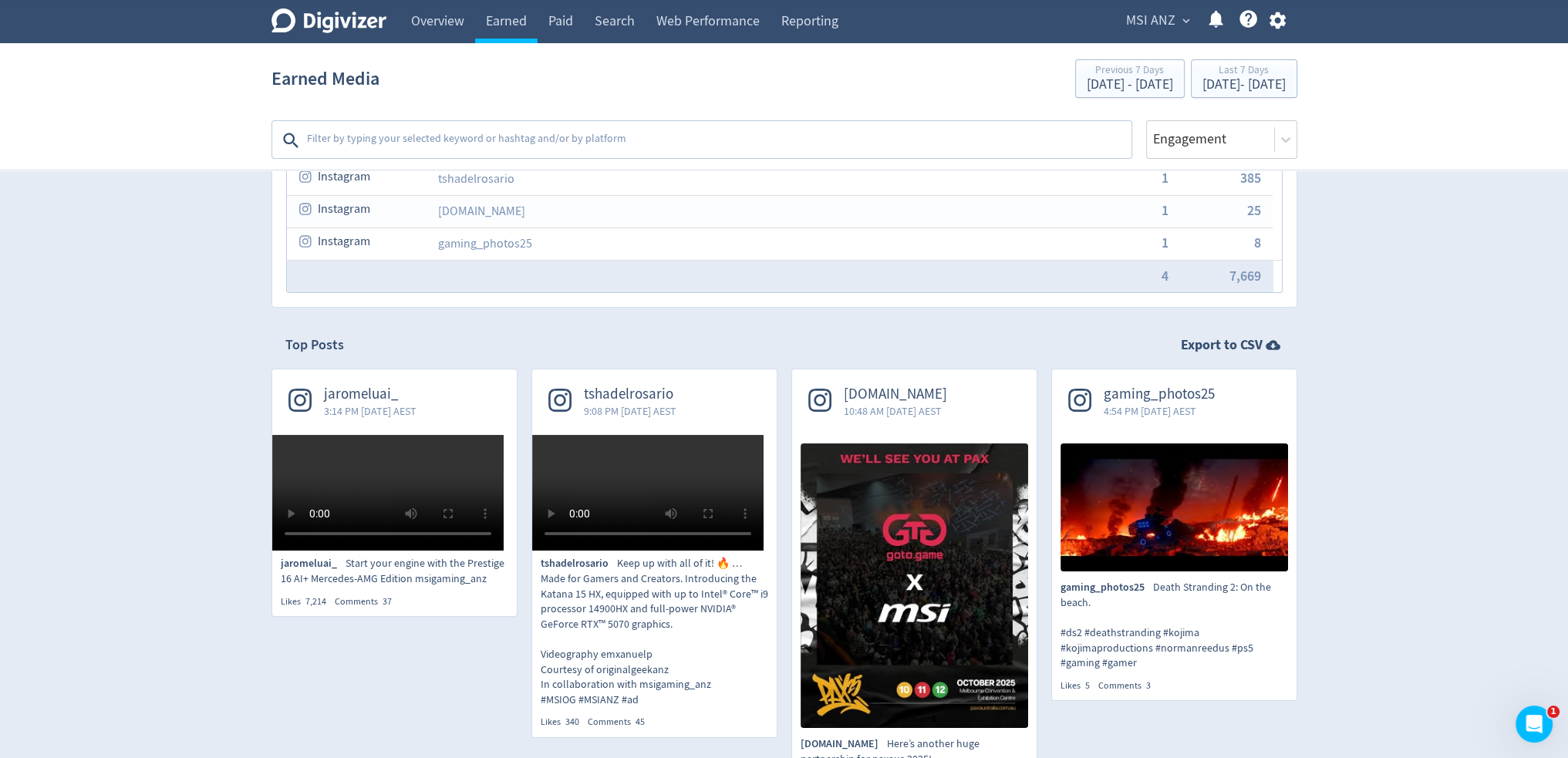
click at [466, 399] on div "jaromeluai_ 3:14 PM Sat 27-Sep-25 AEST" at bounding box center [394, 402] width 244 height 66
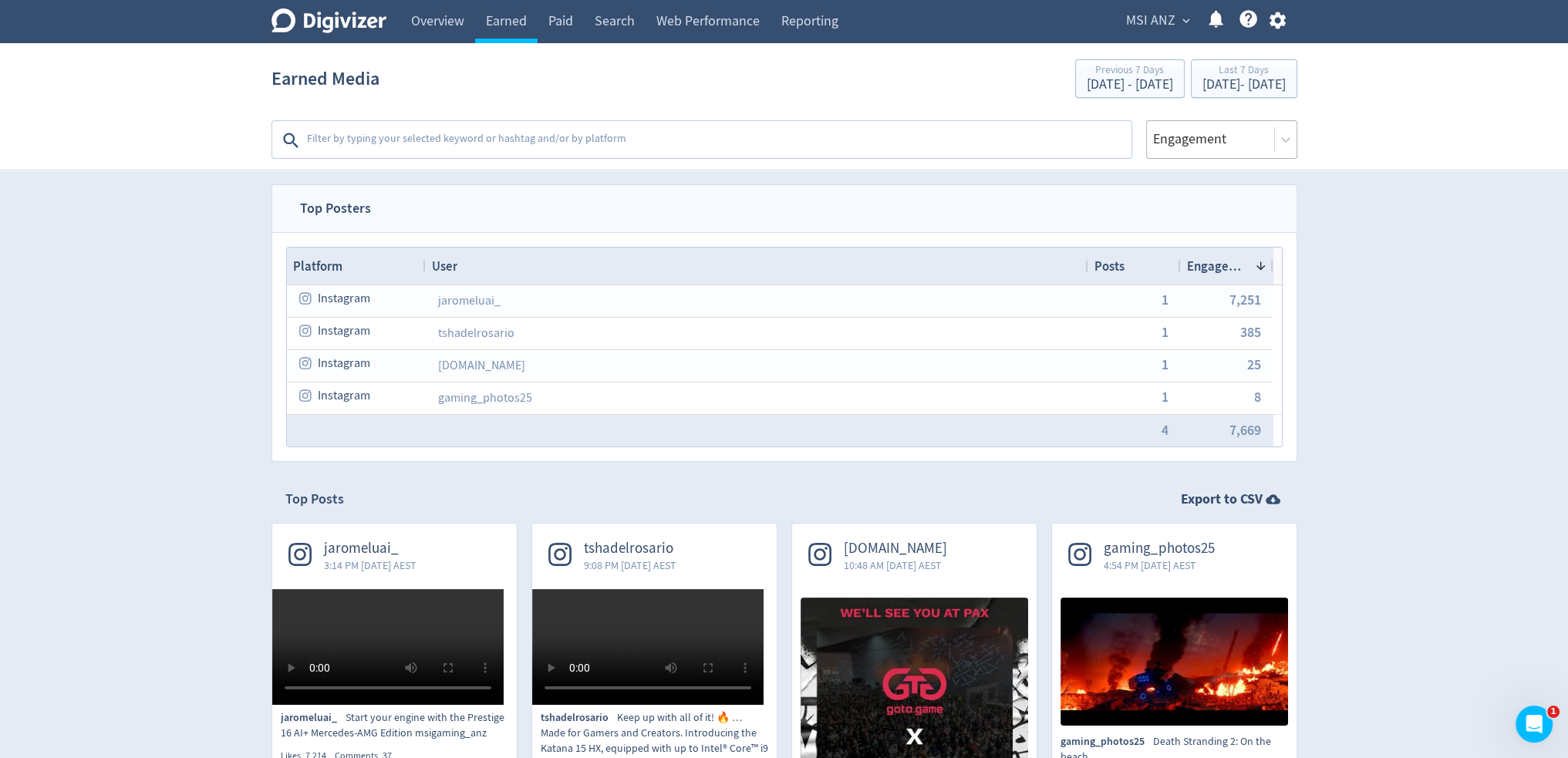
click at [1108, 149] on div at bounding box center [1210, 138] width 118 height 22
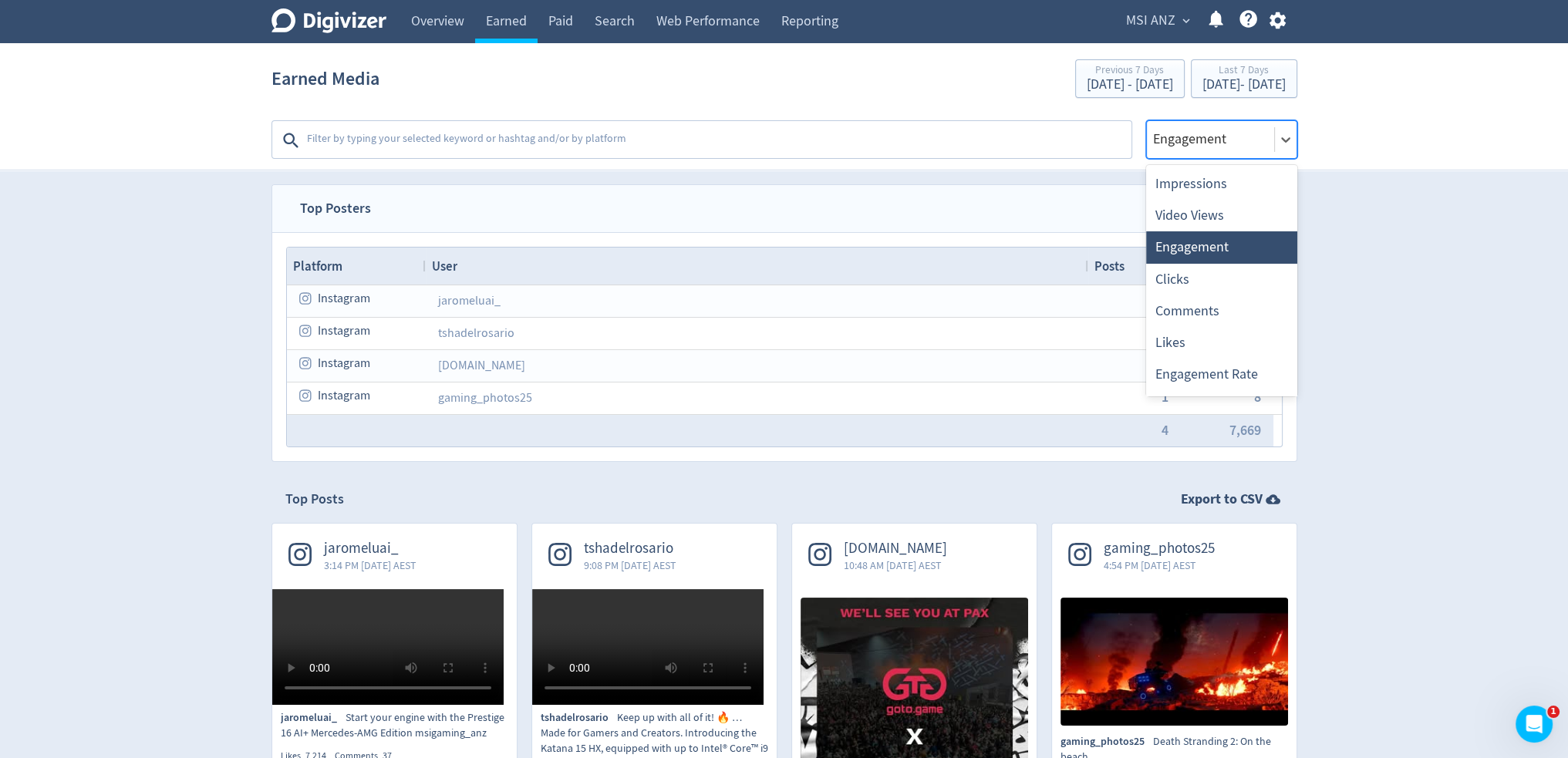
click at [1108, 149] on div at bounding box center [1210, 138] width 118 height 22
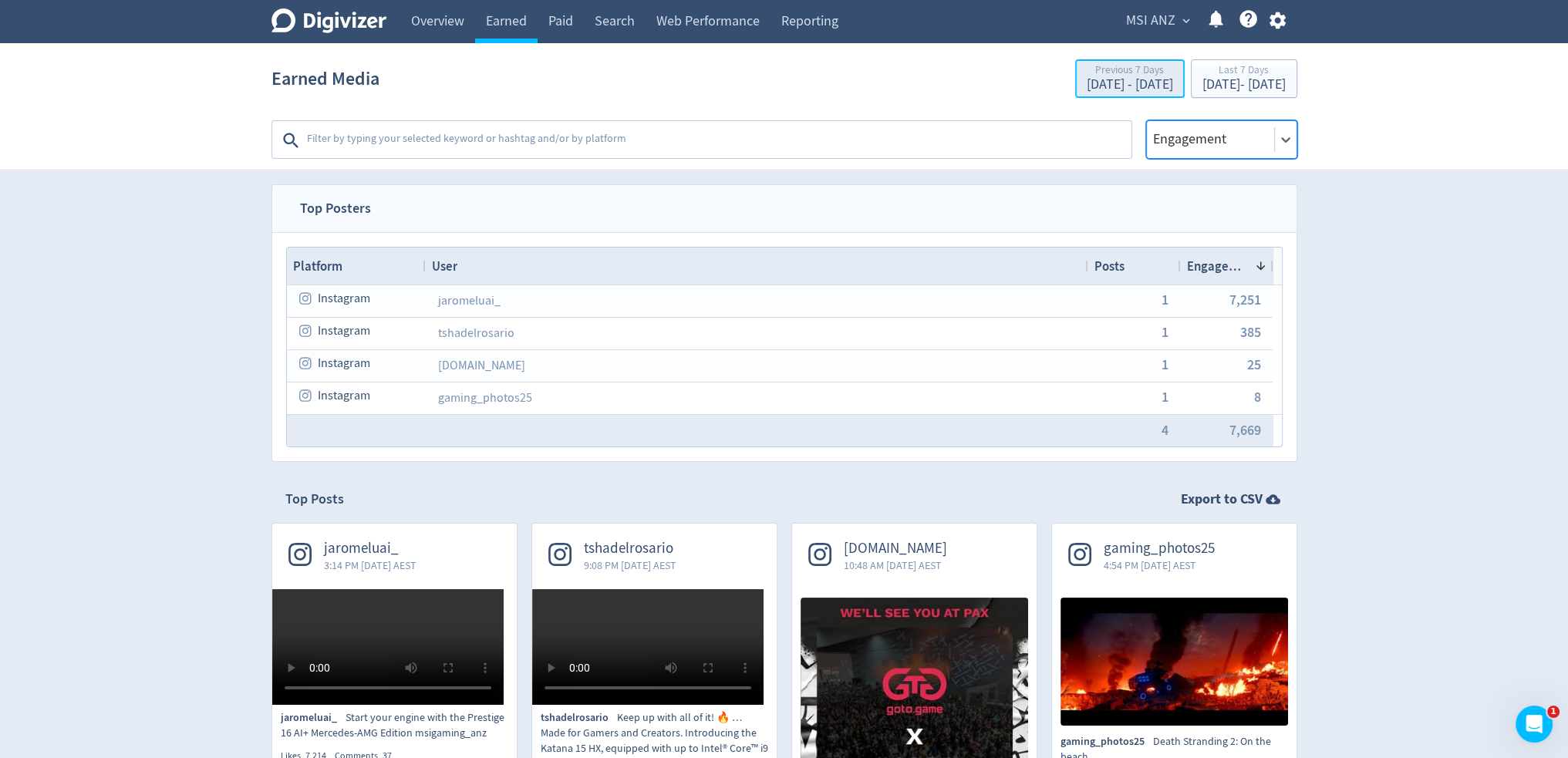
click at [1087, 80] on div "Sep 16, 2025 - Sep 22, 2025" at bounding box center [1130, 85] width 86 height 14
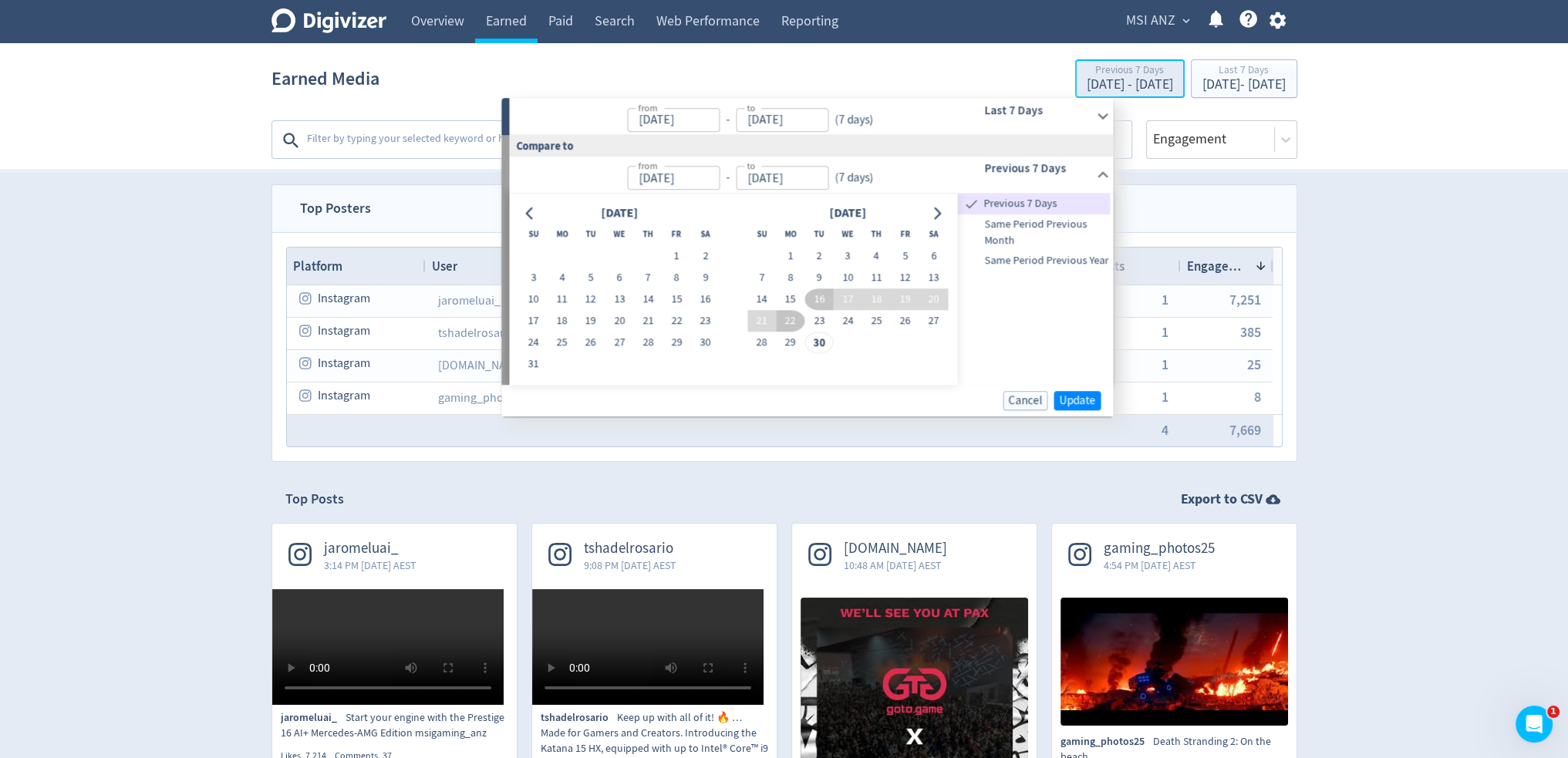
type input "Sep 23, 2025"
type input "Sep 29, 2025"
type input "Sep 16, 2025"
type input "Sep 22, 2025"
click at [676, 261] on button "1" at bounding box center [677, 256] width 28 height 22
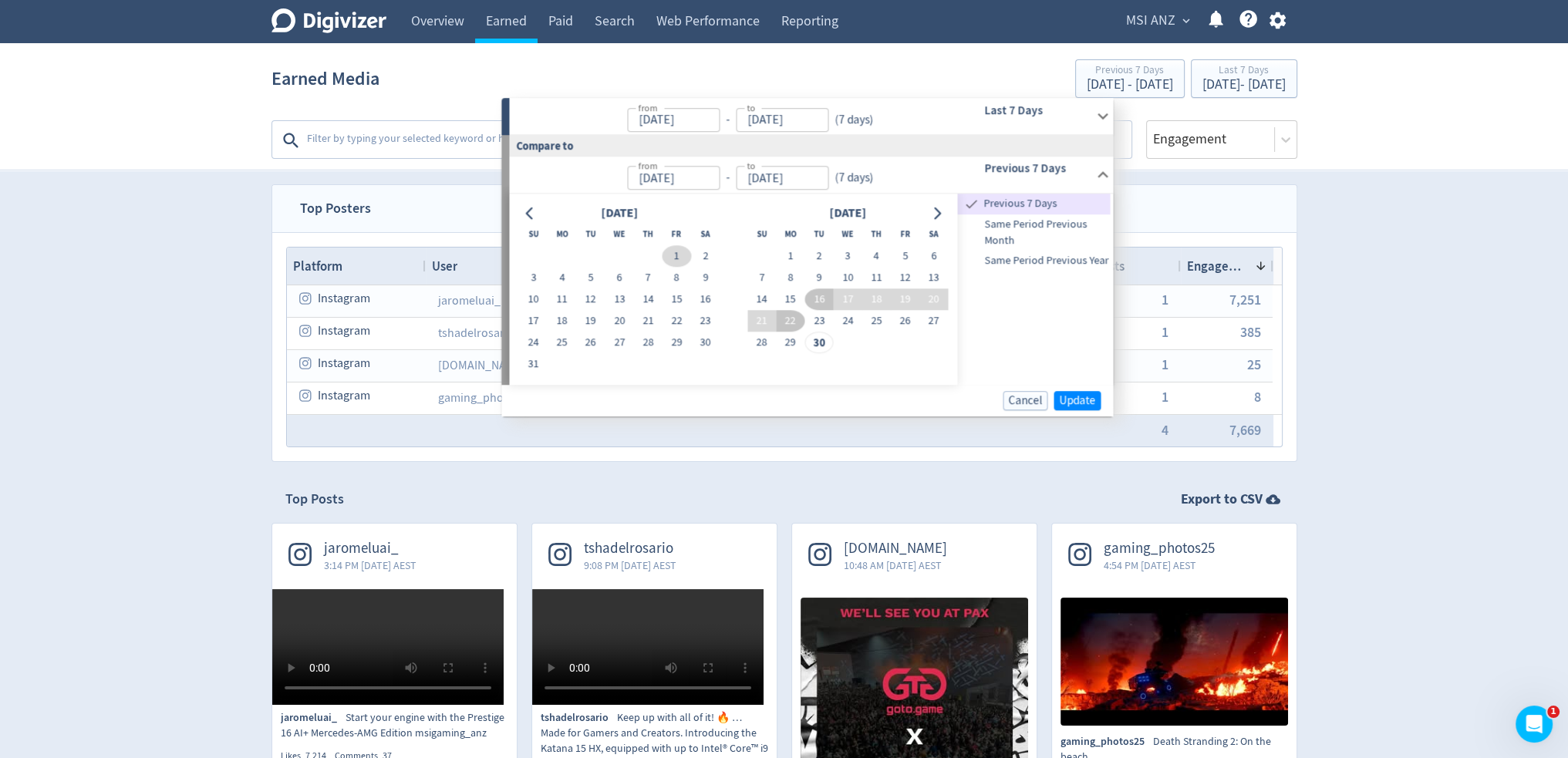
type input "Aug 01, 2025"
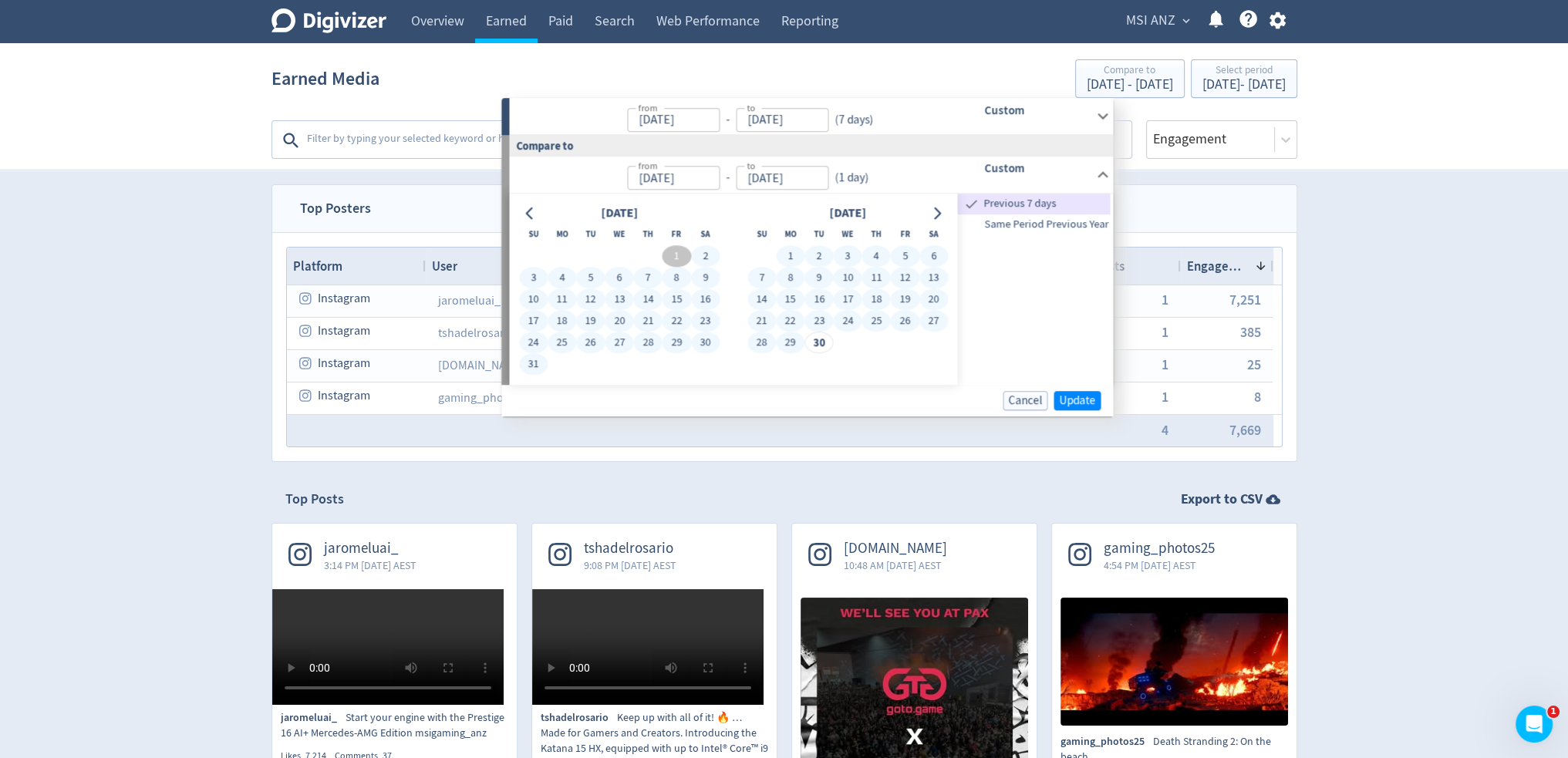
click at [810, 322] on button "23" at bounding box center [818, 321] width 28 height 22
type input "Sep 23, 2025"
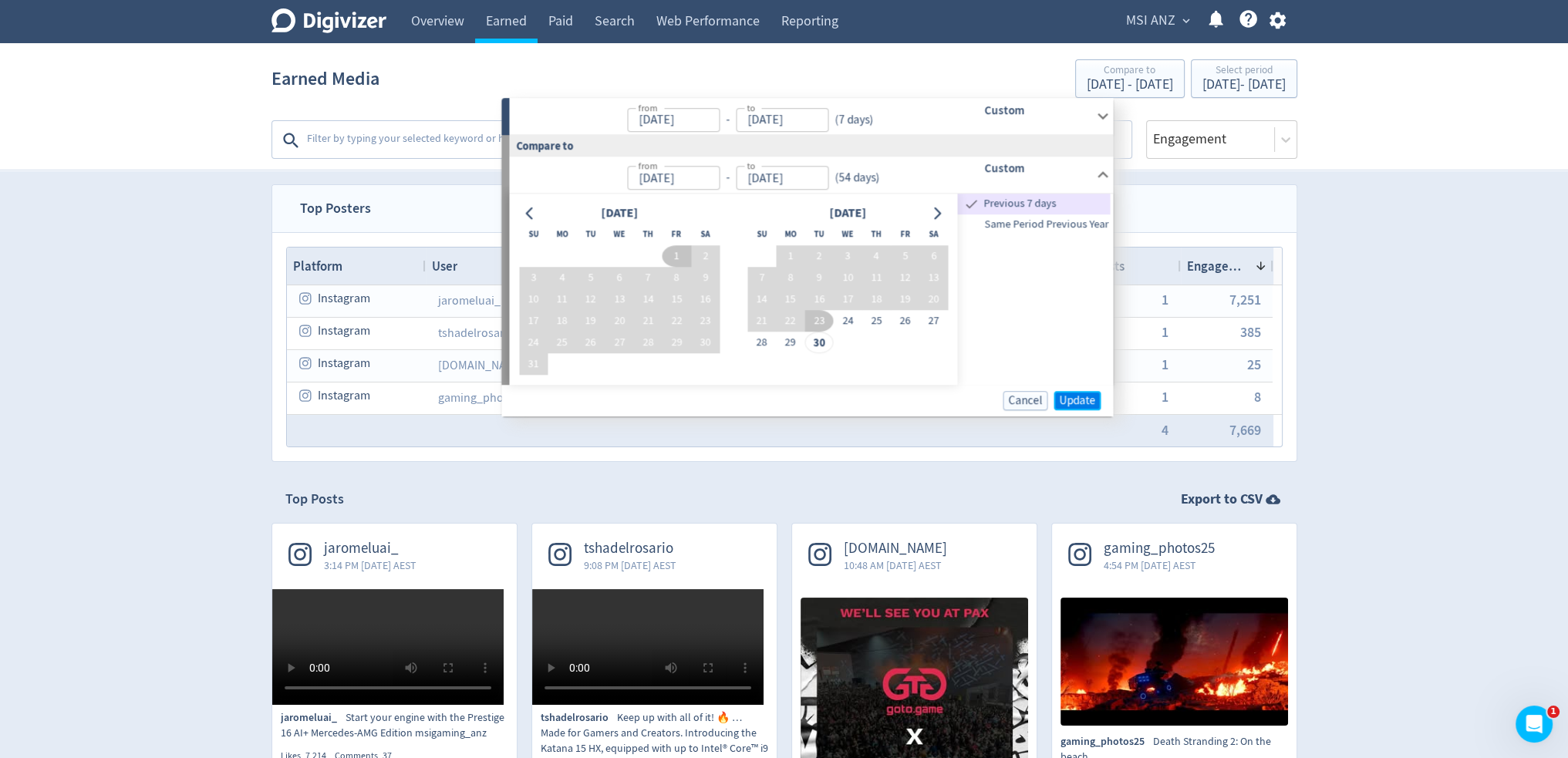
click at [1084, 397] on span "Update" at bounding box center [1076, 401] width 37 height 11
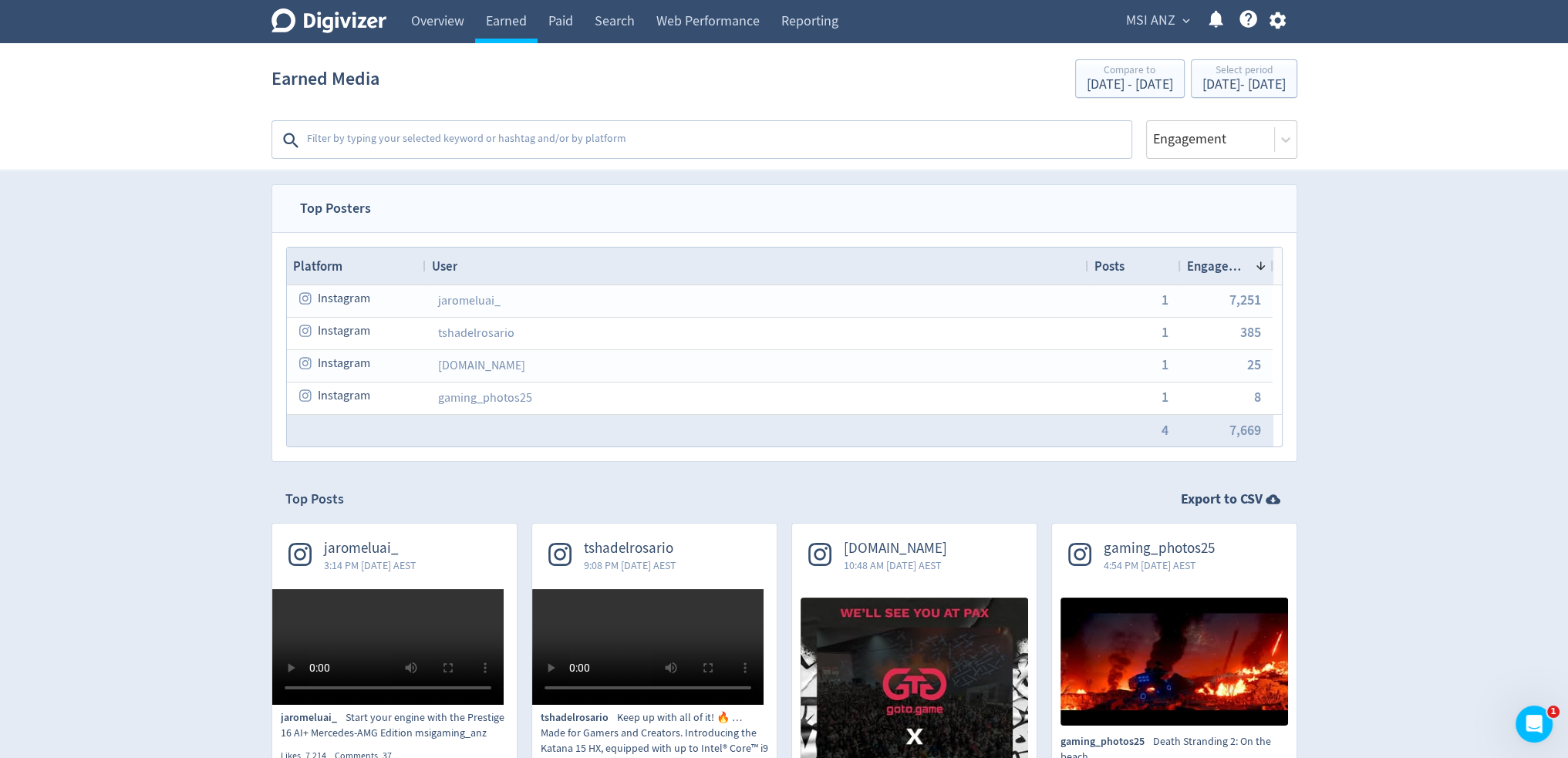
drag, startPoint x: 1115, startPoint y: 561, endPoint x: 753, endPoint y: 197, distance: 513.4
click at [305, 41] on div "Digivizer Logo Mark Digivizer Logo" at bounding box center [328, 21] width 115 height 43
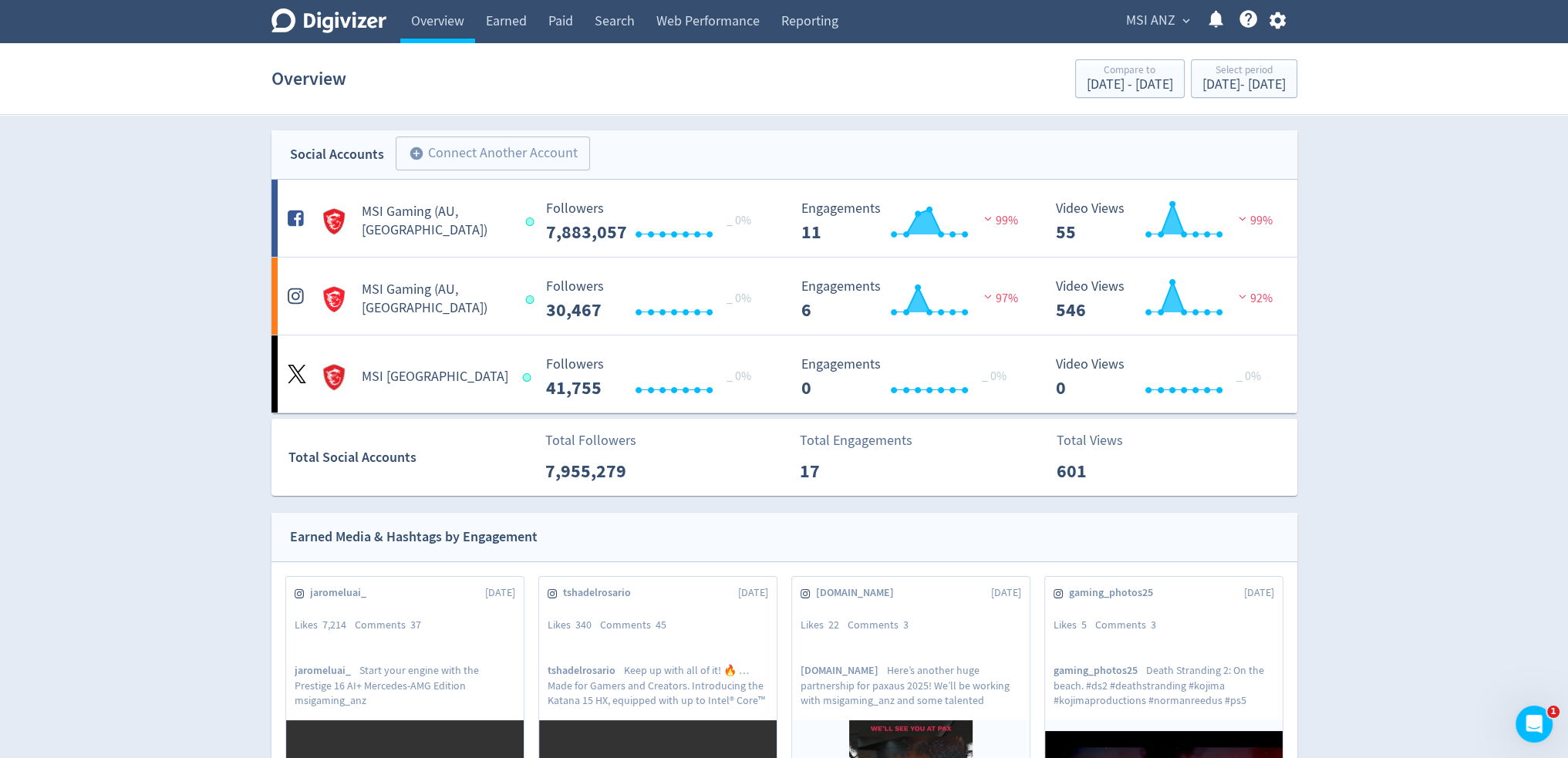
click at [1108, 18] on icon "button" at bounding box center [1277, 20] width 16 height 17
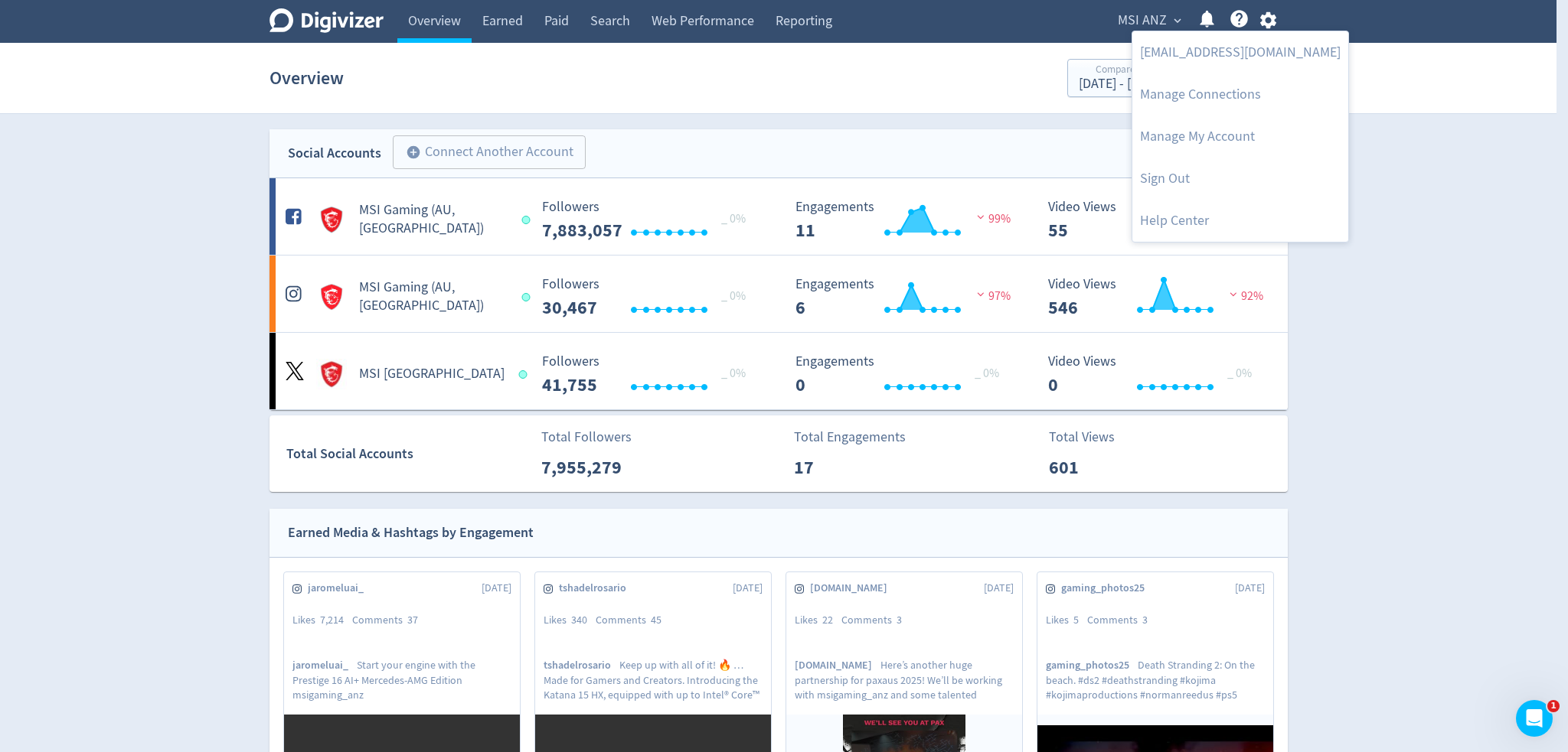
drag, startPoint x: 729, startPoint y: 112, endPoint x: 551, endPoint y: 32, distance: 195.2
click at [724, 112] on div at bounding box center [784, 376] width 1568 height 752
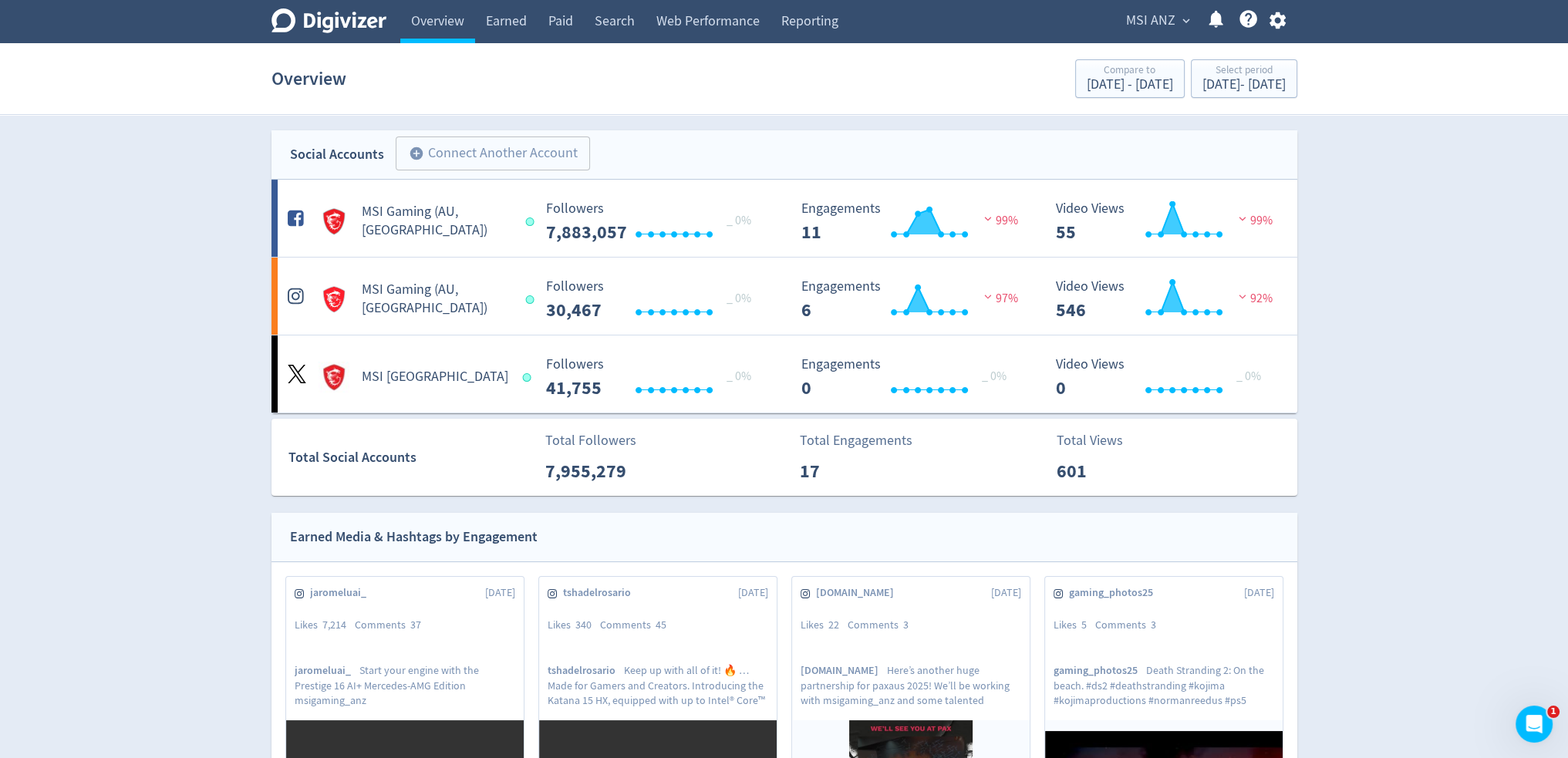
click at [497, 13] on body "Digivizer Logo Mark Digivizer Logo Overview Earned Paid Search Web Performance …" at bounding box center [784, 696] width 1568 height 1392
click at [500, 24] on link "Earned" at bounding box center [506, 21] width 63 height 43
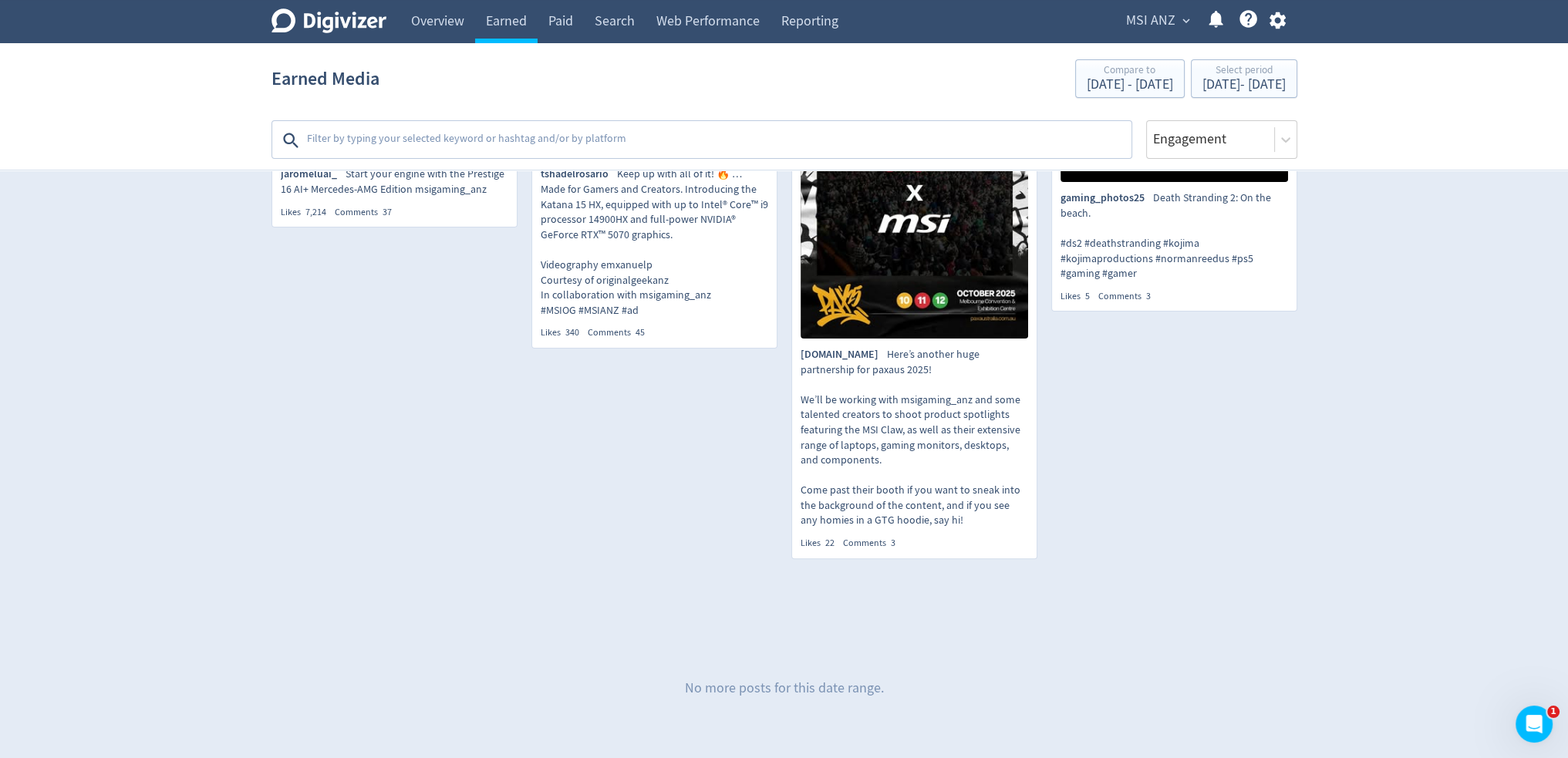
click at [212, 518] on div "Digivizer Logo Mark Digivizer Logo Overview Earned Paid Search Web Performance …" at bounding box center [784, 130] width 1568 height 1348
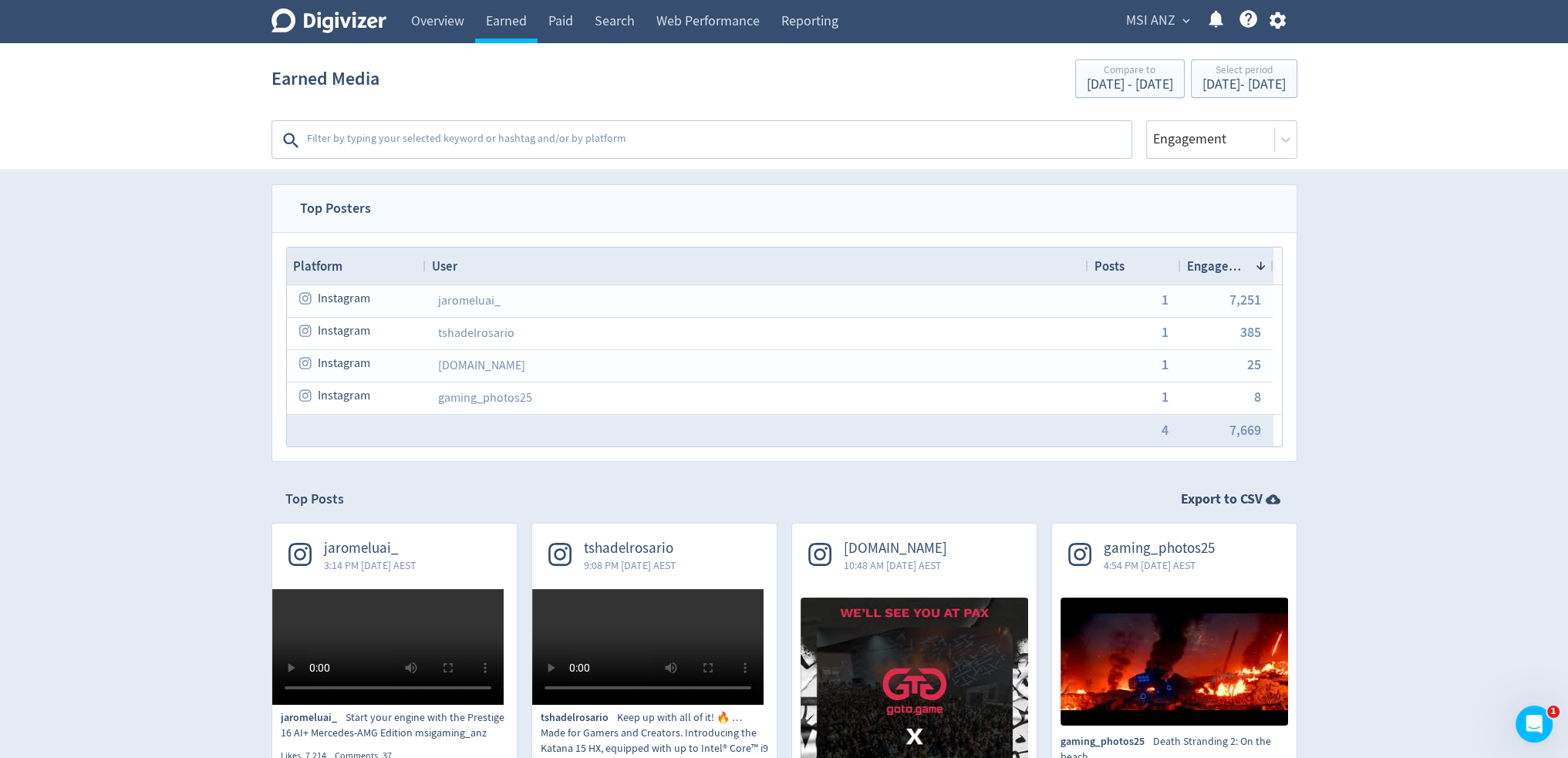
drag, startPoint x: 241, startPoint y: 570, endPoint x: 192, endPoint y: 190, distance: 383.1
click at [1108, 28] on span "MSI ANZ" at bounding box center [1150, 20] width 50 height 24
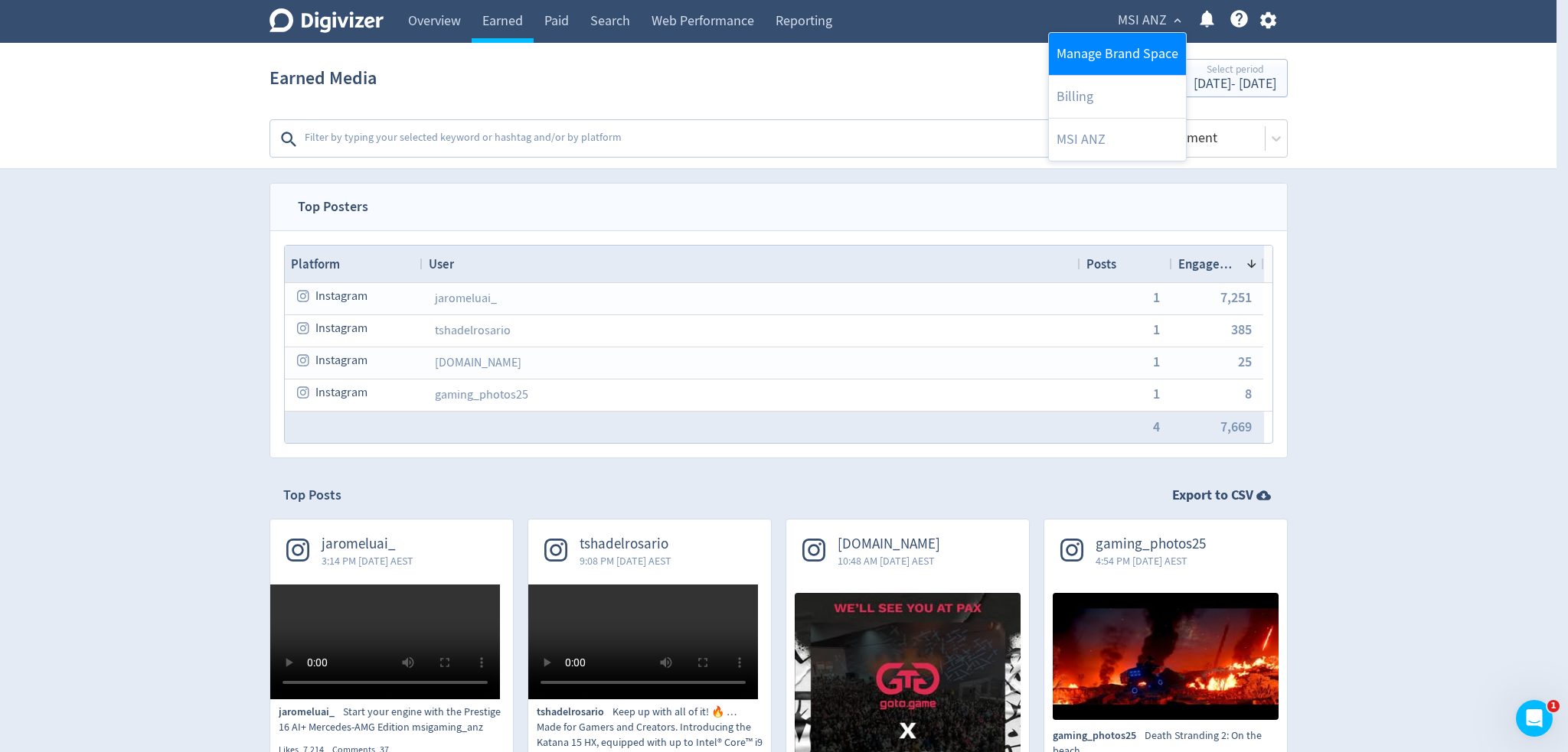
click at [1094, 57] on link "Manage Brand Space" at bounding box center [1118, 54] width 137 height 42
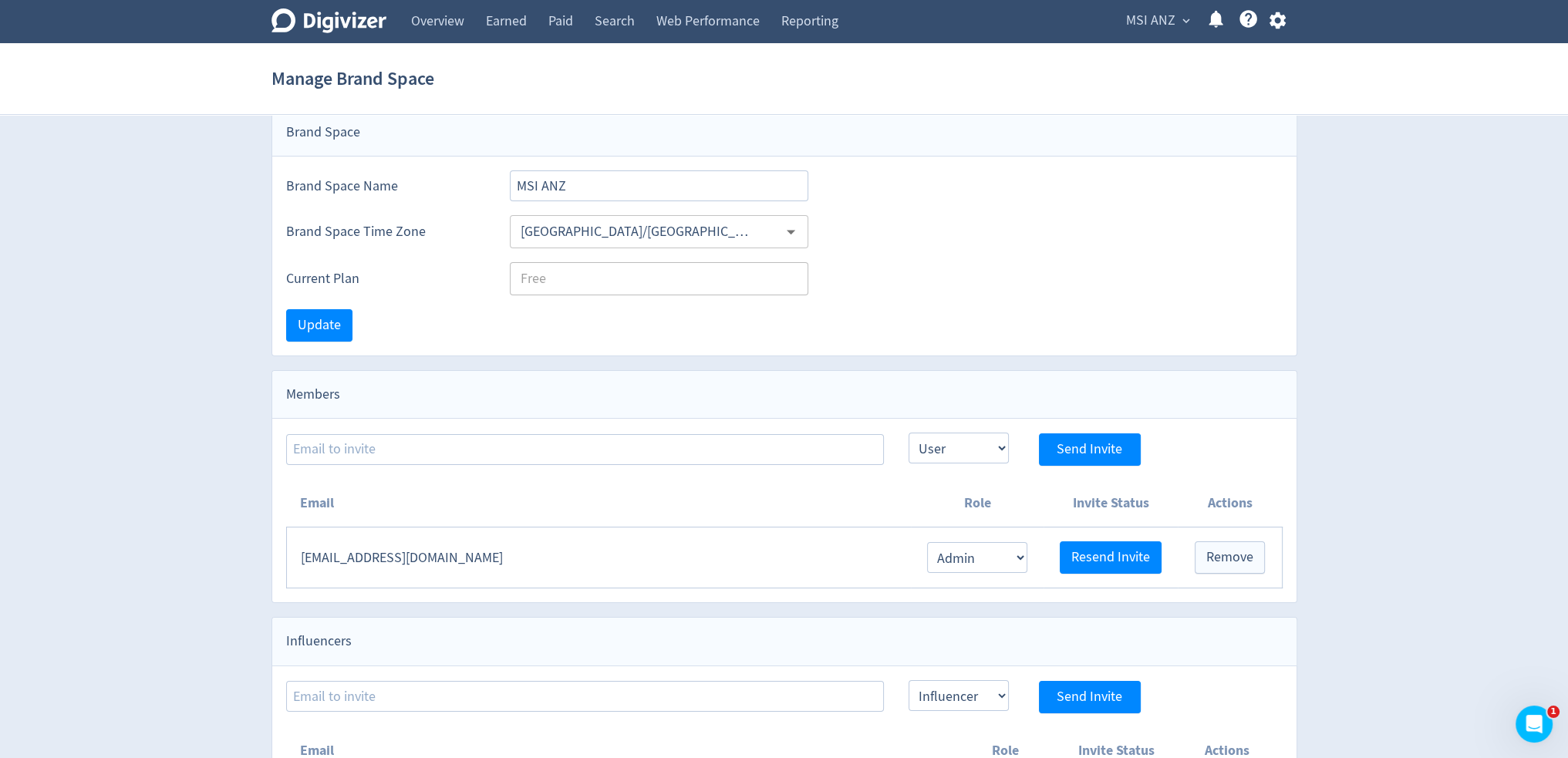
scroll to position [62, 0]
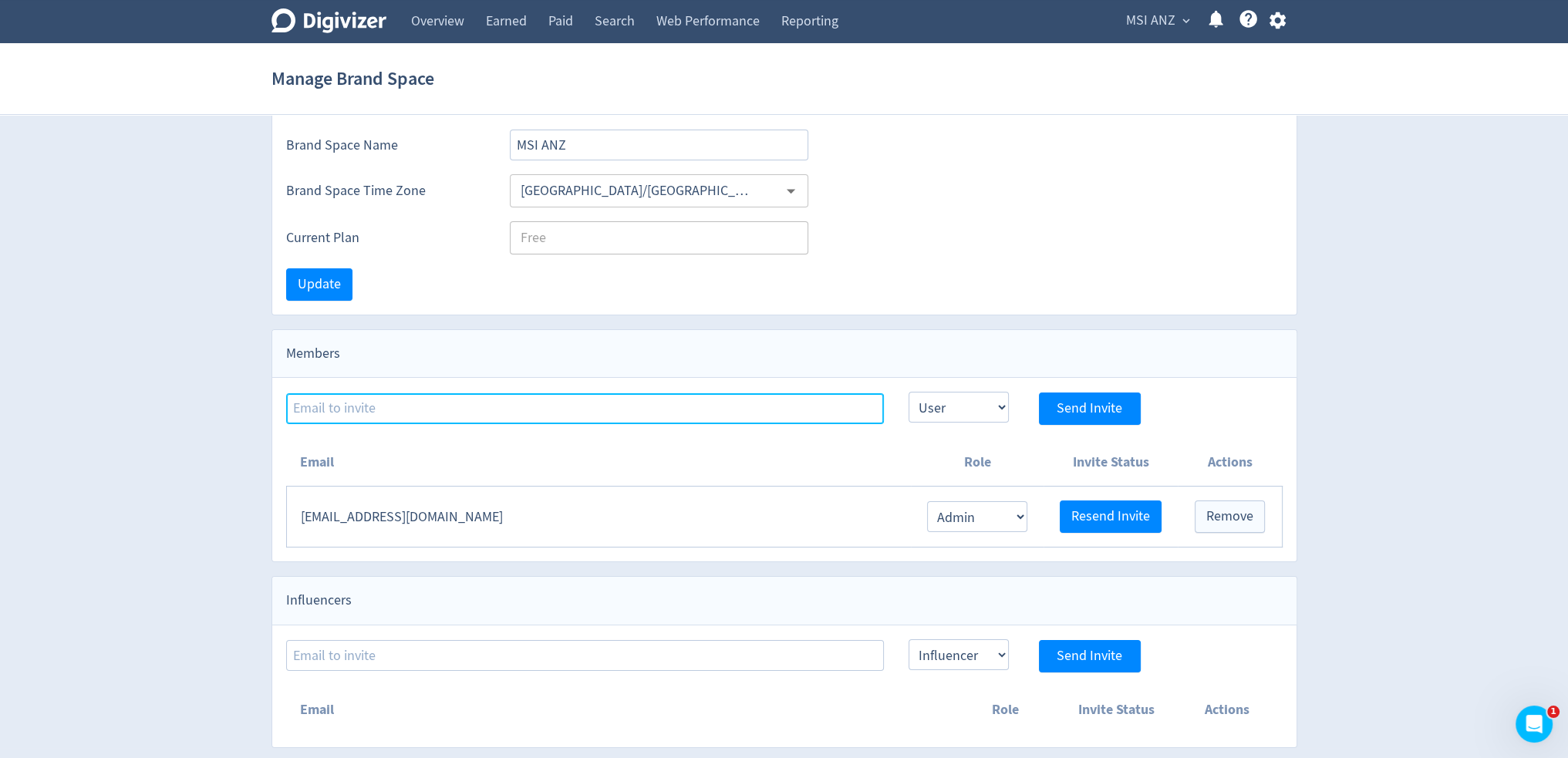
click at [778, 403] on input at bounding box center [585, 409] width 598 height 31
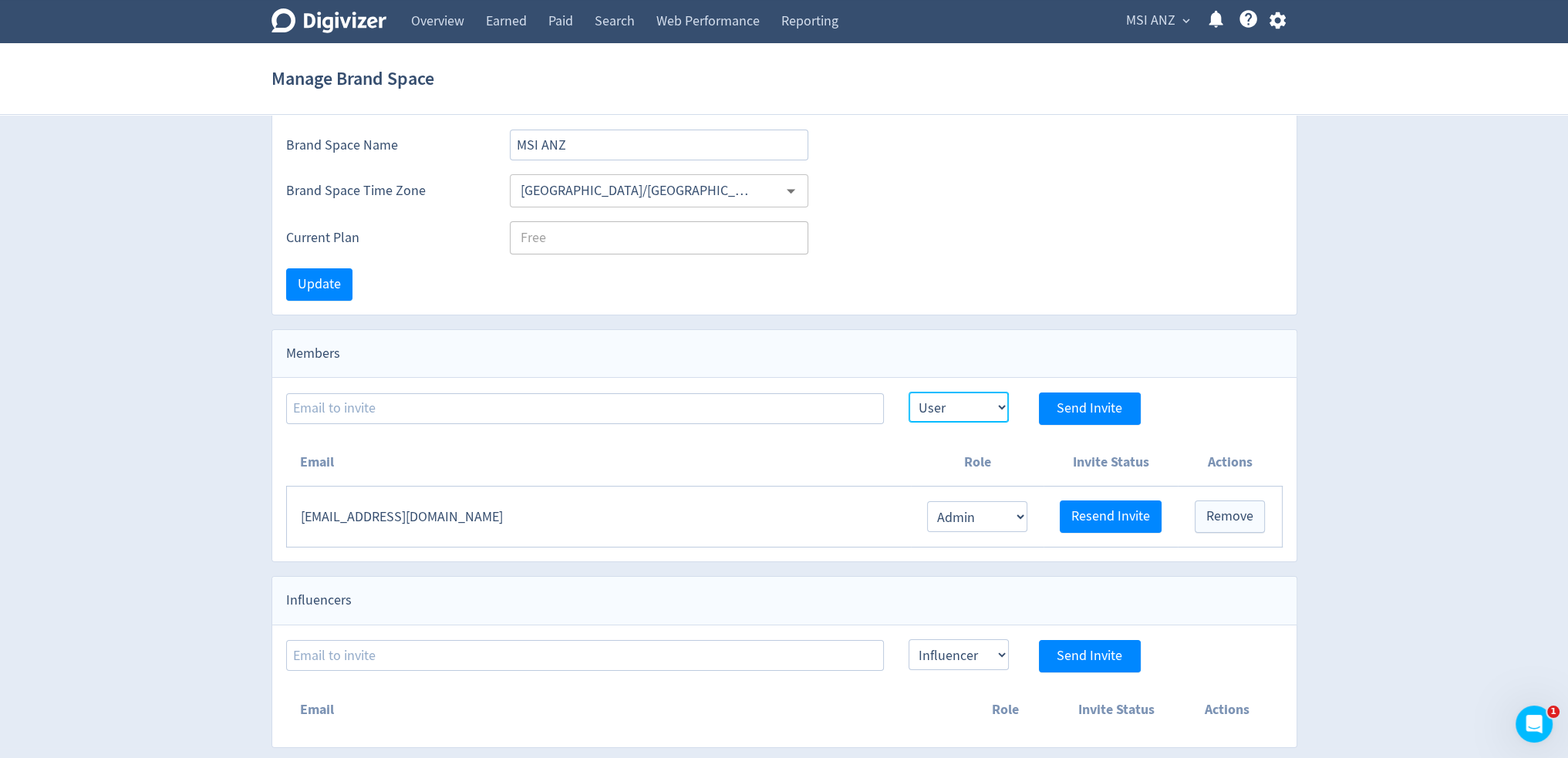
click at [955, 404] on select "Admin User" at bounding box center [958, 407] width 100 height 31
select select "ADMIN"
click at [909, 392] on select "Admin User" at bounding box center [958, 407] width 100 height 31
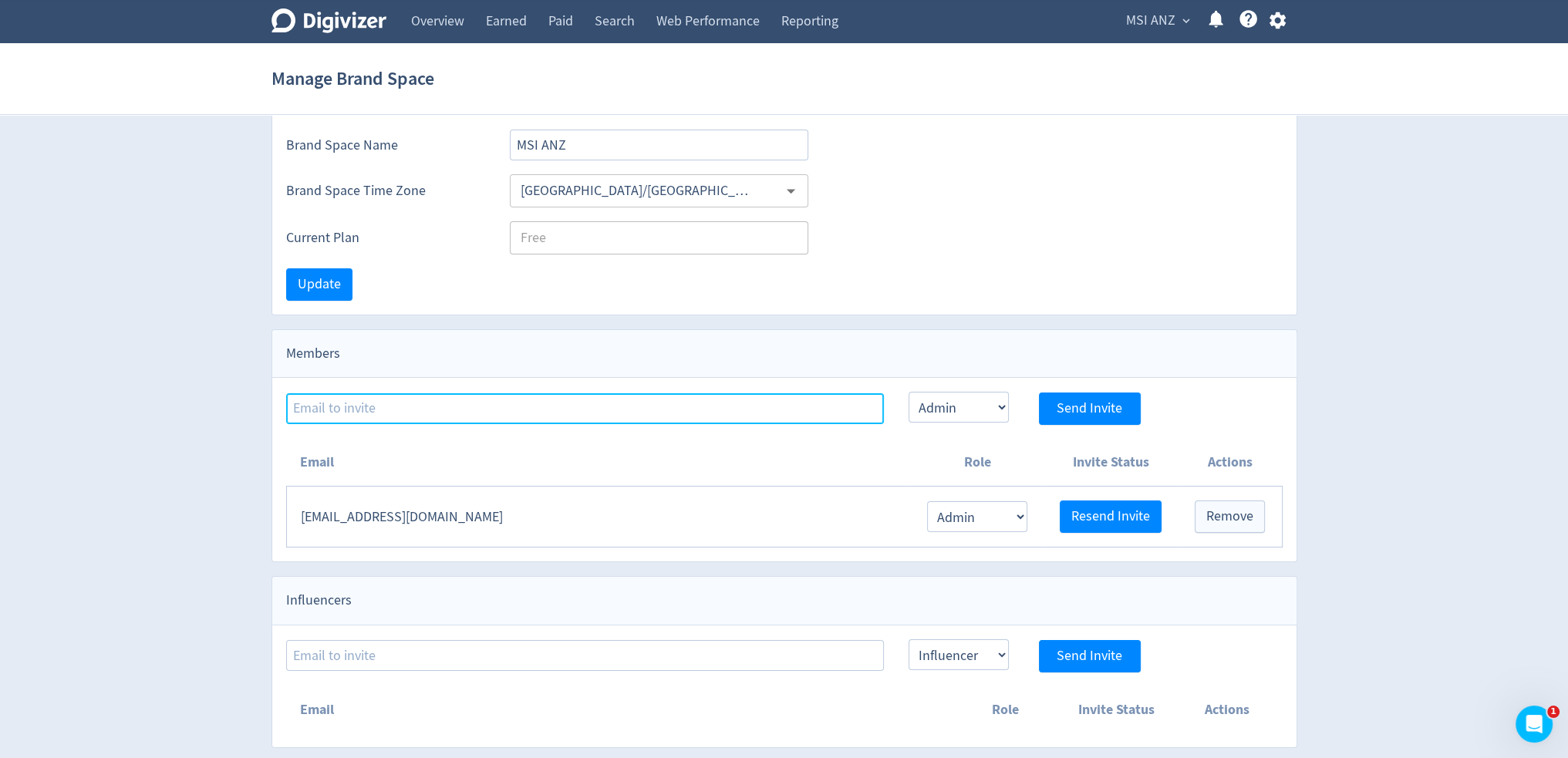
click at [749, 401] on input at bounding box center [585, 409] width 598 height 31
paste input "anzmarketing@msi.com.tw""
click at [808, 397] on input "anzmarketing@msi.com.tw" at bounding box center [585, 409] width 598 height 31
click at [809, 409] on input "anzmarketing@msi.com.tw" at bounding box center [585, 409] width 598 height 31
type input "anzmarketing@msi.com.tw"
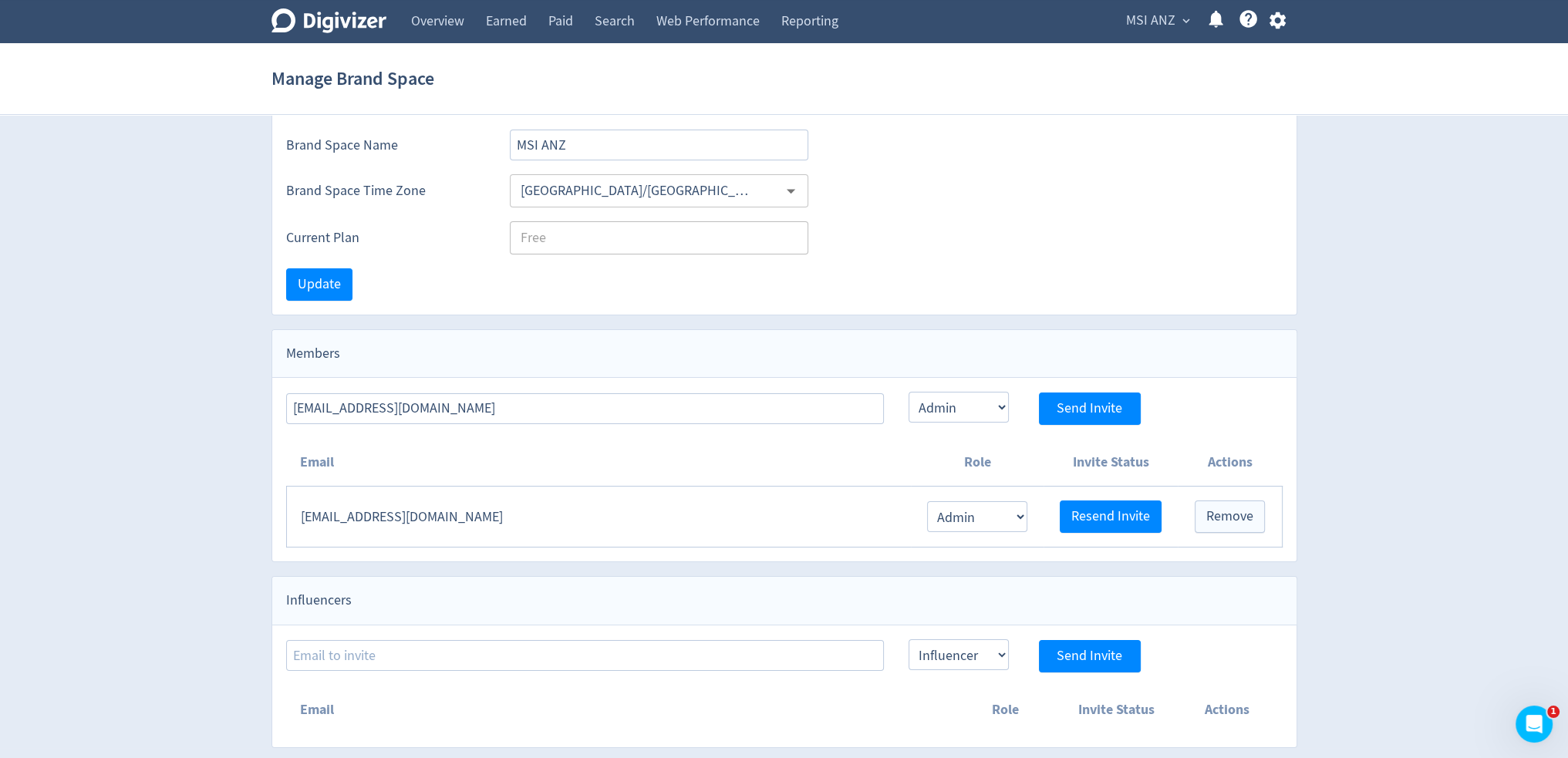
click at [234, 458] on div "Digivizer Logo Mark Digivizer Logo Overview Earned Paid Search Web Performance …" at bounding box center [784, 343] width 1568 height 809
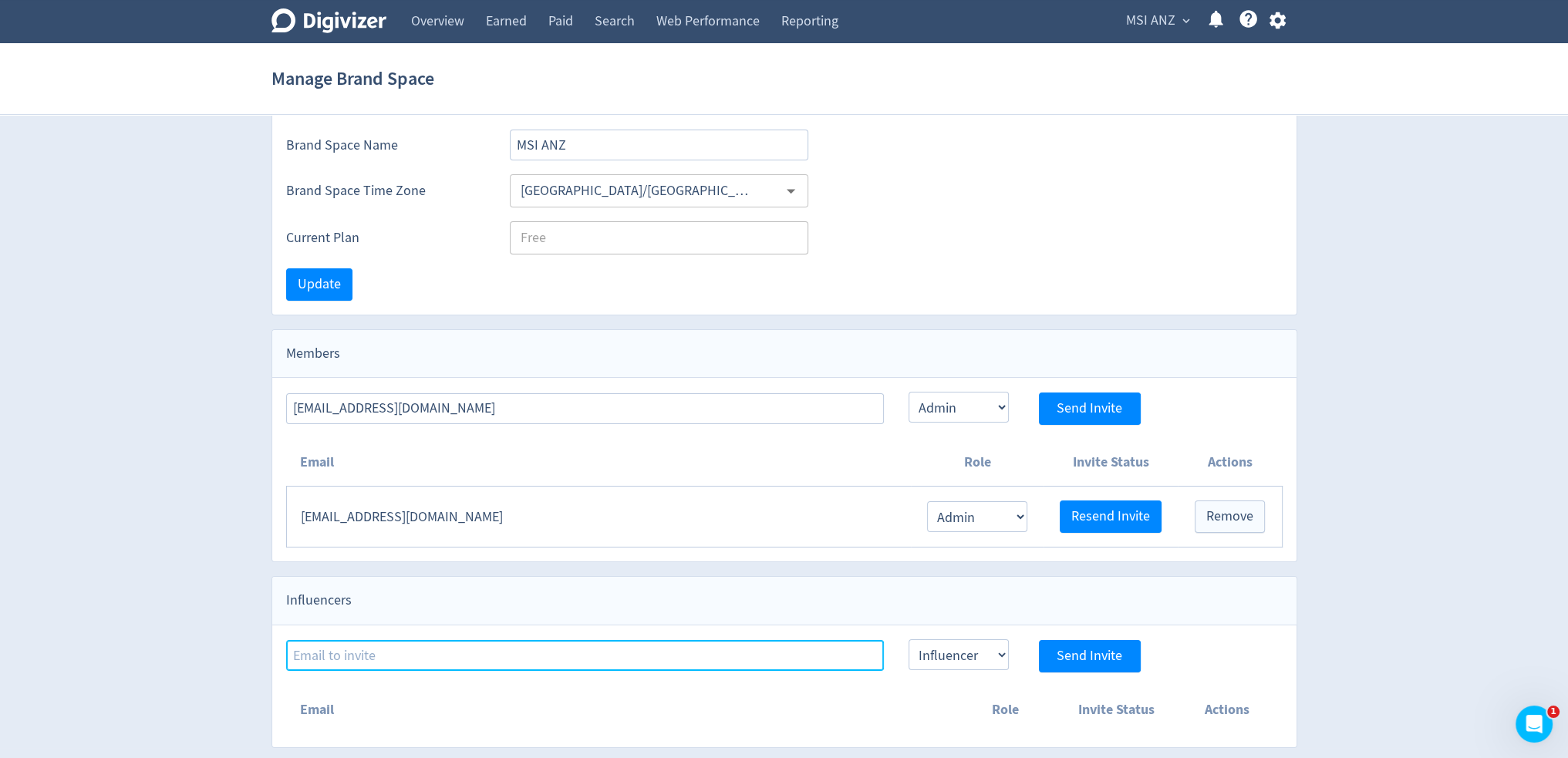
click at [435, 645] on input at bounding box center [585, 655] width 598 height 31
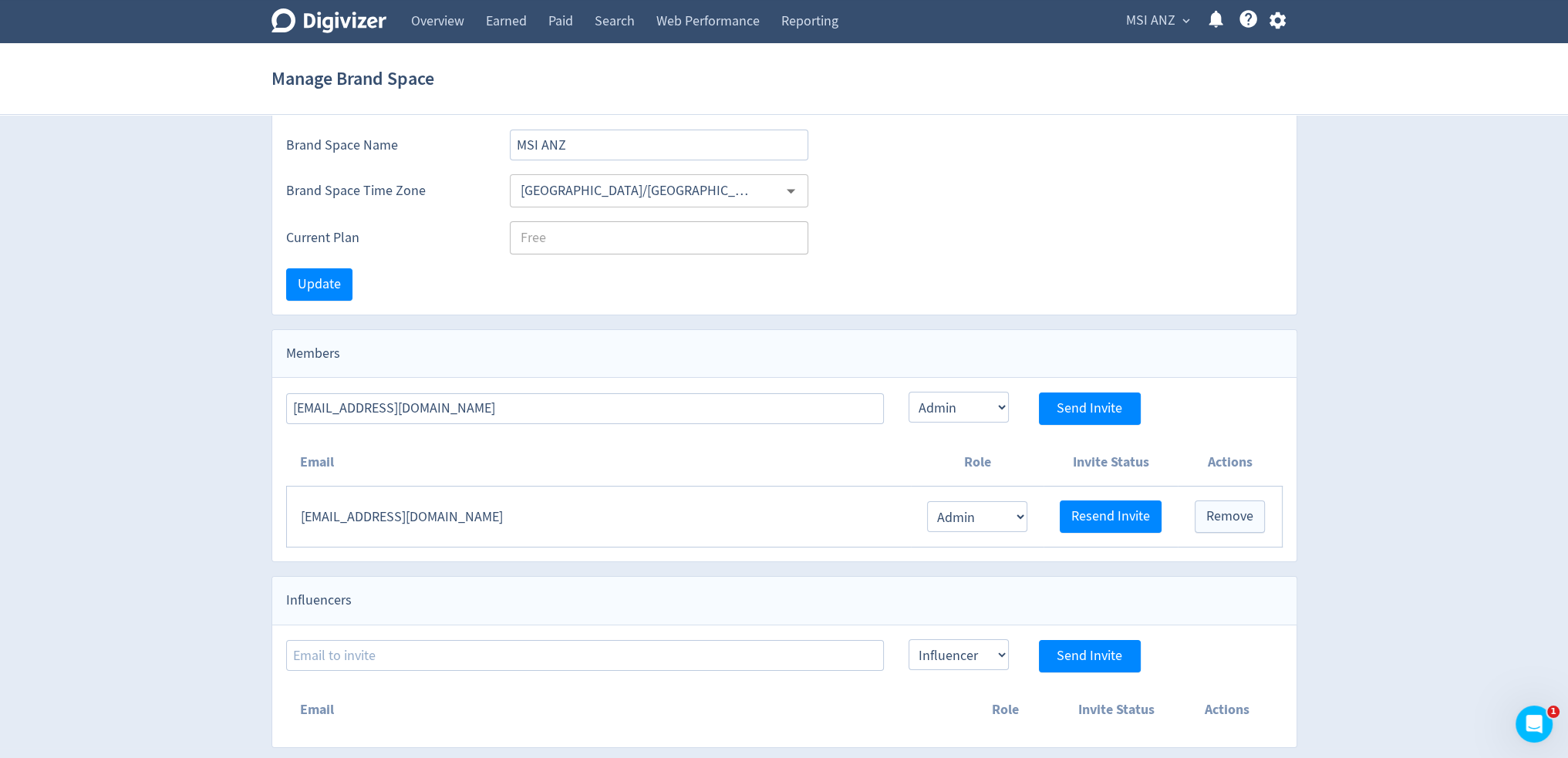
click at [232, 638] on div "Digivizer Logo Mark Digivizer Logo Overview Earned Paid Search Web Performance …" at bounding box center [784, 343] width 1568 height 809
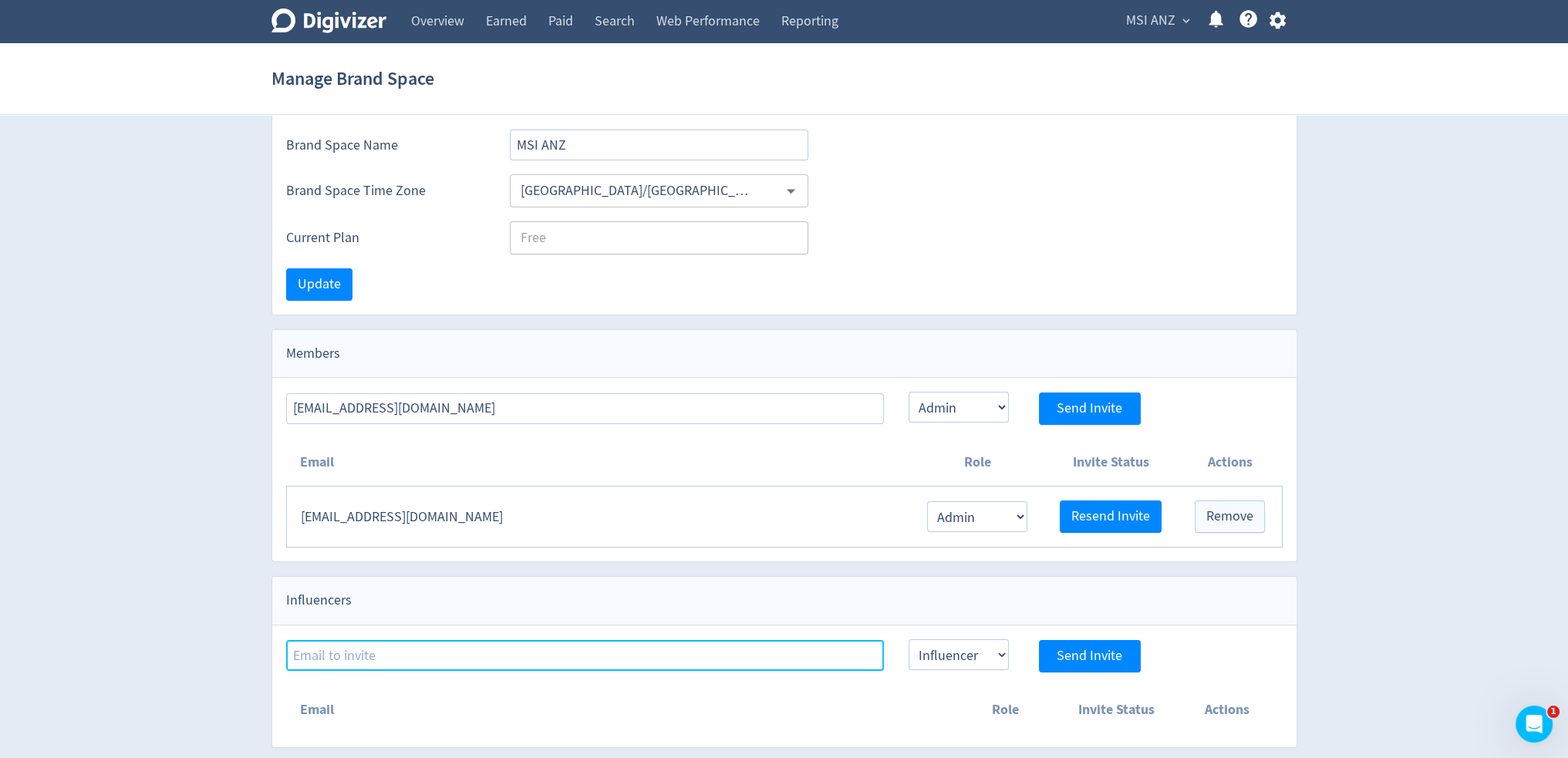
click at [773, 658] on input at bounding box center [585, 655] width 598 height 31
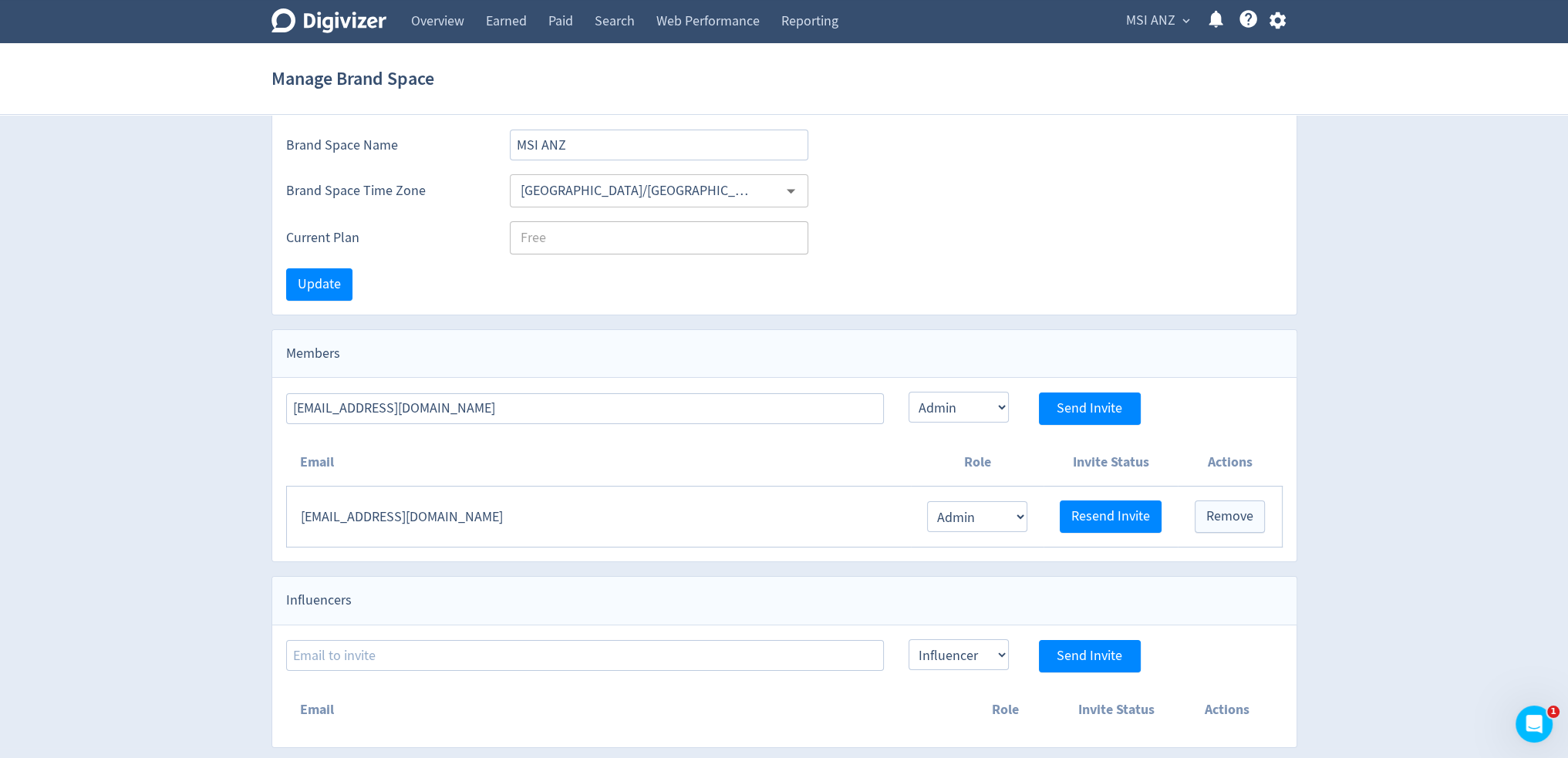
click at [802, 594] on div "Influencers" at bounding box center [784, 600] width 1024 height 48
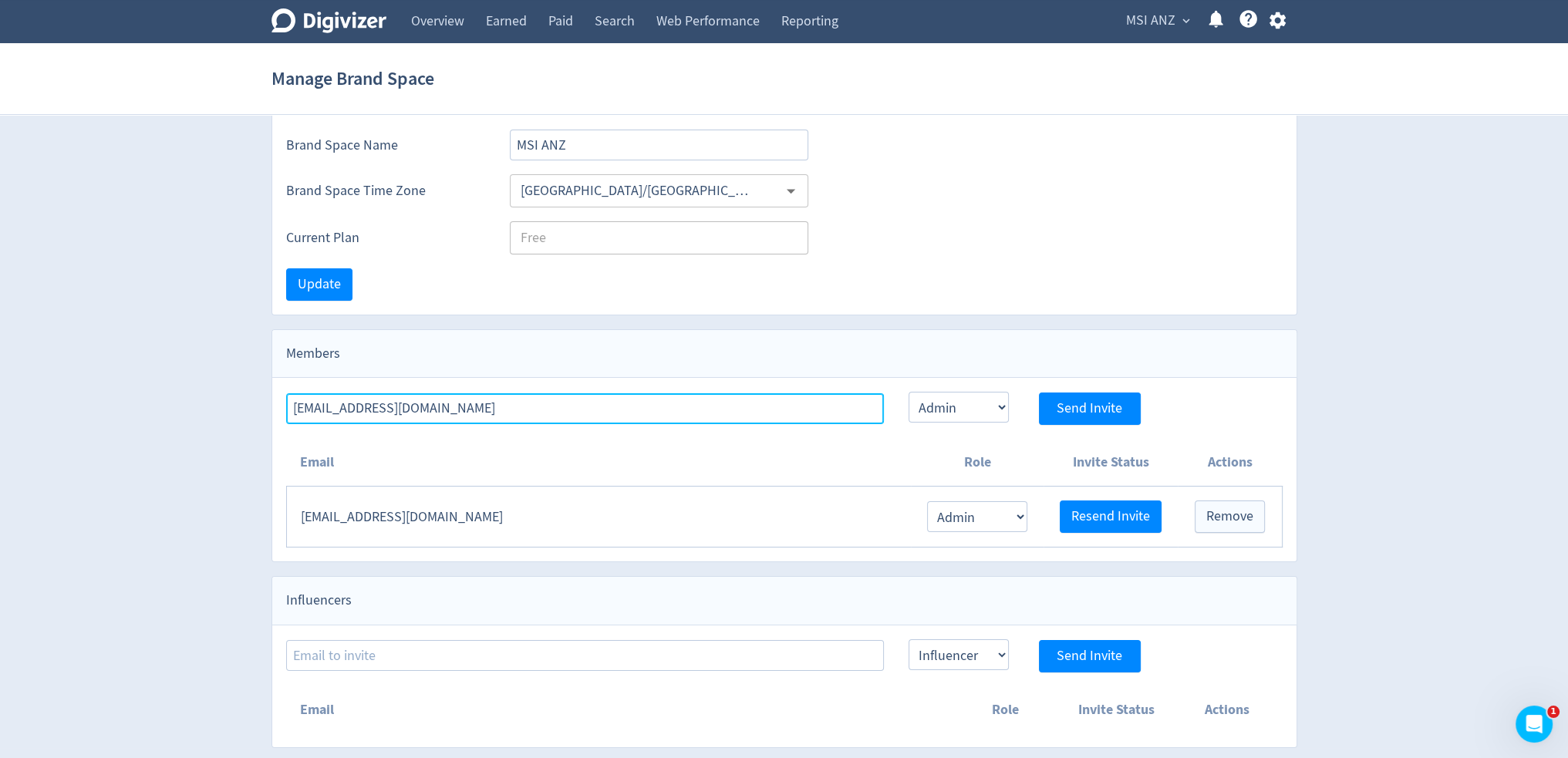
click at [458, 406] on input "anzmarketing@msi.com.tw" at bounding box center [585, 409] width 598 height 31
drag, startPoint x: 470, startPoint y: 403, endPoint x: 197, endPoint y: 403, distance: 273.0
click at [197, 403] on div "Digivizer Logo Mark Digivizer Logo Overview Earned Paid Search Web Performance …" at bounding box center [784, 343] width 1568 height 809
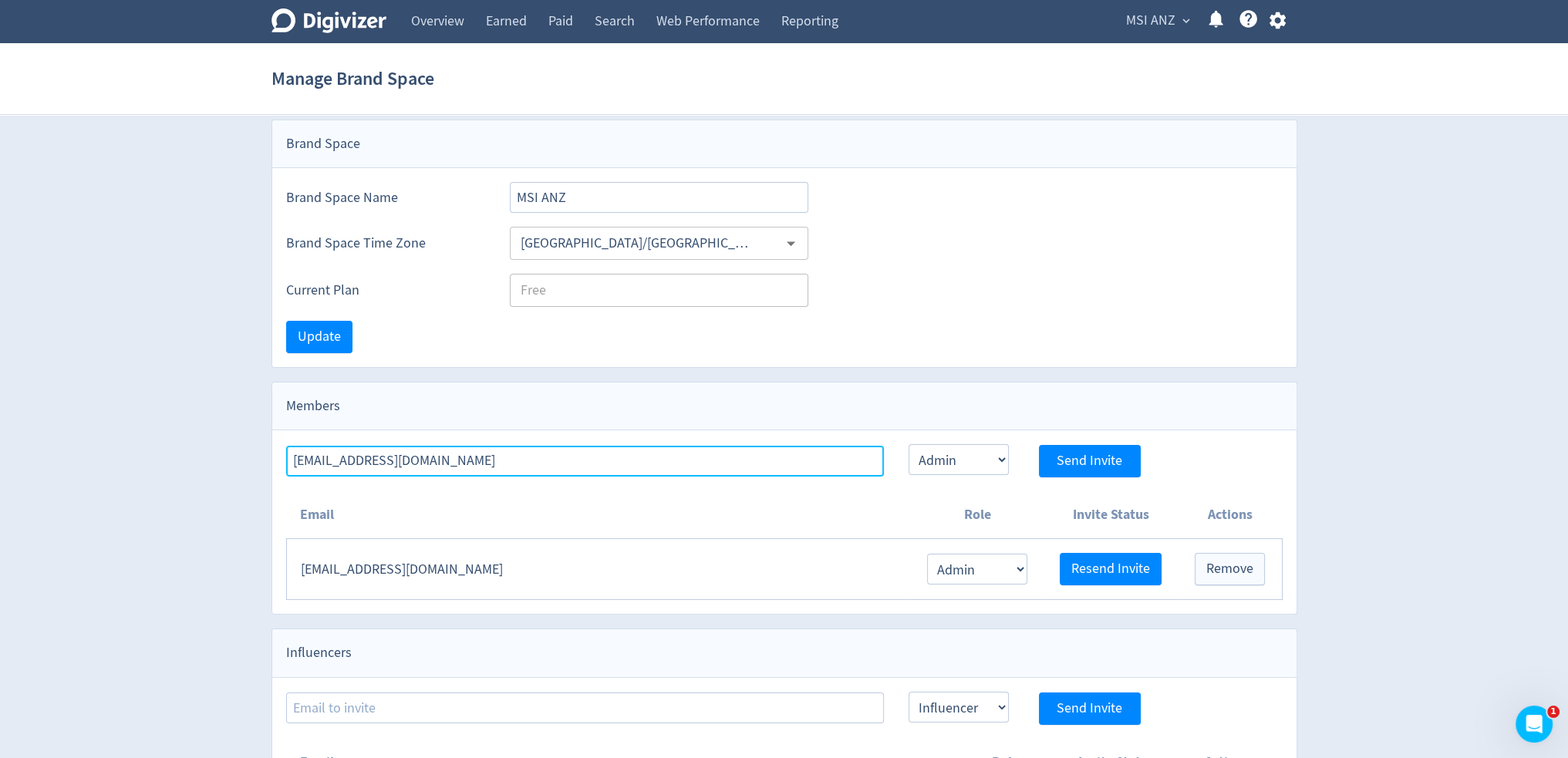
scroll to position [0, 0]
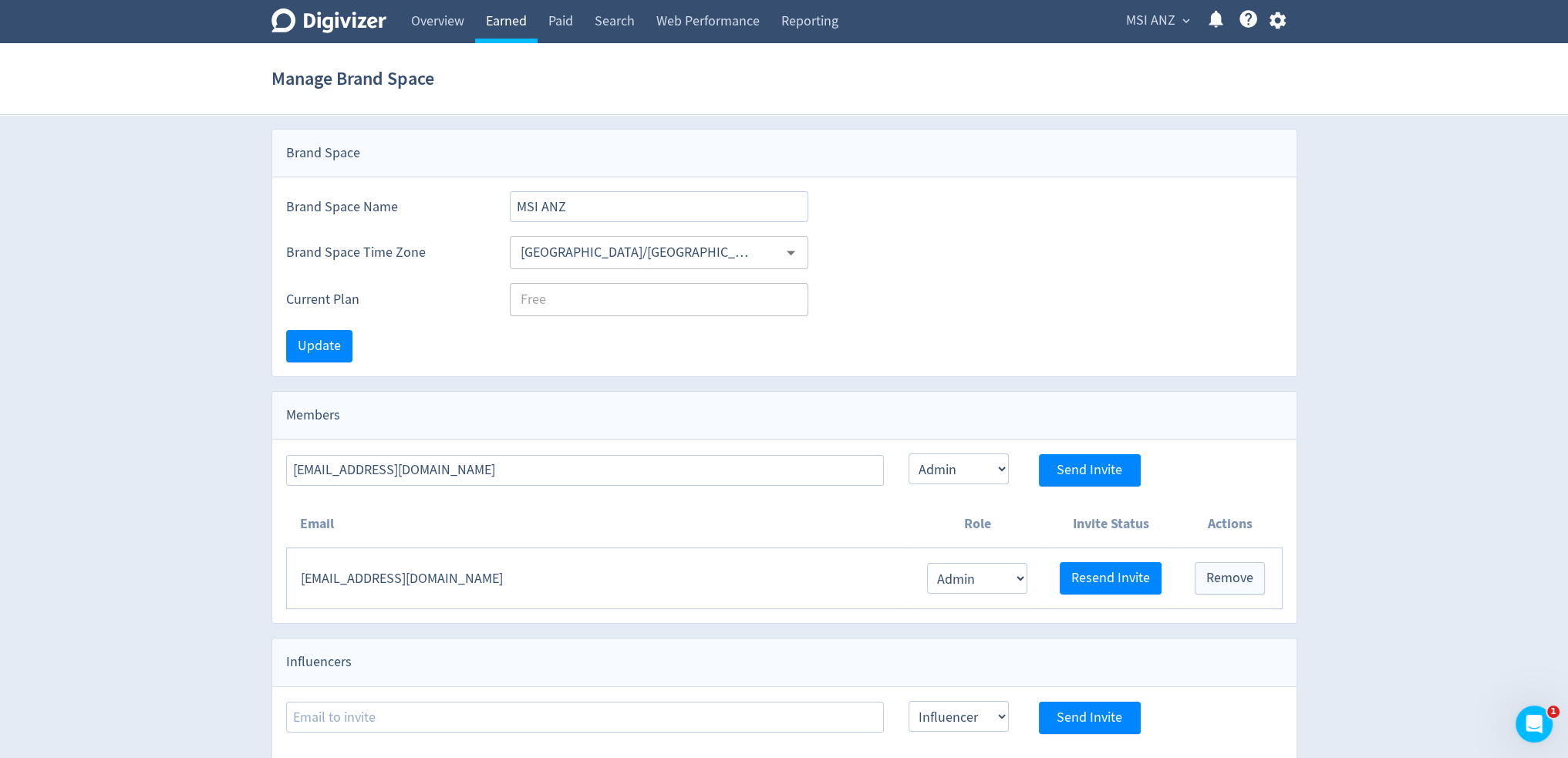
drag, startPoint x: 479, startPoint y: 24, endPoint x: 481, endPoint y: 34, distance: 10.2
click at [479, 24] on link "Earned" at bounding box center [506, 21] width 63 height 43
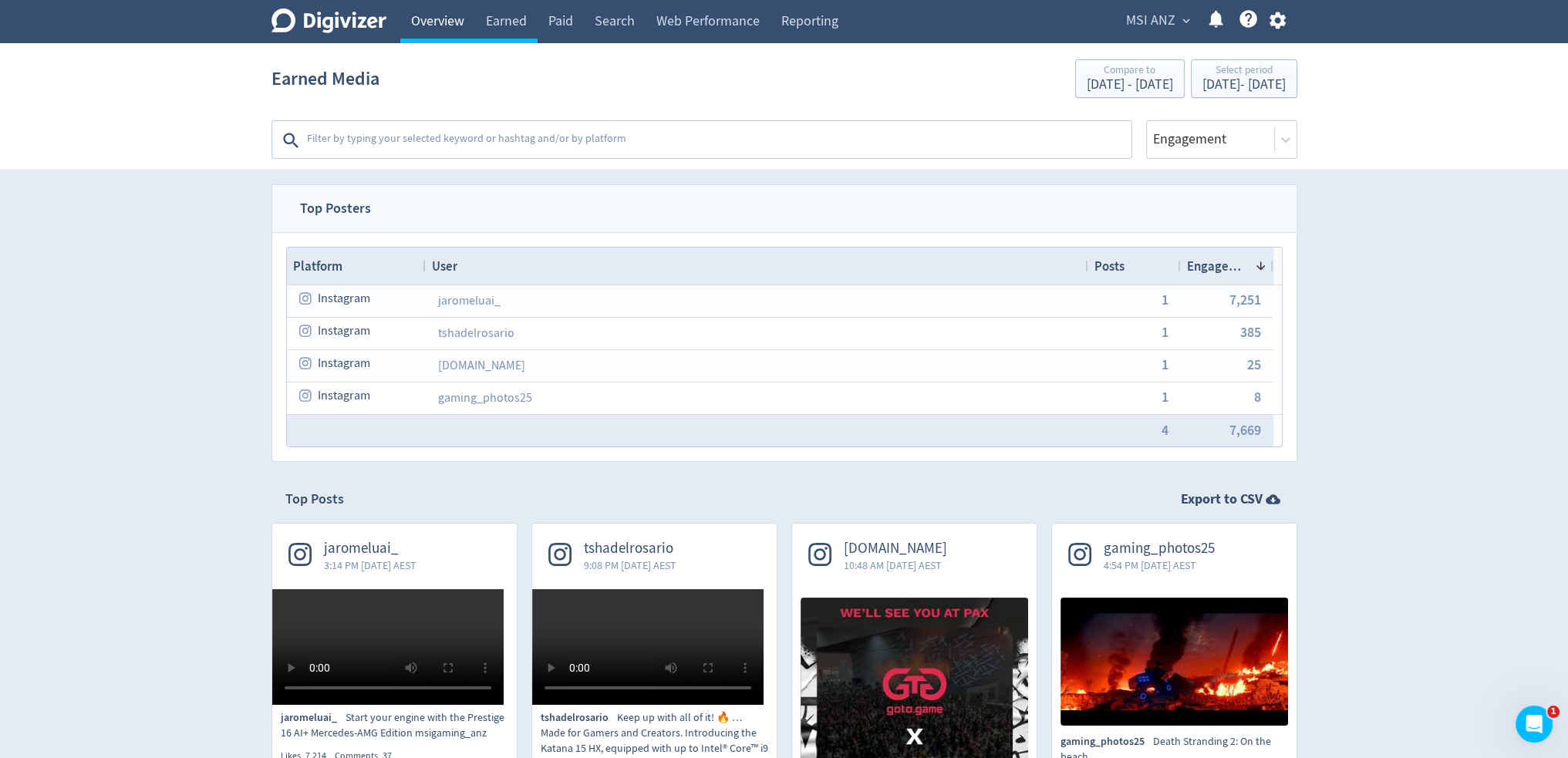
click at [428, 27] on link "Overview" at bounding box center [438, 21] width 75 height 43
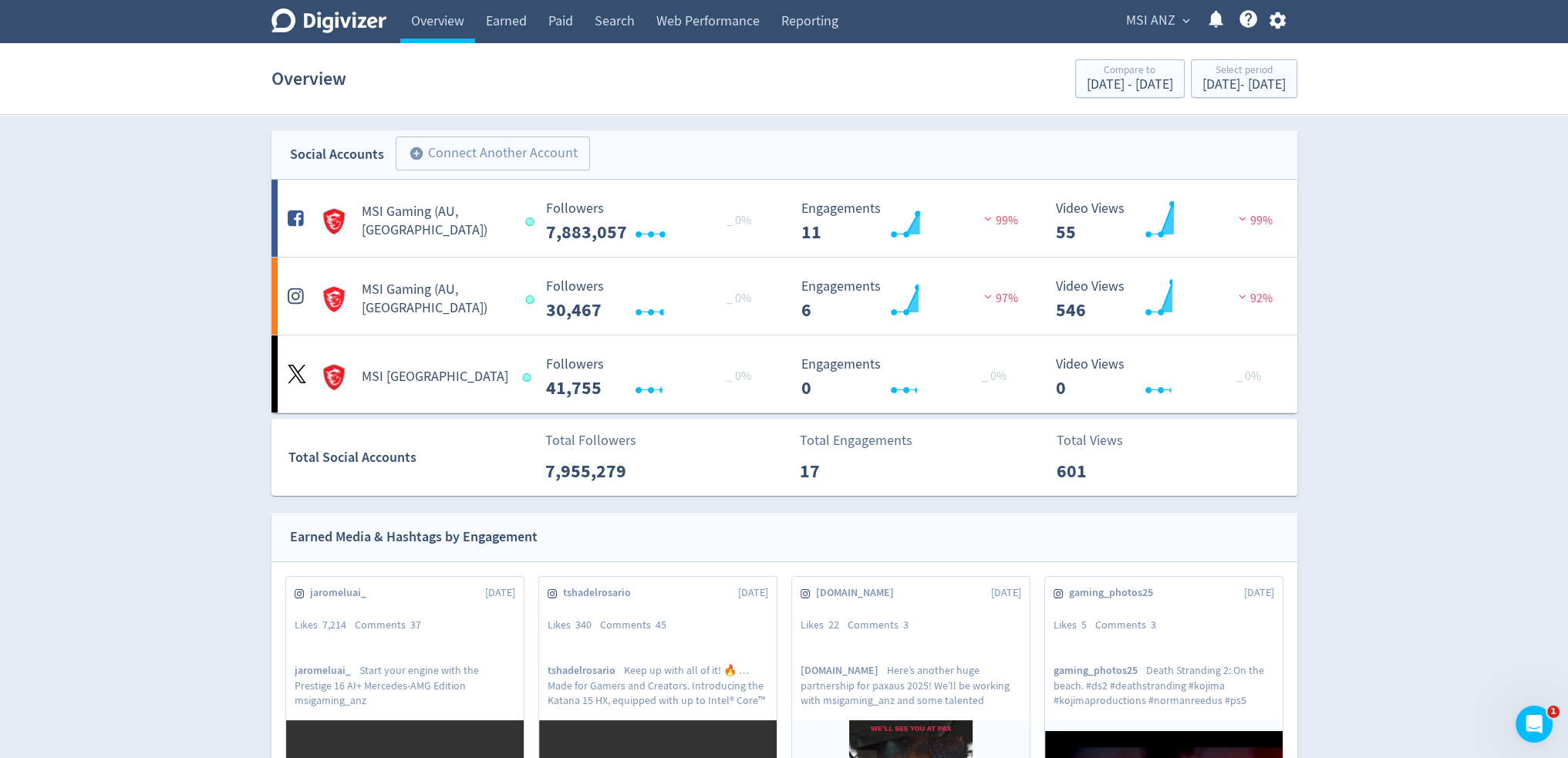
click at [348, 25] on icon "Digivizer Logo" at bounding box center [328, 20] width 115 height 24
click at [356, 26] on icon "Digivizer Logo" at bounding box center [328, 20] width 115 height 24
click at [414, 25] on link "Overview" at bounding box center [438, 21] width 75 height 43
click at [512, 18] on link "Earned" at bounding box center [506, 21] width 63 height 43
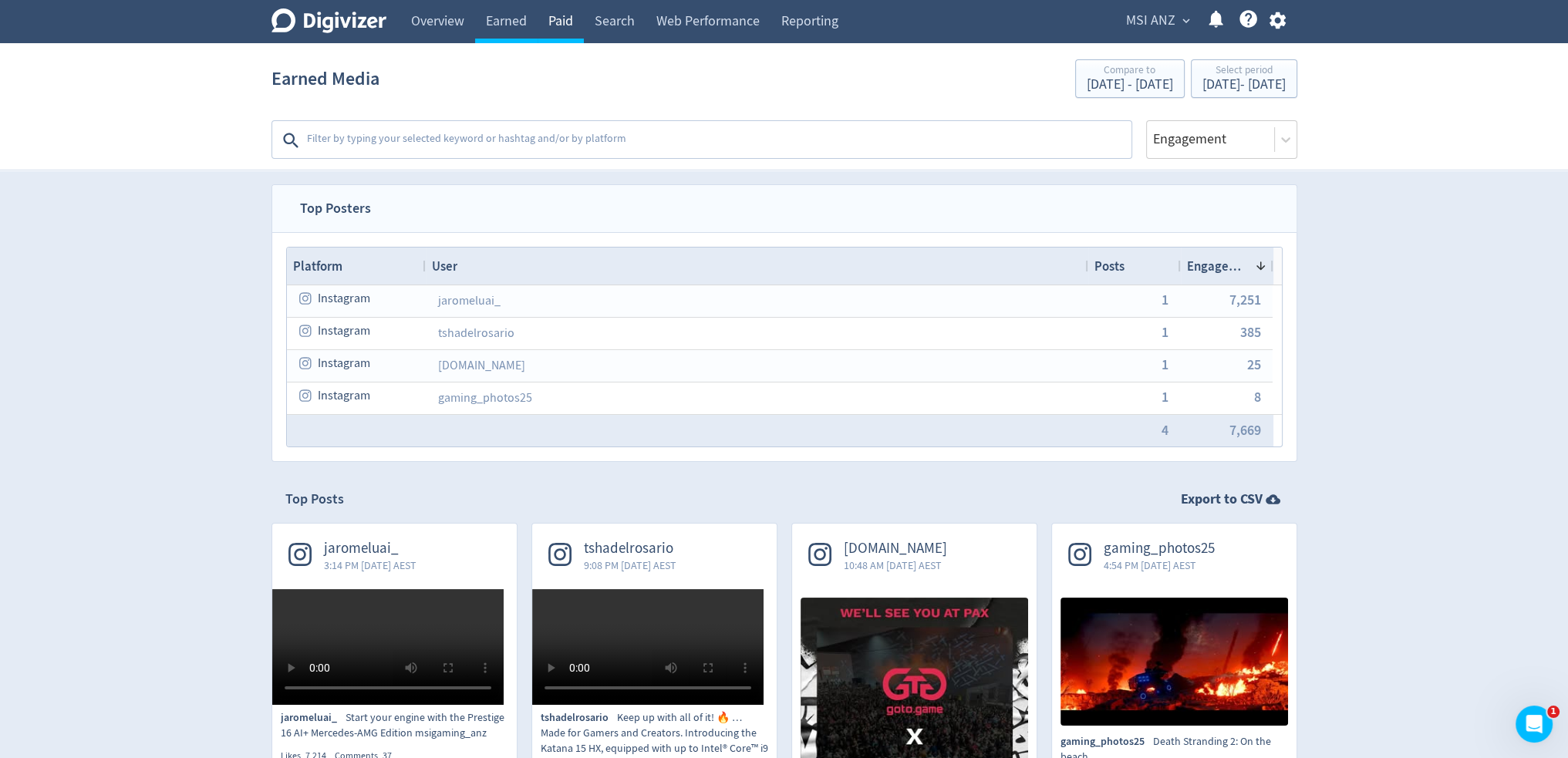
click at [558, 11] on link "Paid" at bounding box center [560, 21] width 46 height 43
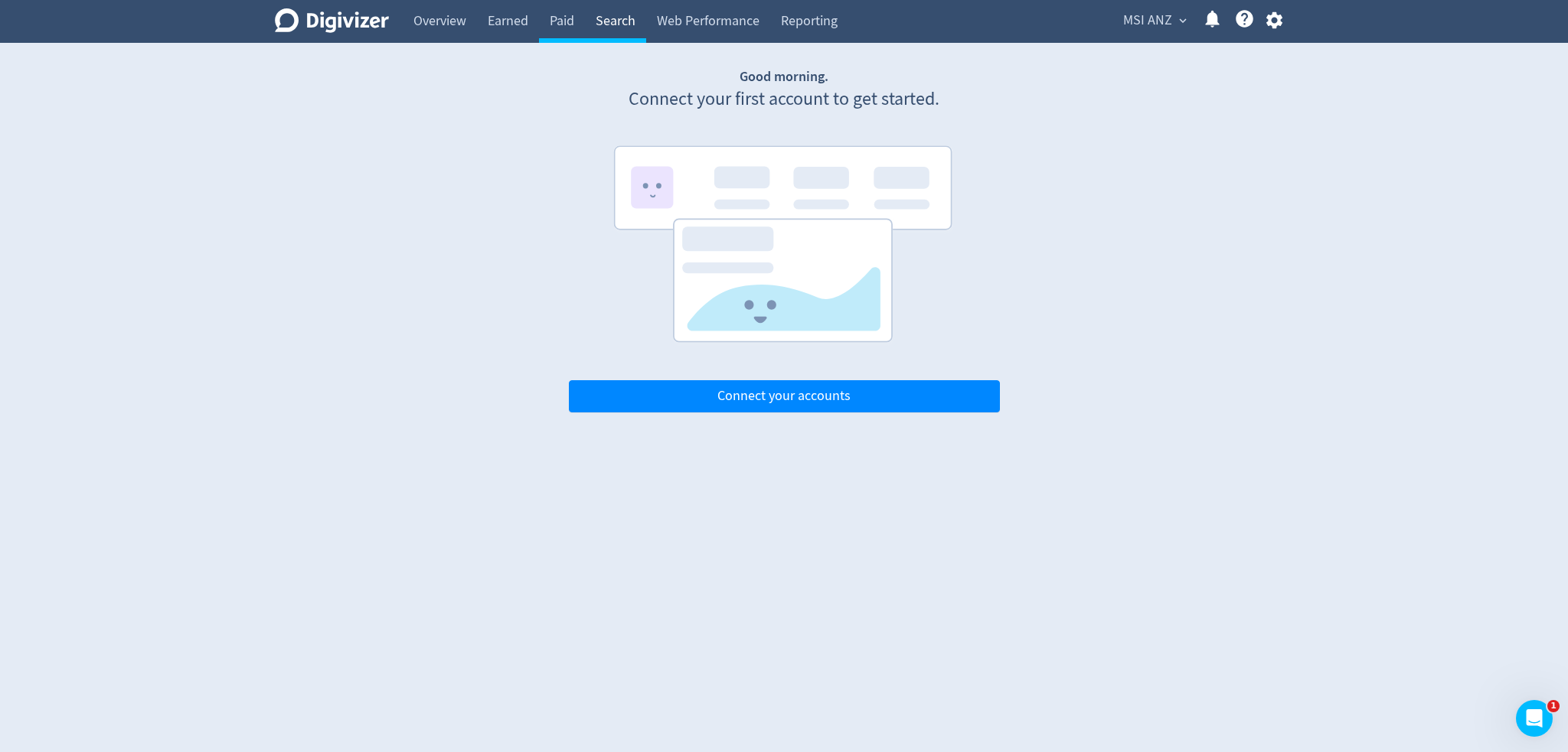
click at [633, 22] on link "Search" at bounding box center [616, 21] width 61 height 43
click at [693, 17] on link "Web Performance" at bounding box center [707, 21] width 124 height 43
click at [624, 18] on link "Search" at bounding box center [616, 21] width 61 height 43
click at [1100, 29] on span "MSI ANZ" at bounding box center [1147, 20] width 49 height 24
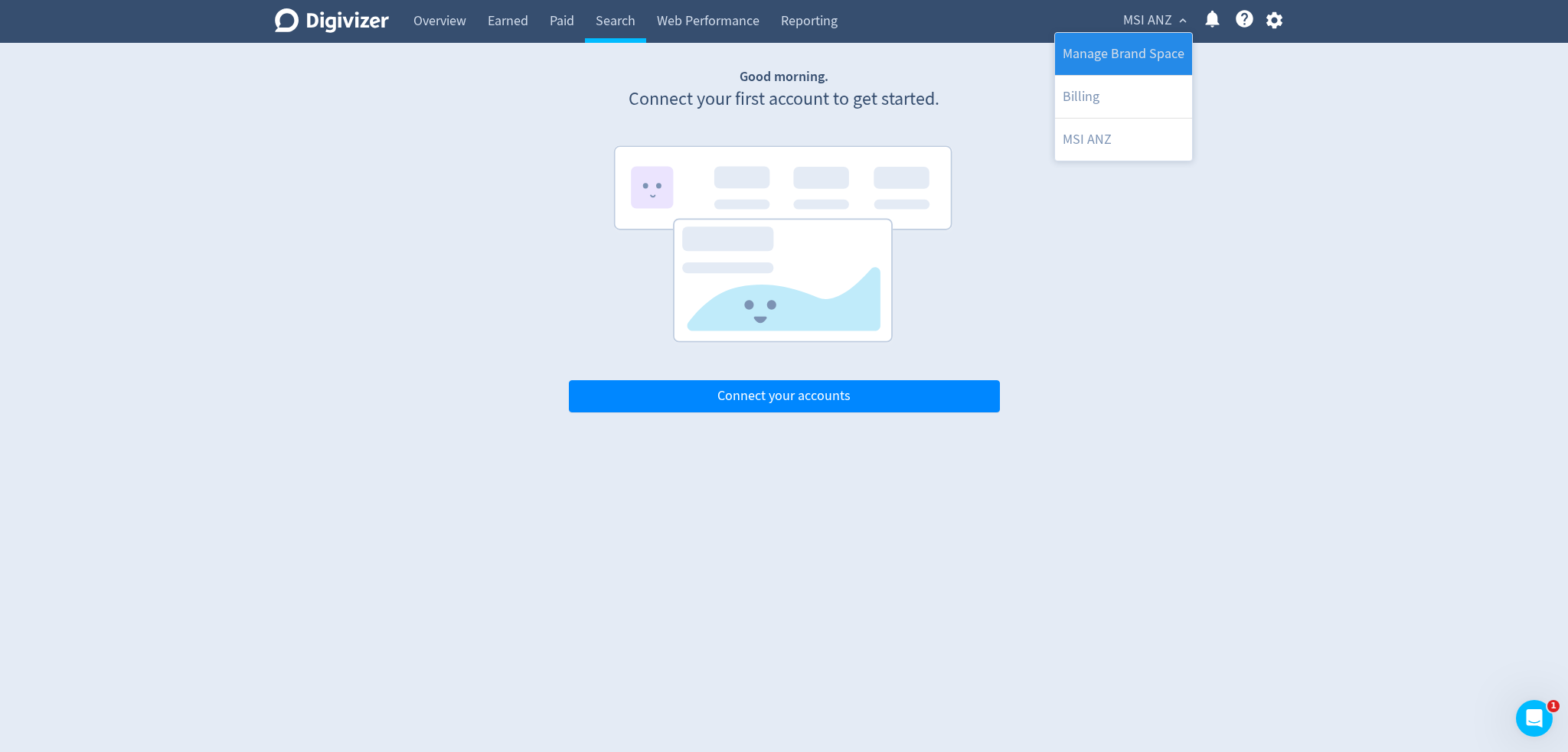
click at [1100, 65] on link "Manage Brand Space" at bounding box center [1123, 54] width 137 height 42
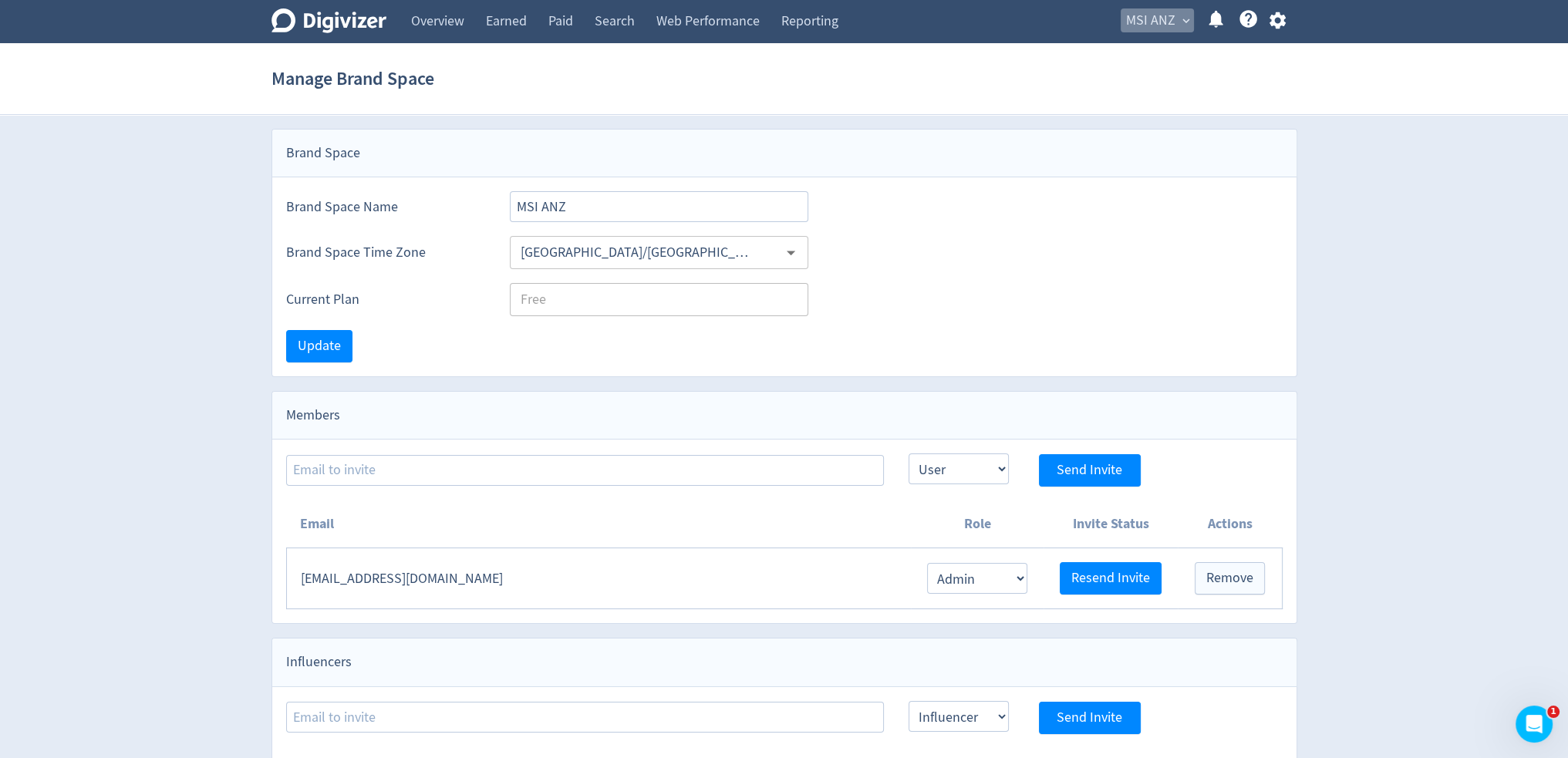
click at [1108, 16] on span "MSI ANZ" at bounding box center [1150, 20] width 50 height 24
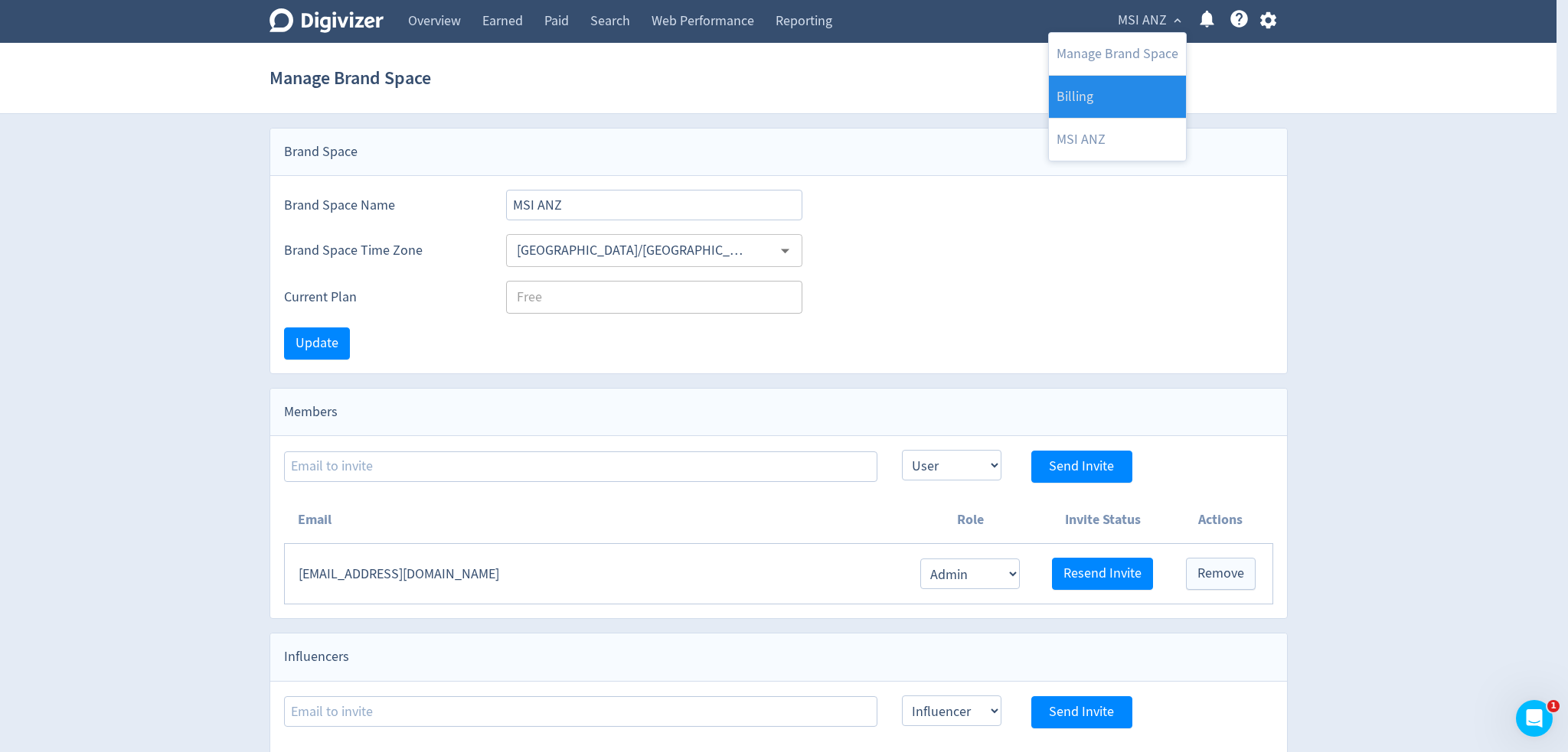
click at [1099, 100] on link "Billing" at bounding box center [1118, 97] width 137 height 42
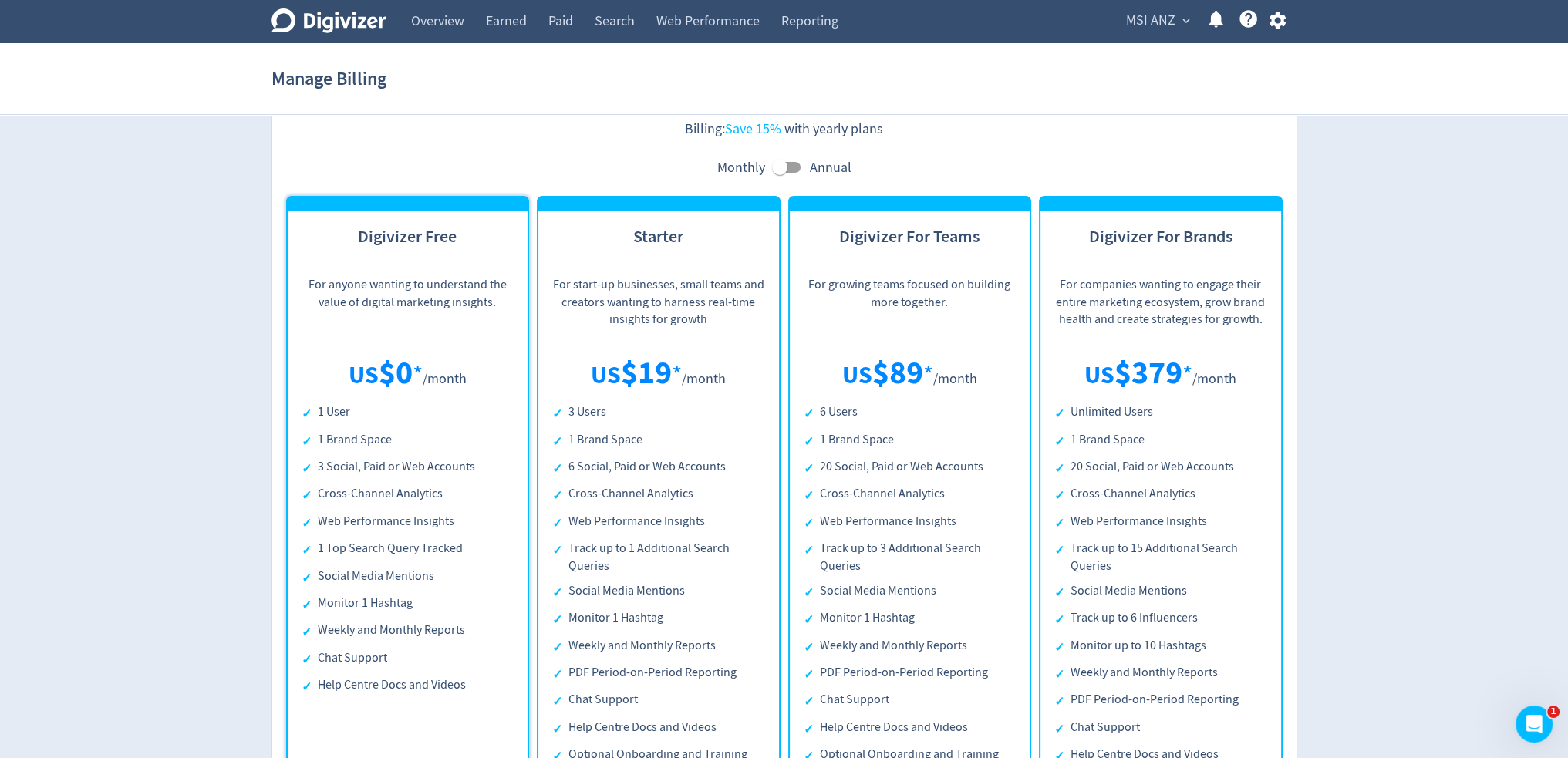
scroll to position [77, 0]
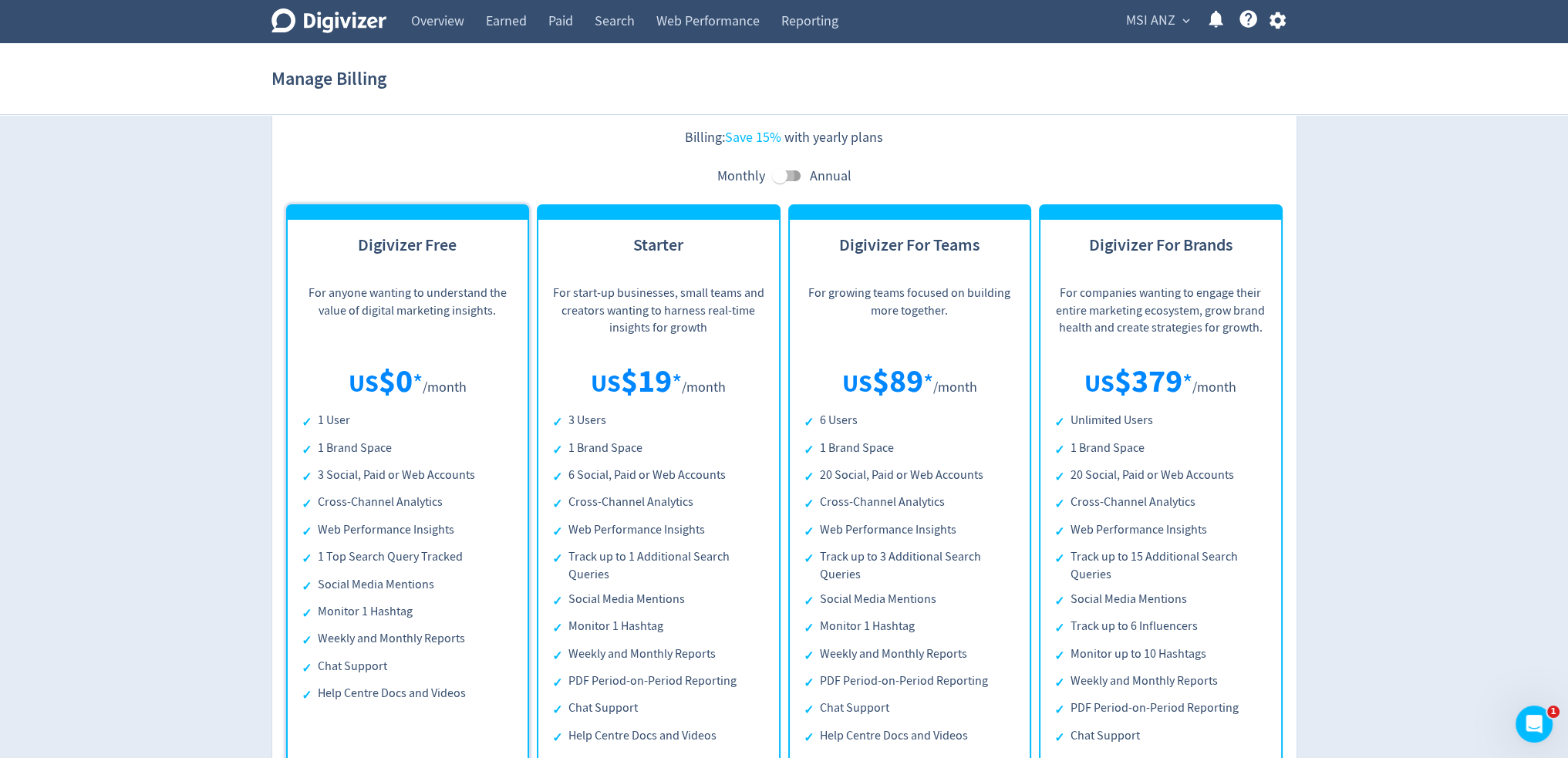
click at [781, 173] on input "checkbox" at bounding box center [780, 176] width 88 height 29
click at [782, 176] on input "checkbox" at bounding box center [795, 176] width 88 height 29
click at [782, 176] on input "checkbox" at bounding box center [780, 176] width 88 height 29
click at [782, 176] on input "checkbox" at bounding box center [795, 176] width 88 height 29
click at [782, 176] on input "checkbox" at bounding box center [780, 176] width 88 height 29
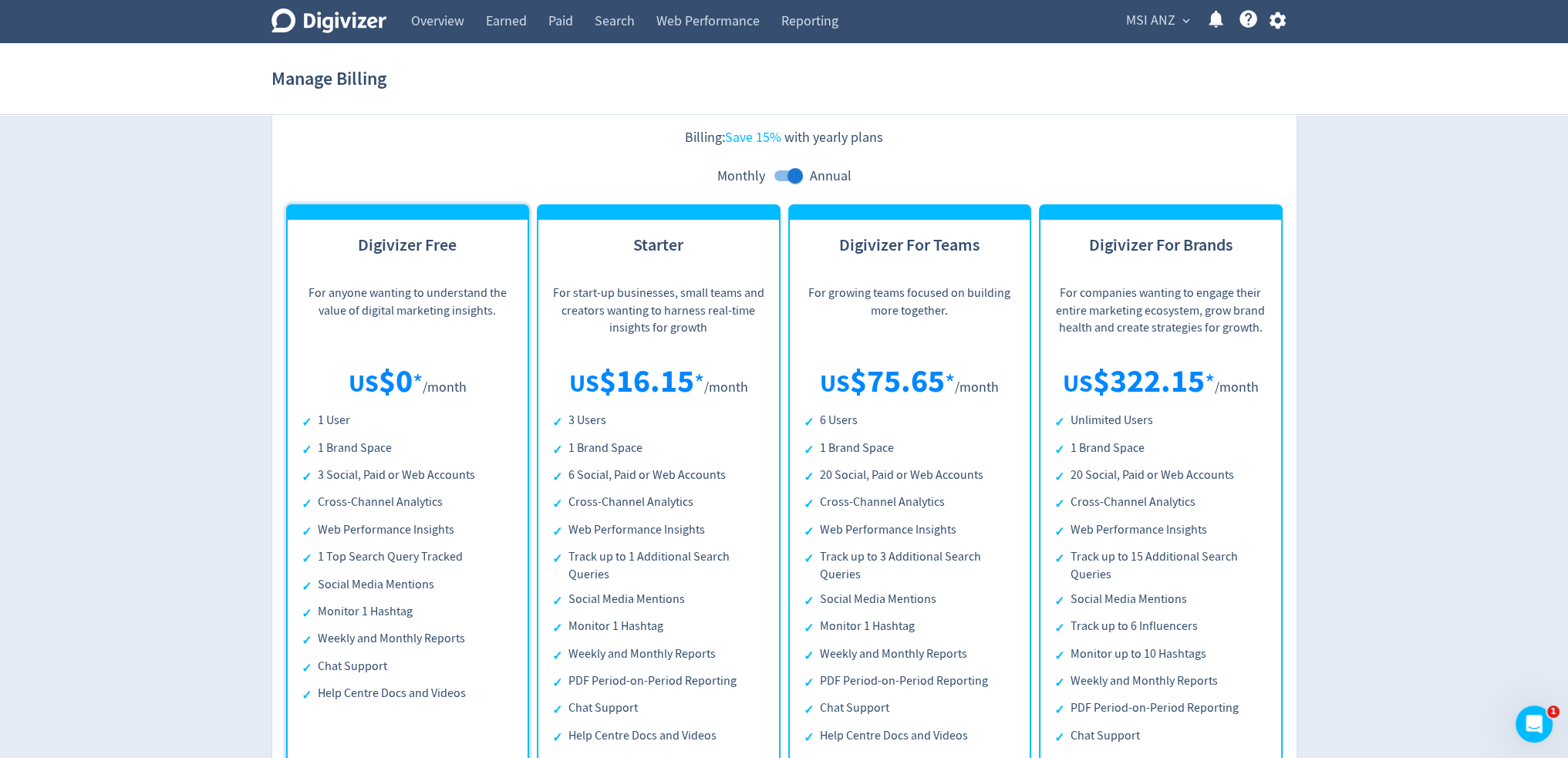
click at [782, 176] on input "checkbox" at bounding box center [795, 176] width 88 height 29
checkbox input "false"
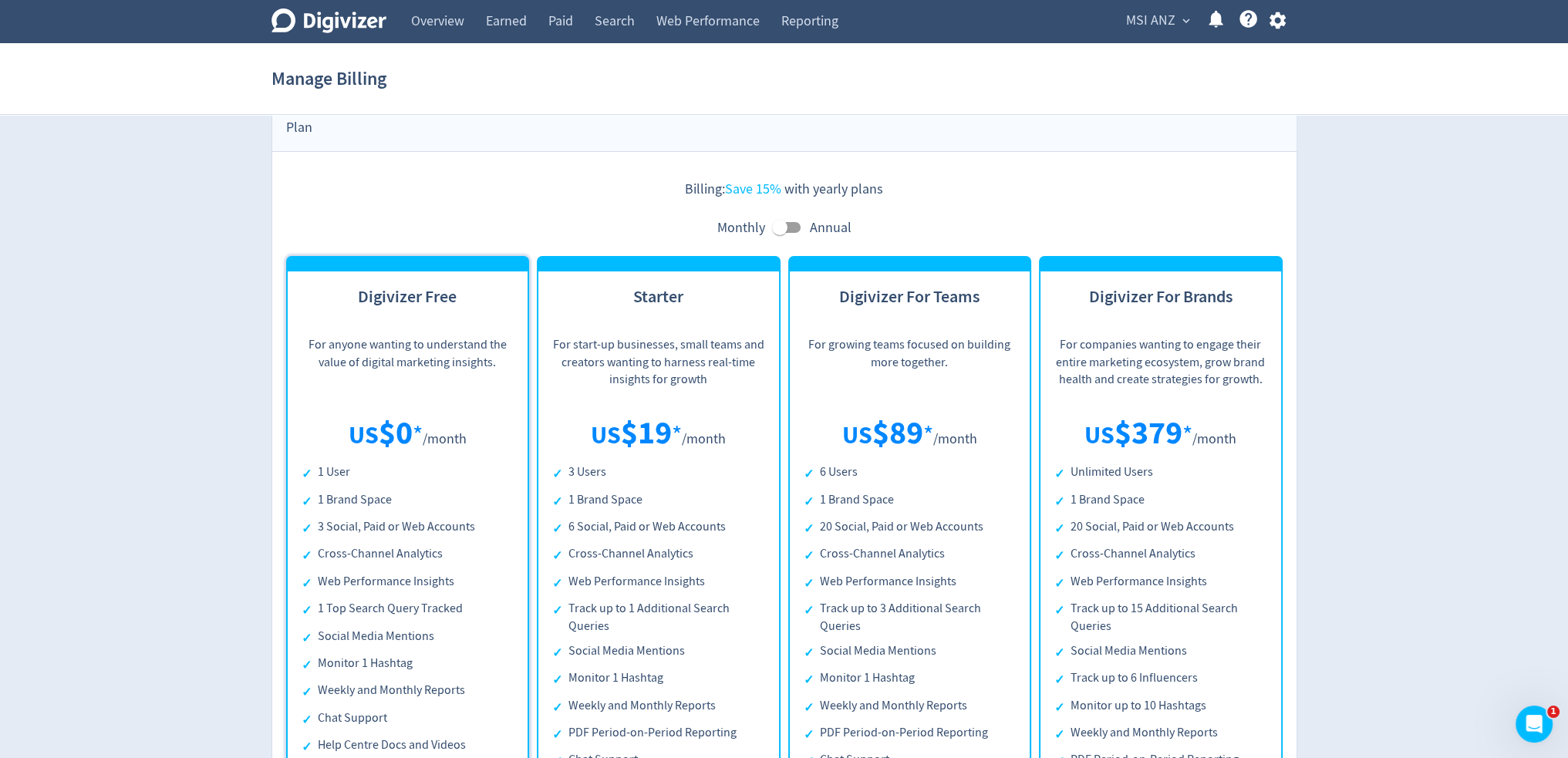
scroll to position [0, 0]
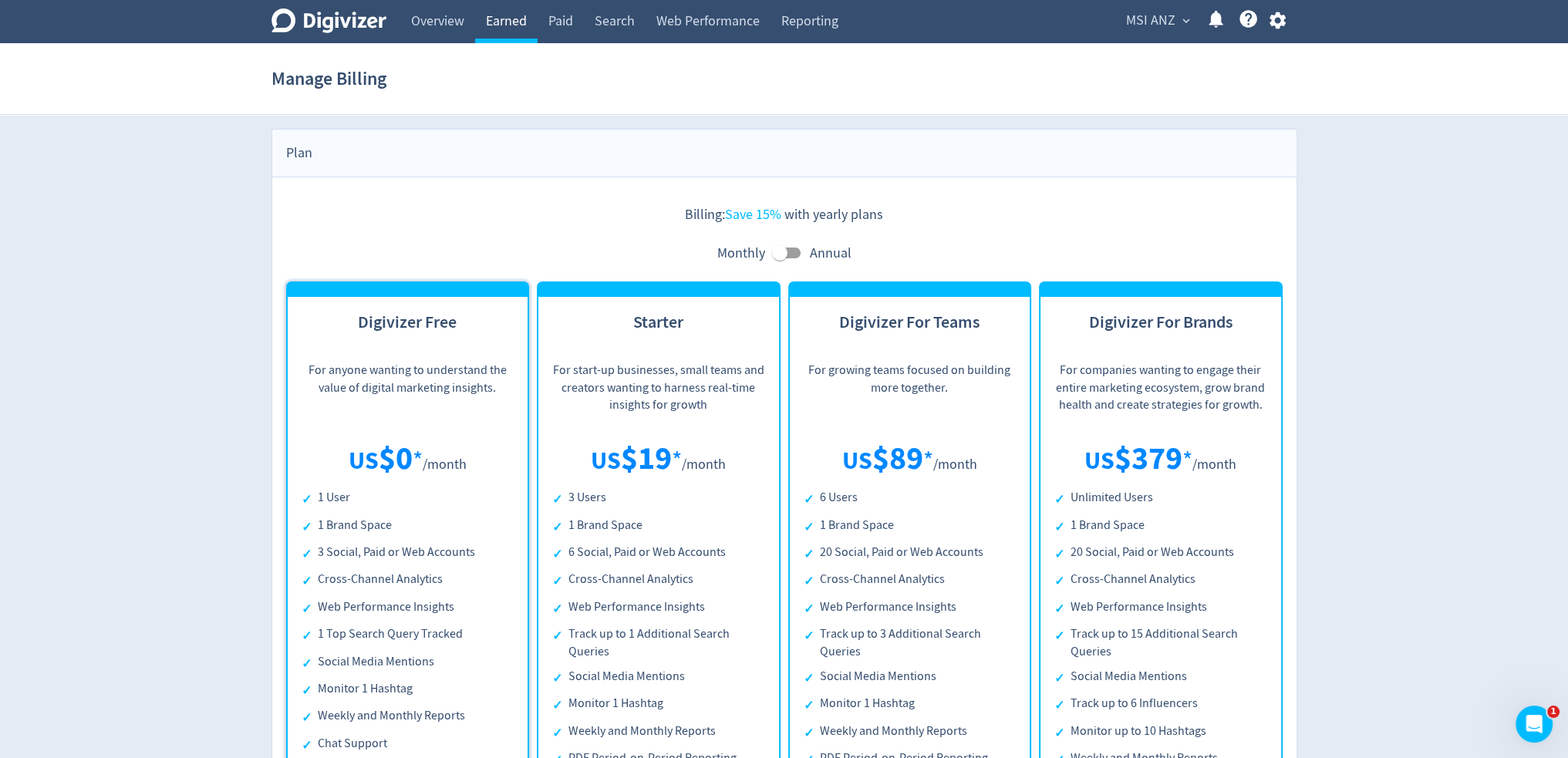
click at [505, 18] on link "Earned" at bounding box center [506, 21] width 63 height 43
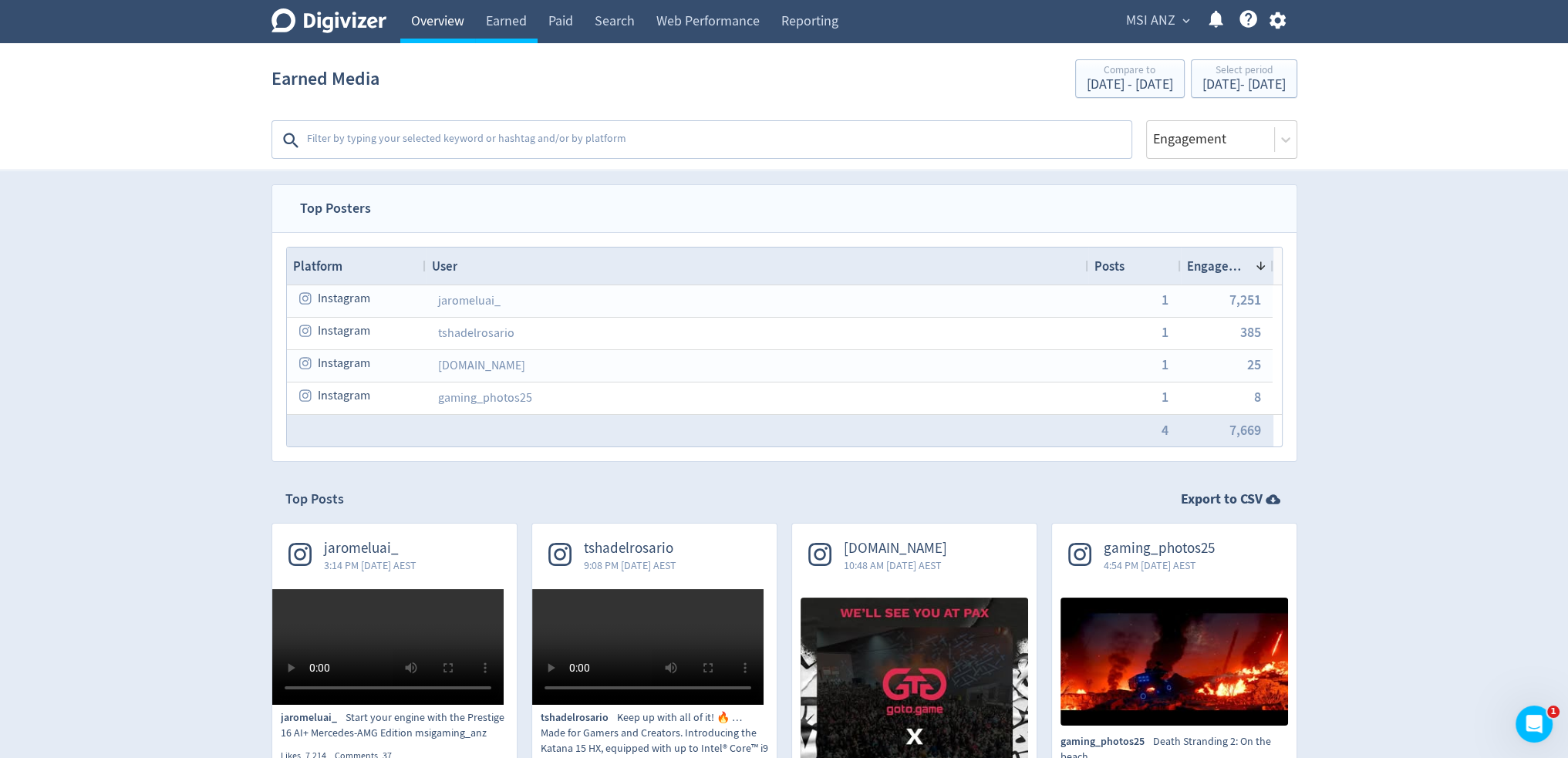
click at [454, 17] on link "Overview" at bounding box center [438, 21] width 75 height 43
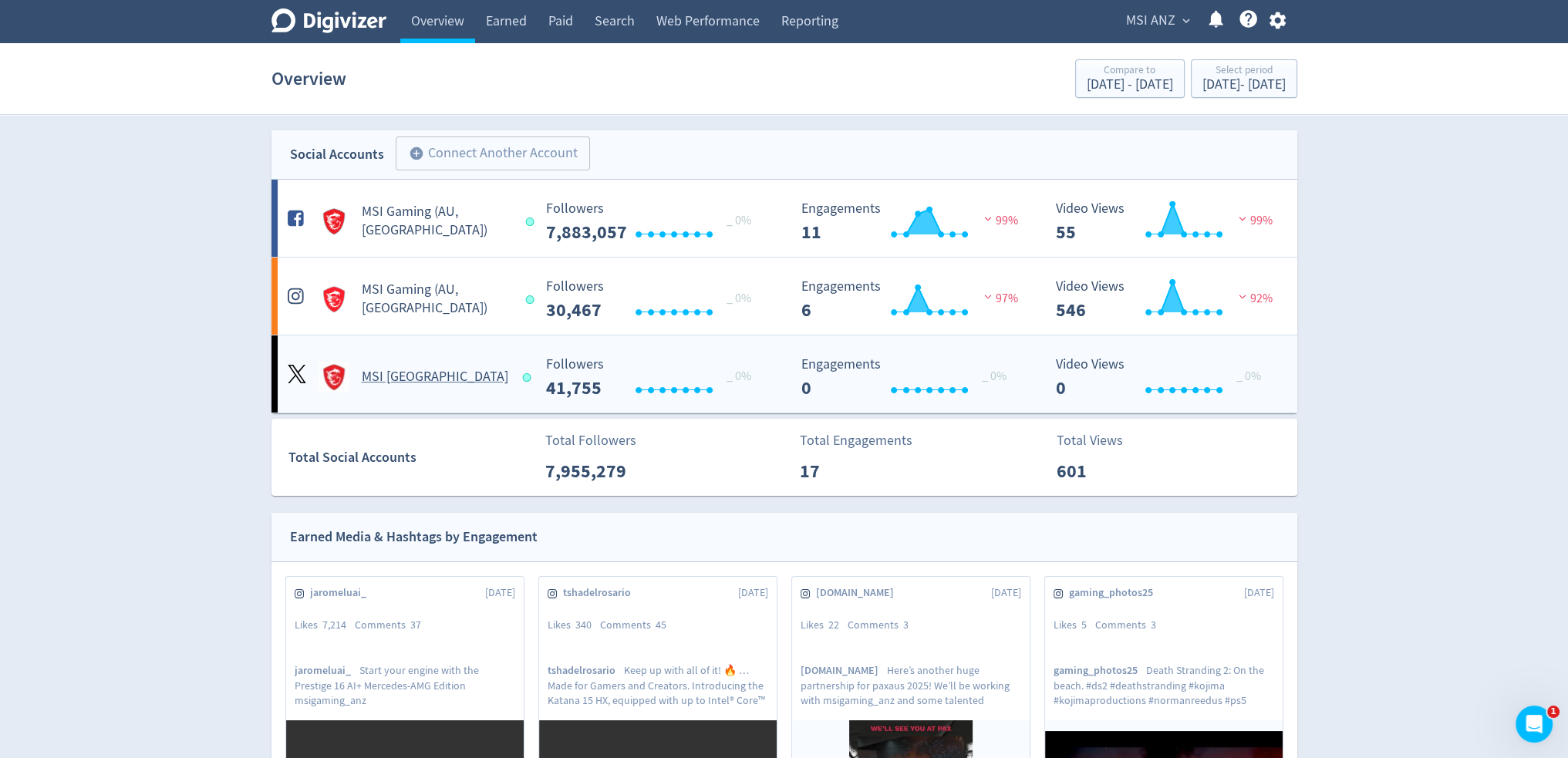
click at [388, 374] on h5 "MSI Australia" at bounding box center [435, 377] width 147 height 19
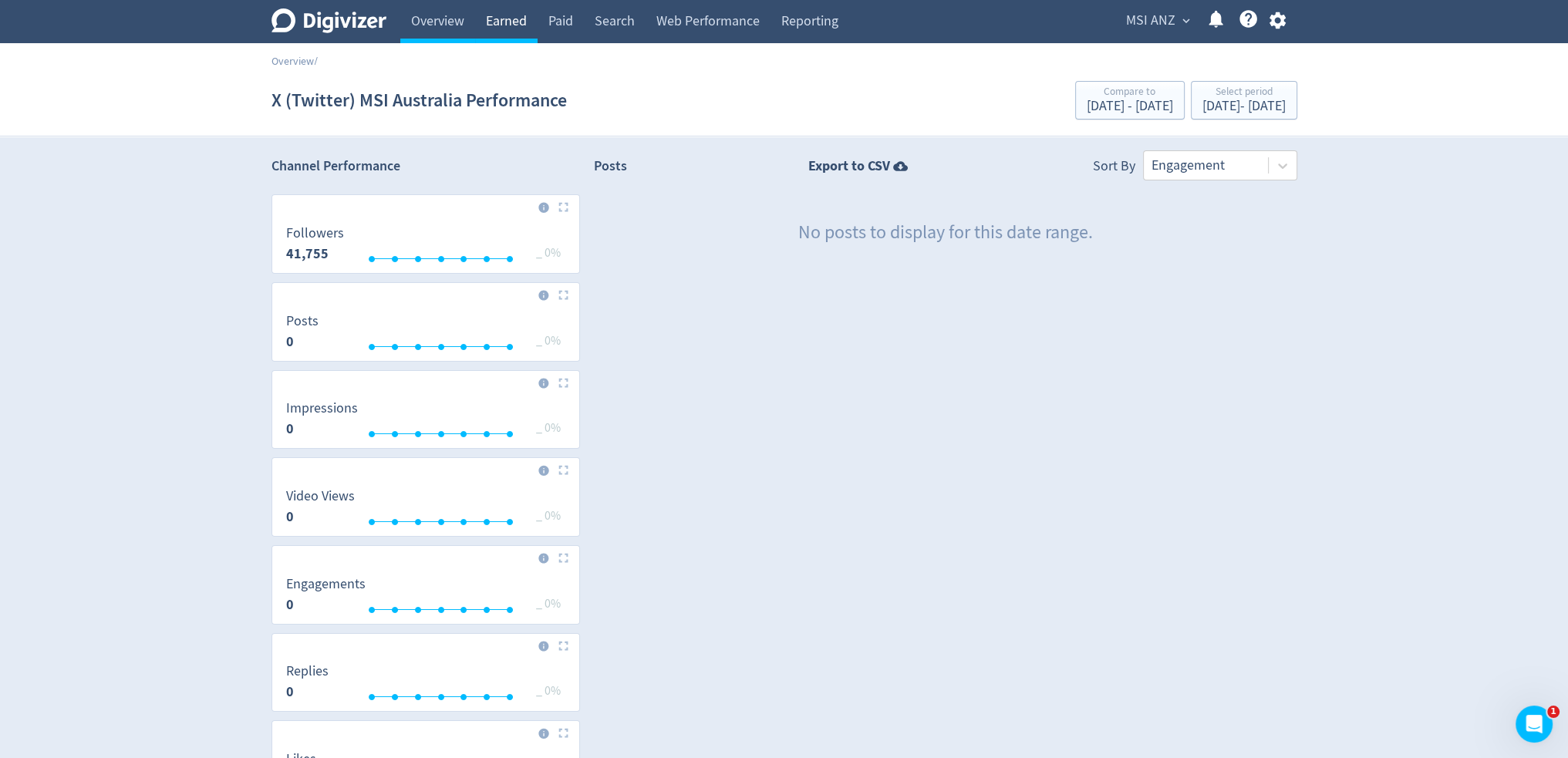
click at [534, 19] on link "Earned" at bounding box center [506, 21] width 63 height 43
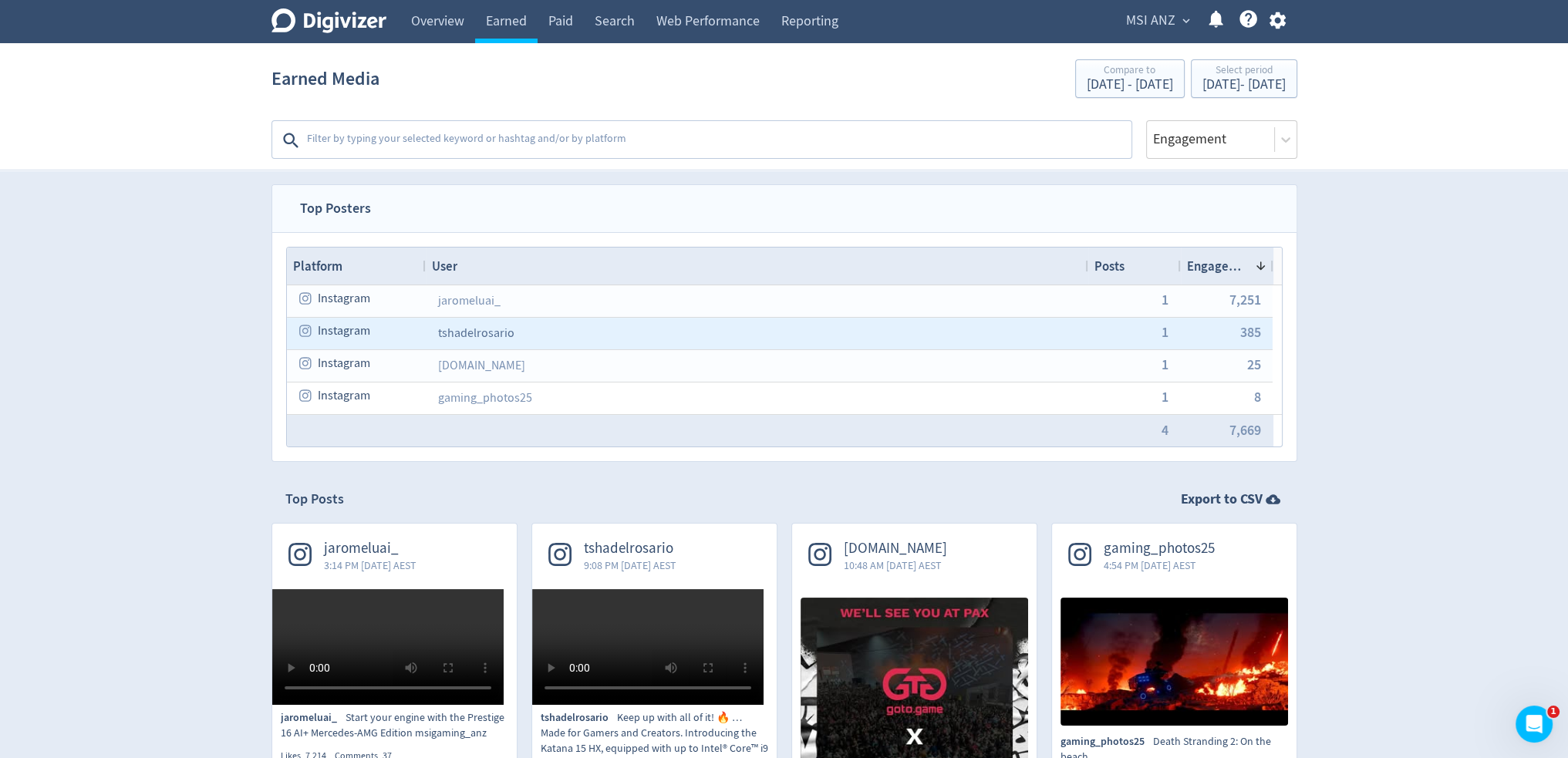
click at [475, 333] on link "tshadelrosario" at bounding box center [476, 333] width 77 height 15
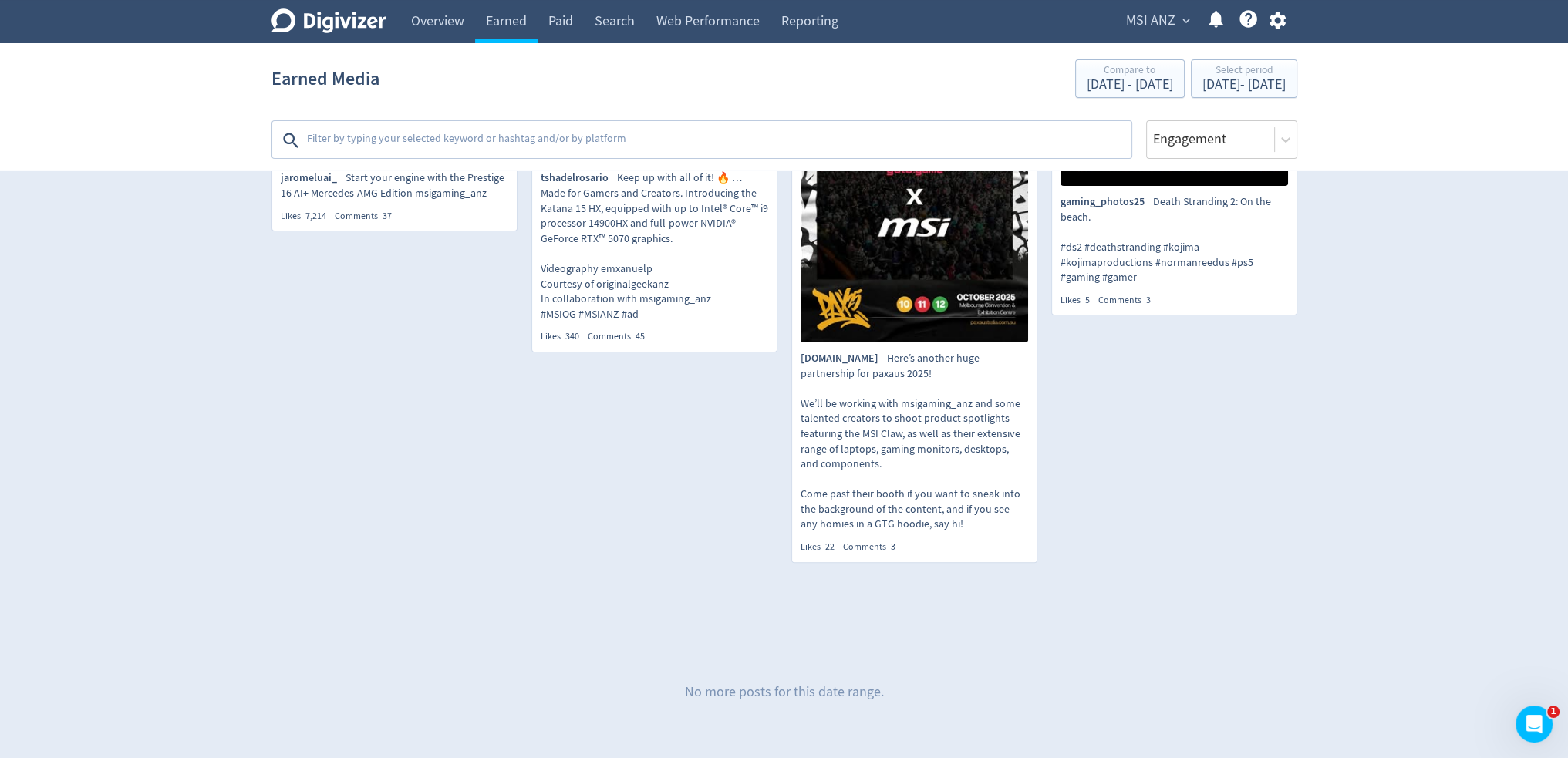
click at [699, 322] on p "tshadelrosario Keep up with all of it! 🔥 … Made for Gamers and Creators. Introd…" at bounding box center [654, 246] width 227 height 151
